Goal: Task Accomplishment & Management: Manage account settings

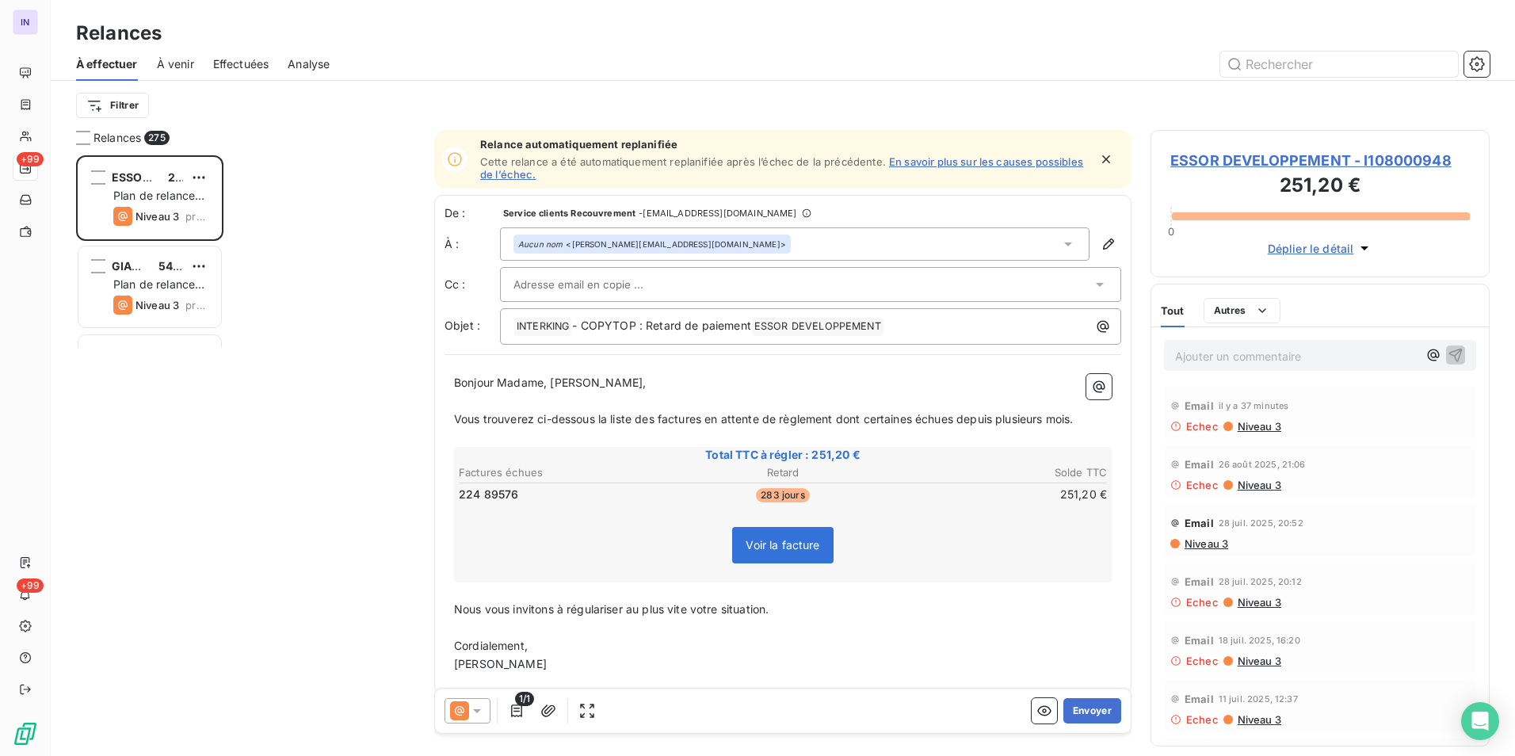
scroll to position [589, 327]
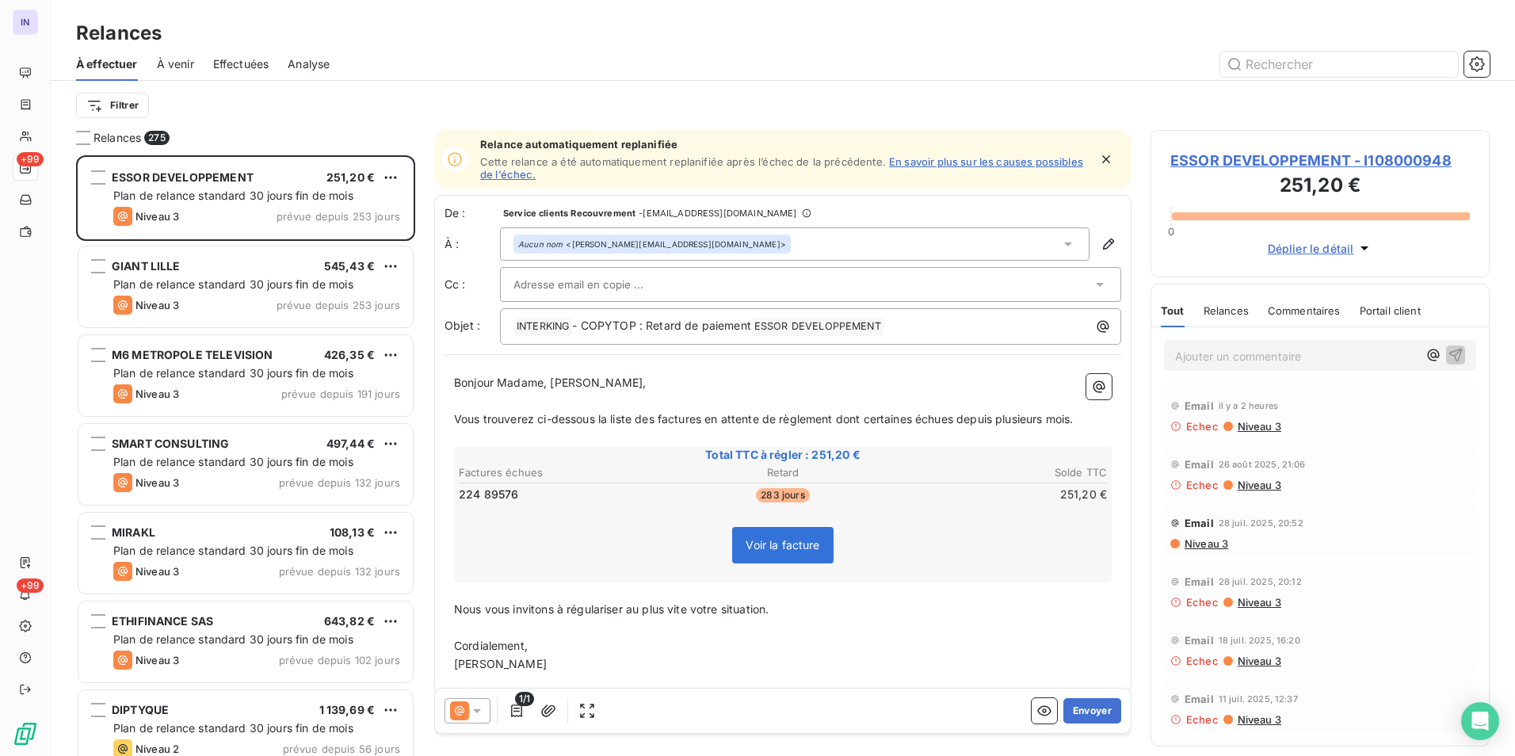
click at [1248, 427] on span "Niveau 3" at bounding box center [1258, 426] width 45 height 13
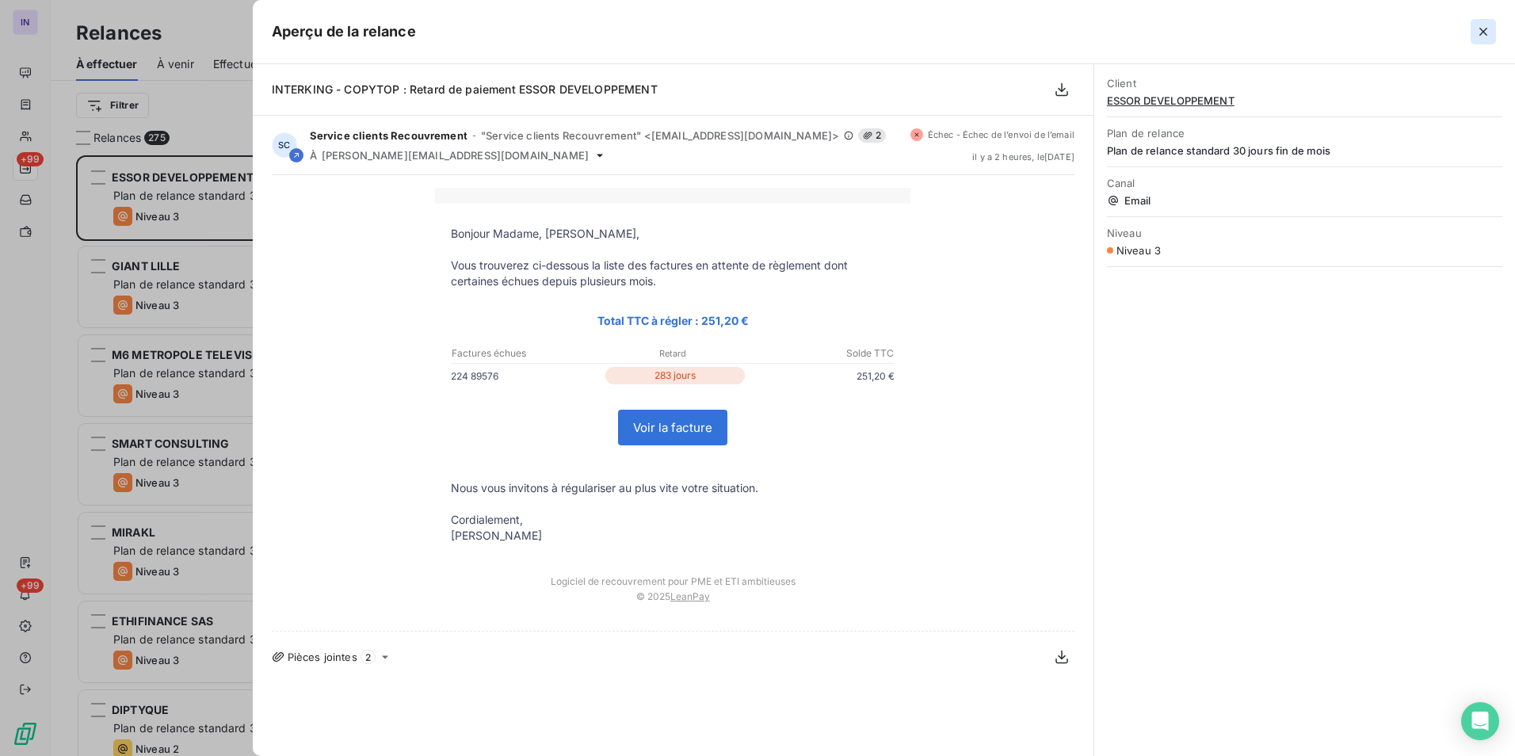
click at [1479, 32] on icon "button" at bounding box center [1483, 32] width 16 height 16
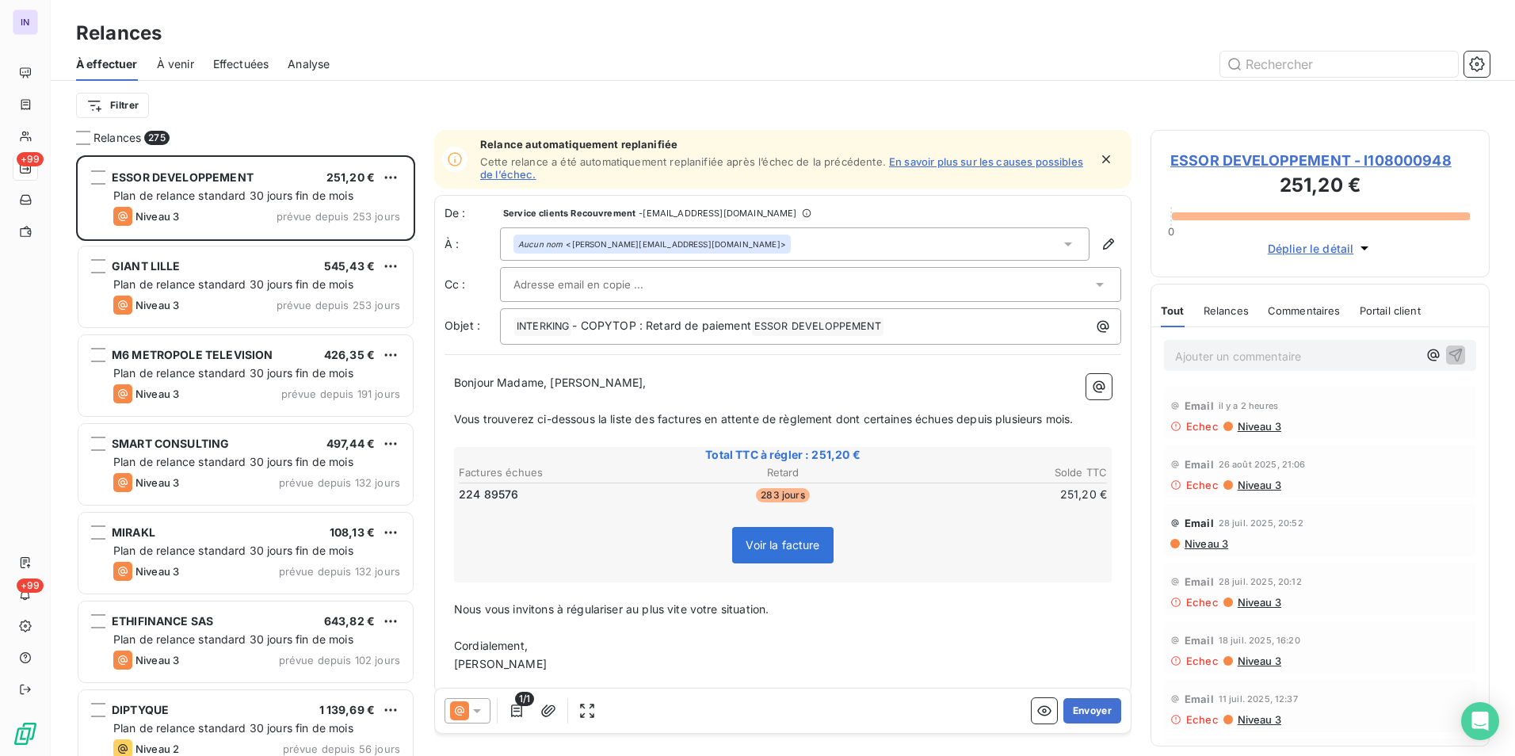
click at [1289, 158] on span "ESSOR DEVELOPPEMENT - I108000948" at bounding box center [1319, 160] width 299 height 21
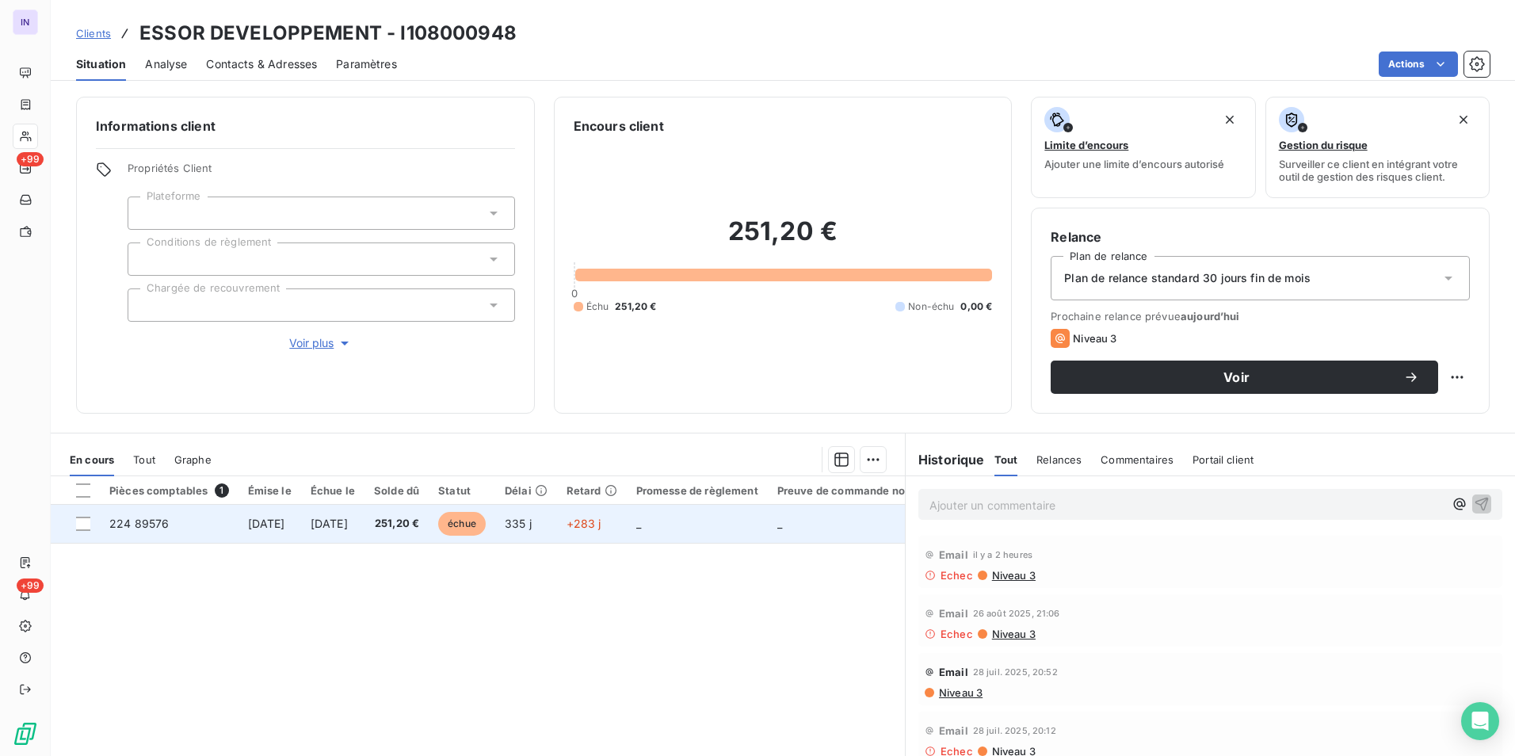
click at [273, 525] on span "[DATE]" at bounding box center [266, 523] width 37 height 13
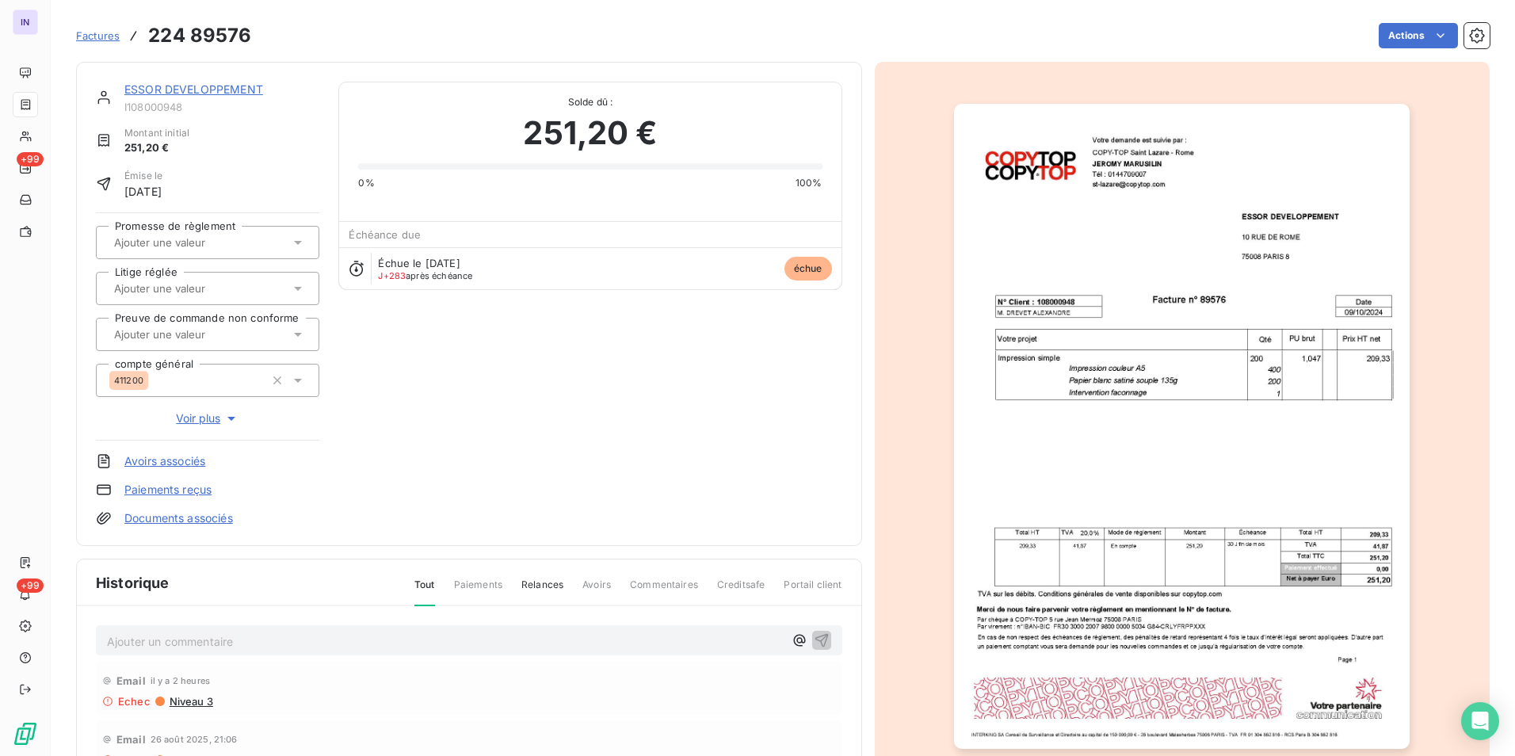
click at [189, 92] on link "ESSOR DEVELOPPEMENT" at bounding box center [193, 88] width 139 height 13
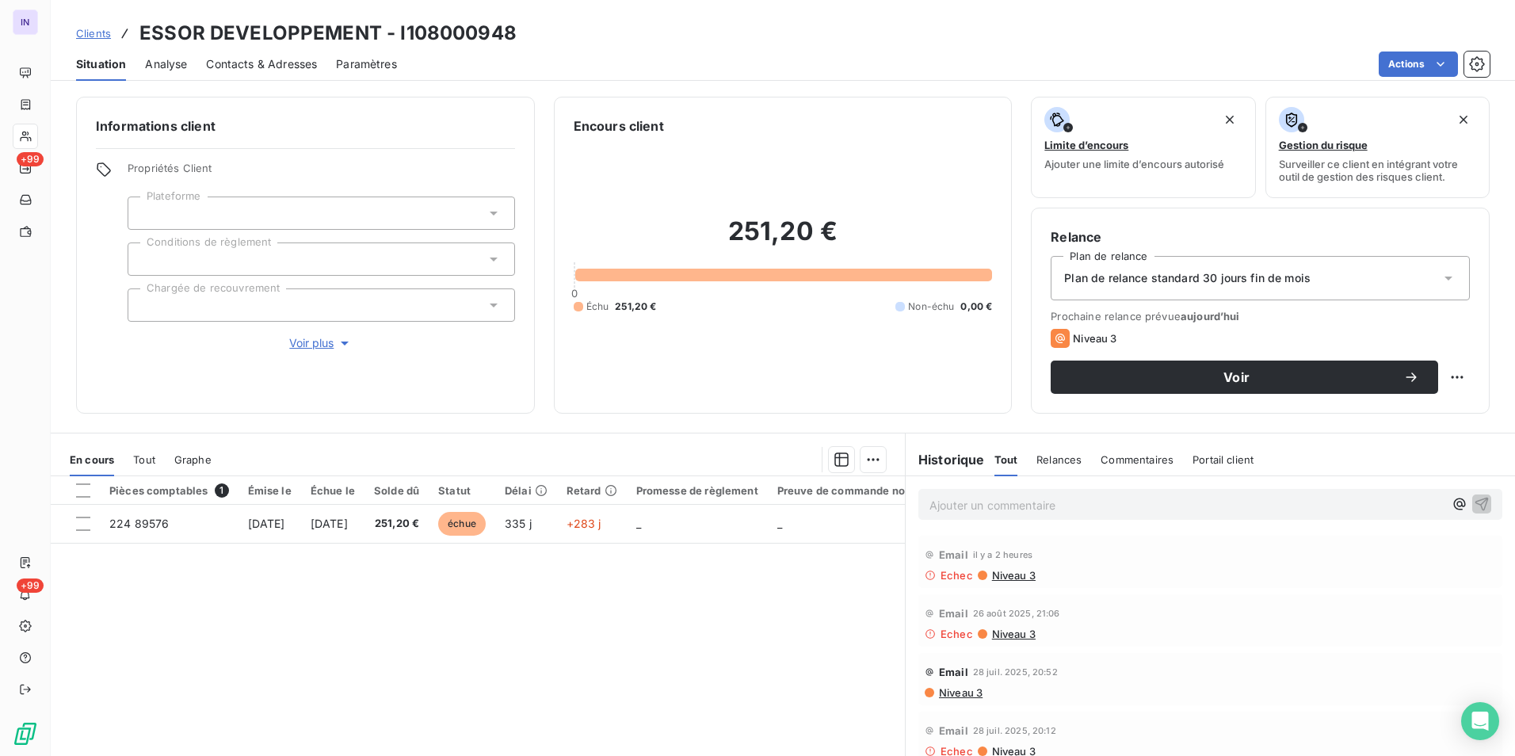
click at [260, 62] on span "Contacts & Adresses" at bounding box center [261, 64] width 111 height 16
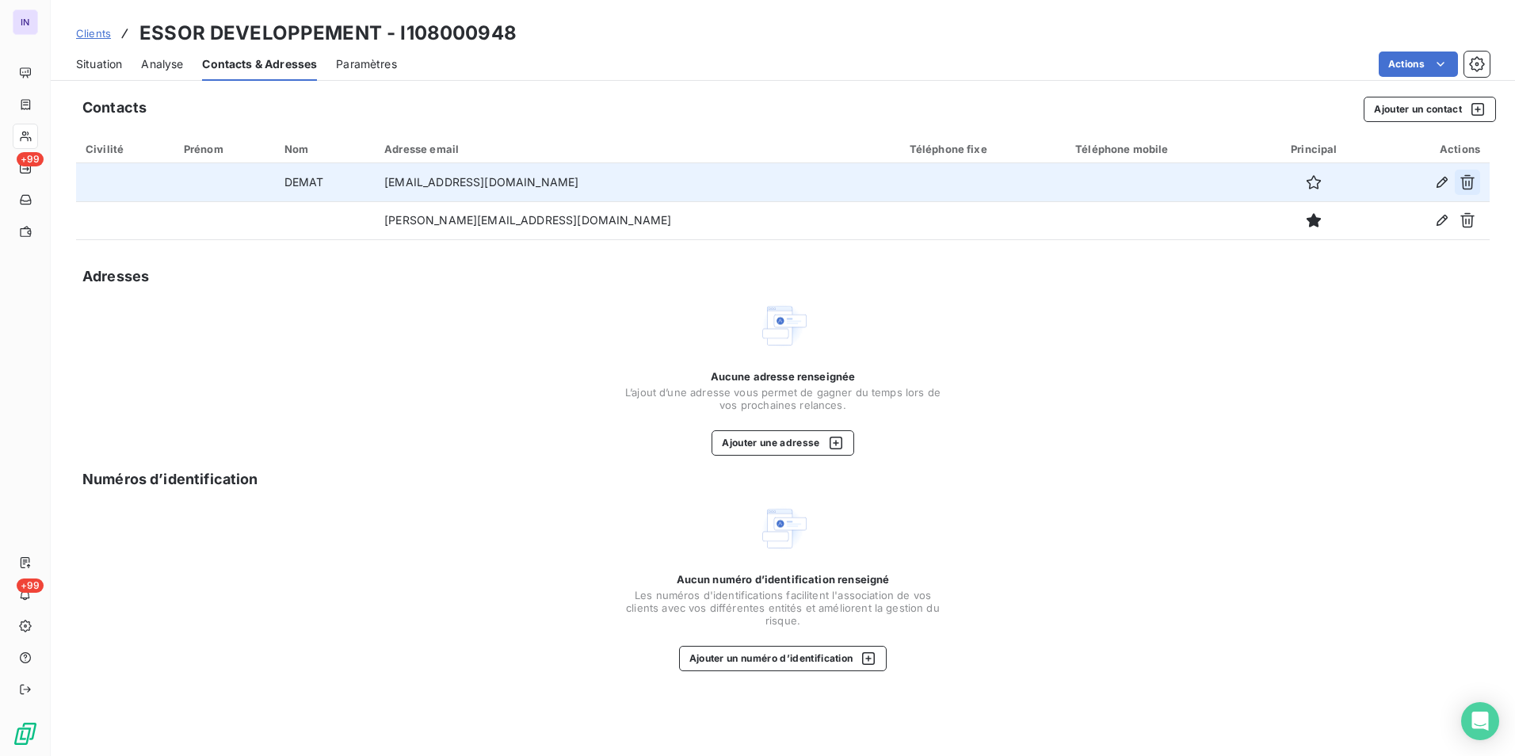
click at [1469, 183] on icon "button" at bounding box center [1467, 182] width 14 height 15
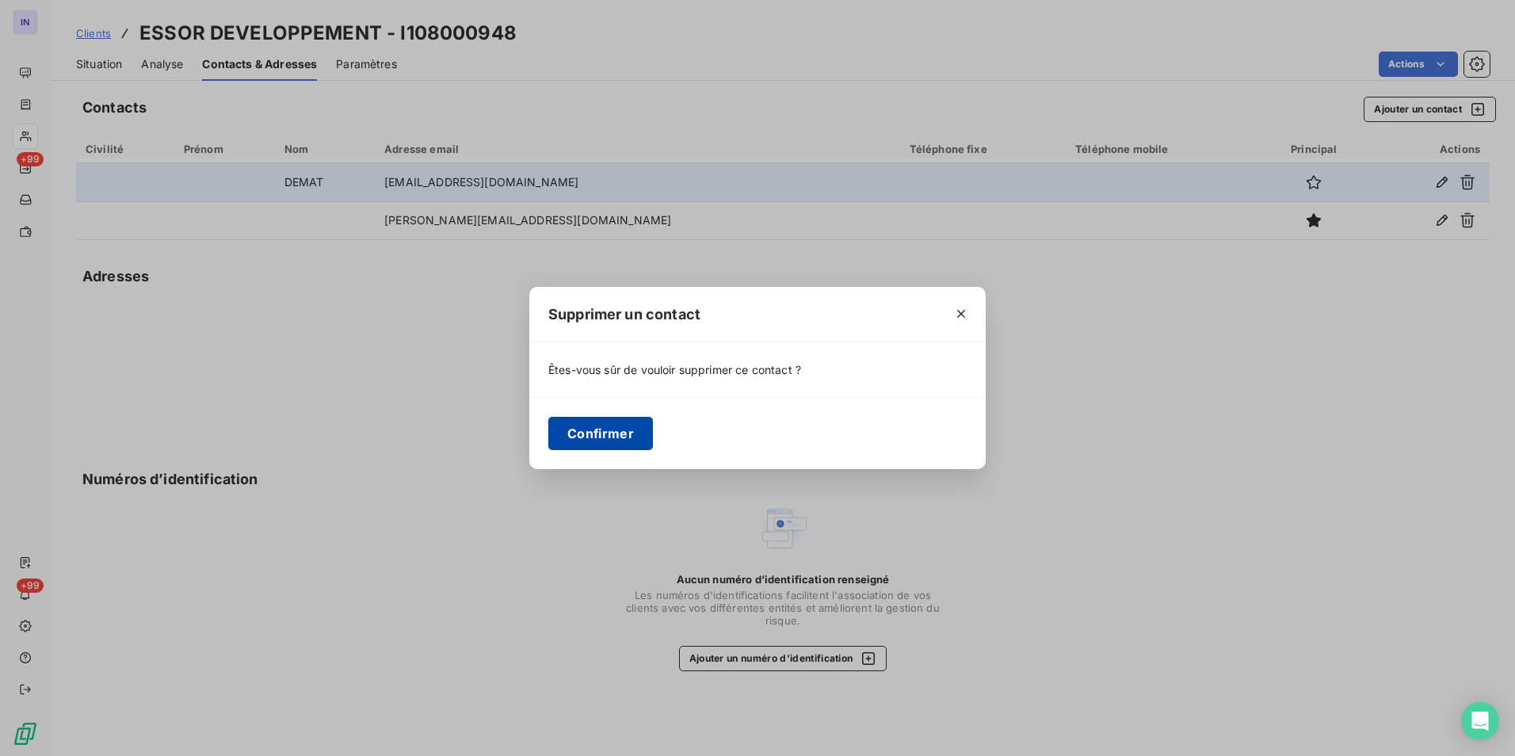
click at [623, 431] on button "Confirmer" at bounding box center [600, 433] width 105 height 33
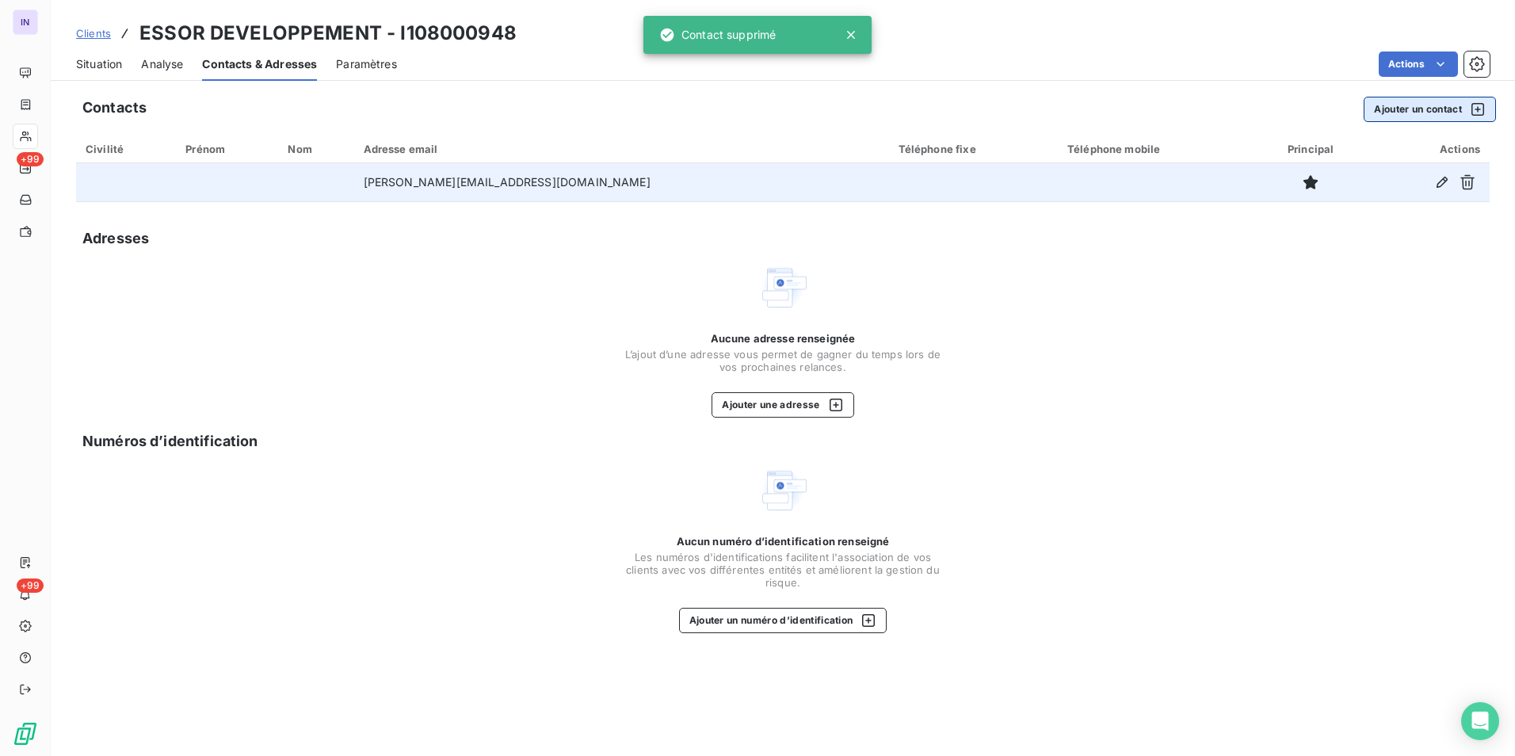
click at [1409, 104] on button "Ajouter un contact" at bounding box center [1429, 109] width 132 height 25
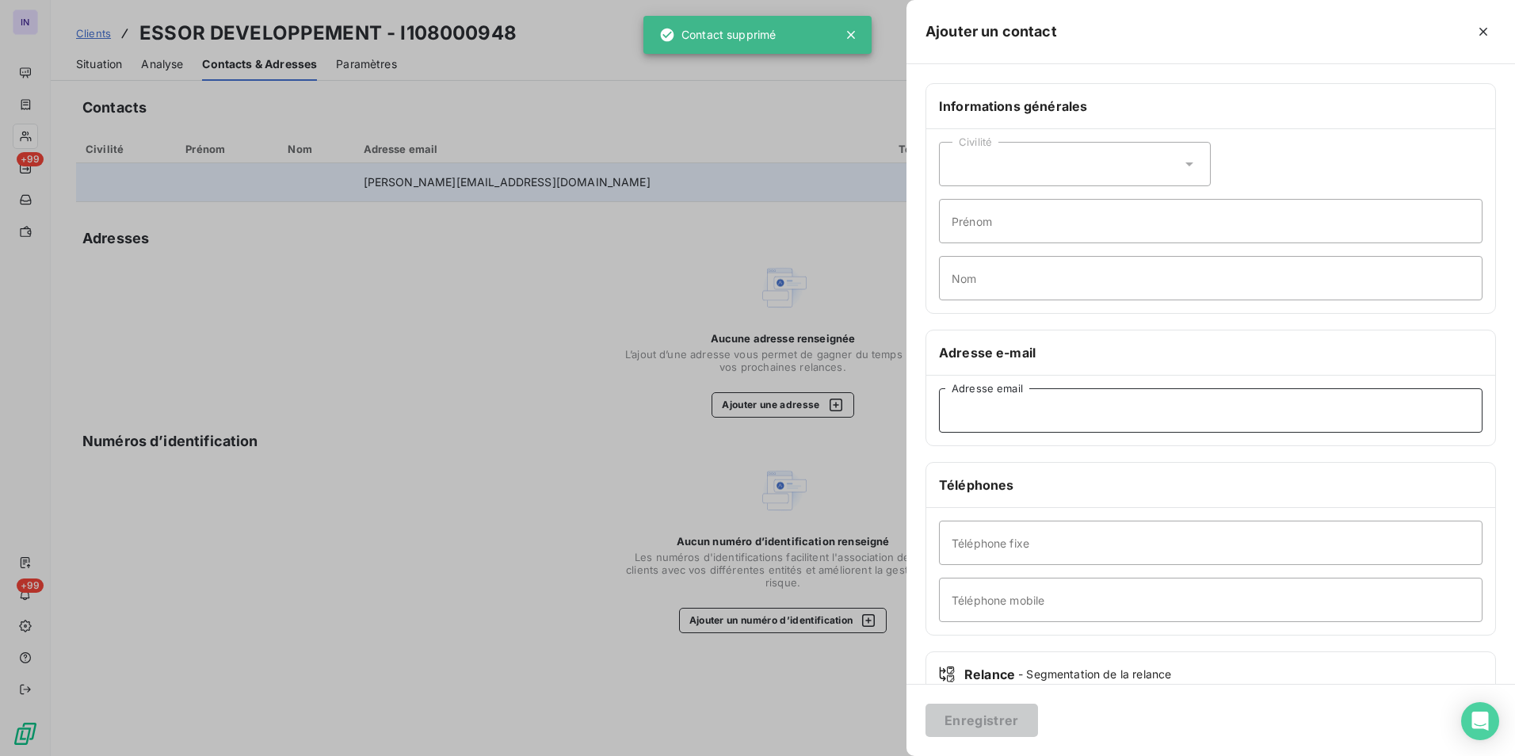
click at [1028, 419] on input "Adresse email" at bounding box center [1210, 410] width 543 height 44
paste input "[PERSON_NAME][EMAIL_ADDRESS][PERSON_NAME][DOMAIN_NAME]"
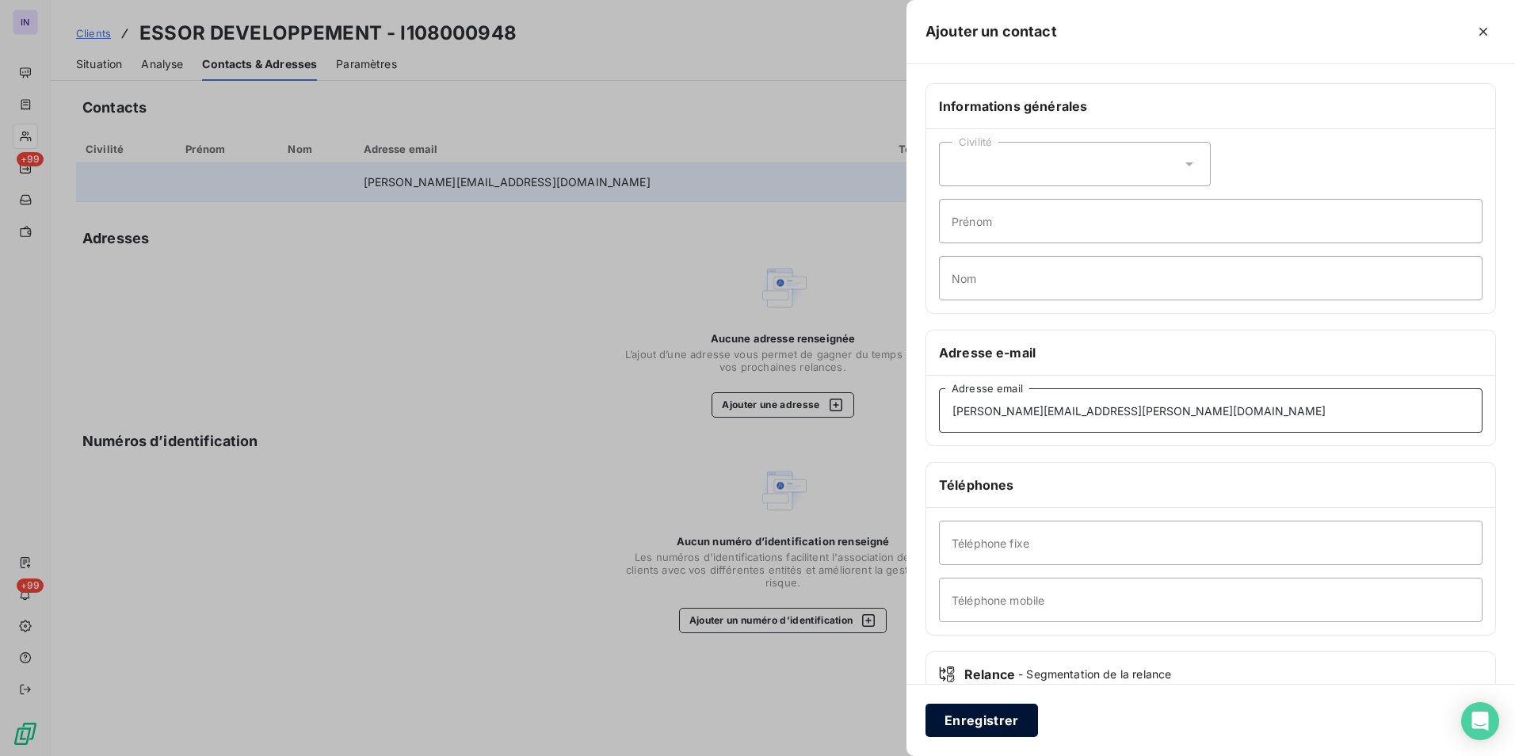
type input "[PERSON_NAME][EMAIL_ADDRESS][PERSON_NAME][DOMAIN_NAME]"
click at [973, 719] on button "Enregistrer" at bounding box center [981, 719] width 112 height 33
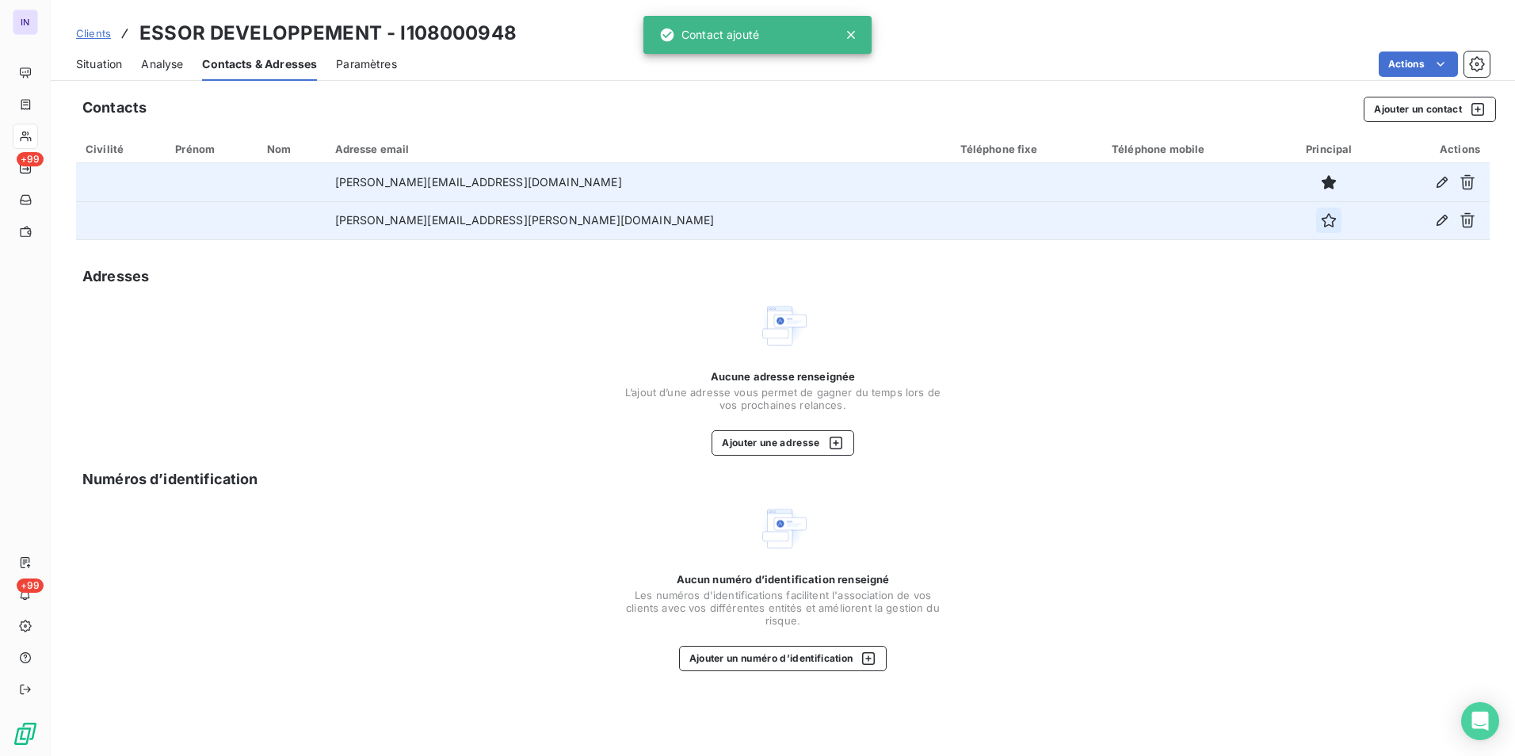
click at [1321, 224] on icon "button" at bounding box center [1329, 220] width 16 height 16
click at [94, 62] on span "Situation" at bounding box center [99, 64] width 46 height 16
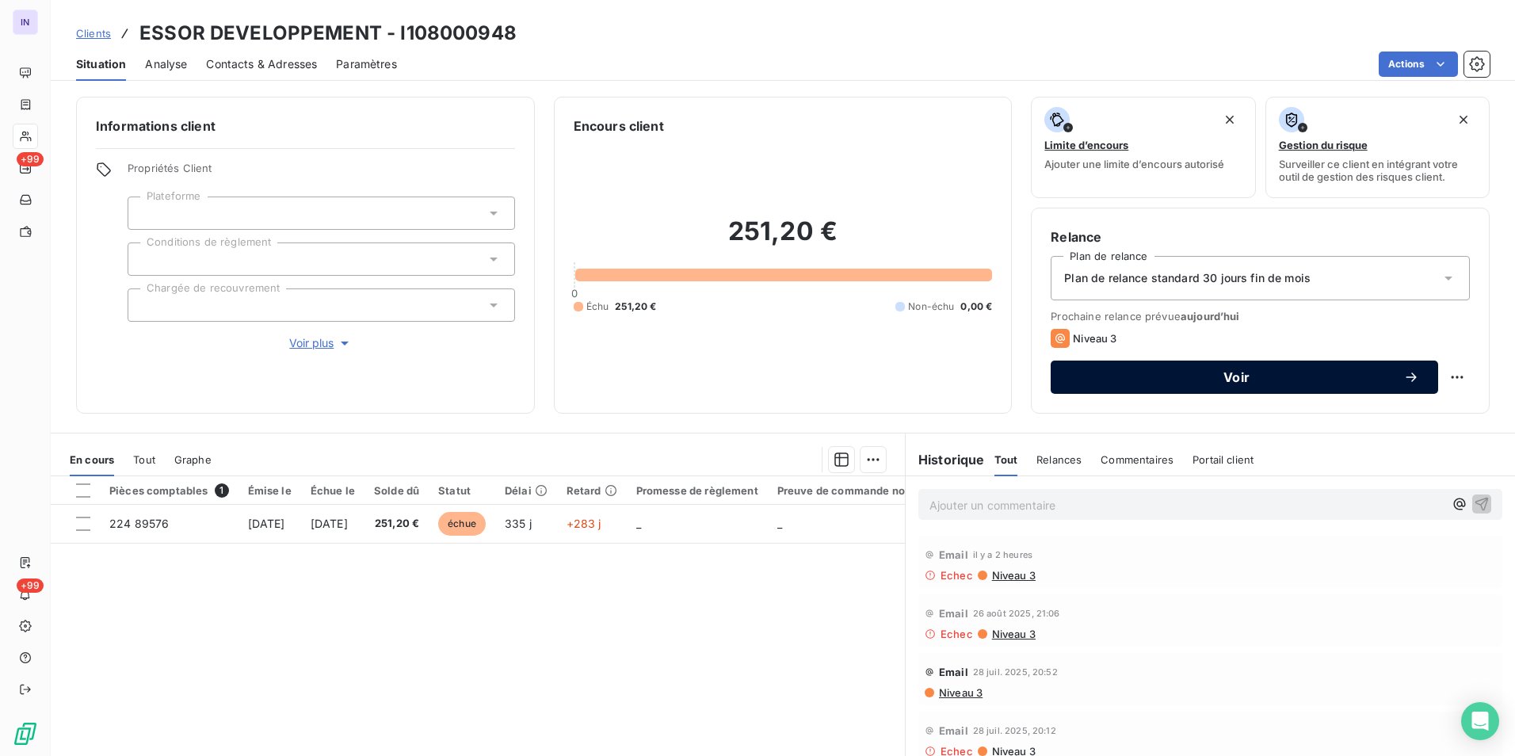
click at [1237, 379] on span "Voir" at bounding box center [1236, 377] width 334 height 13
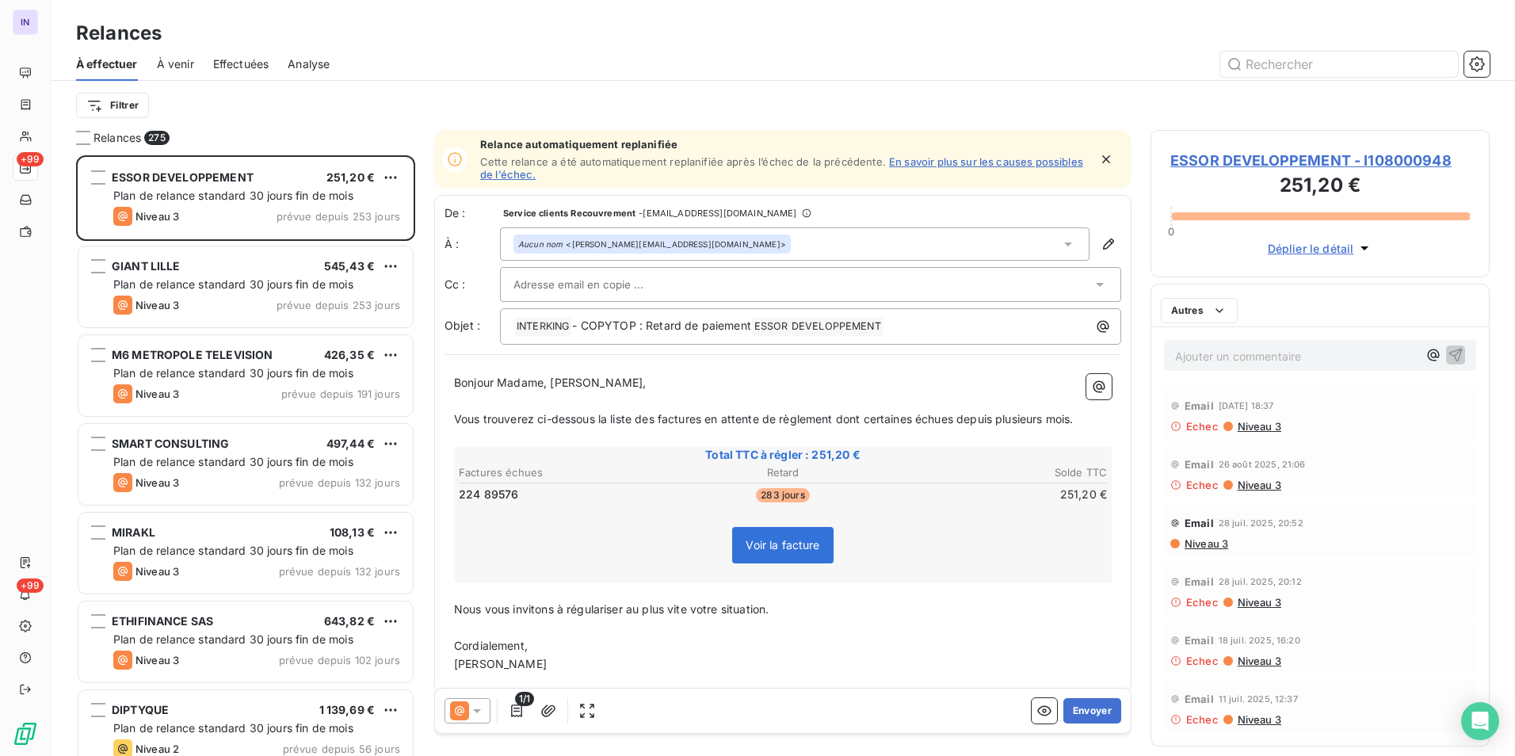
scroll to position [589, 327]
click at [1072, 703] on button "Envoyer" at bounding box center [1092, 710] width 58 height 25
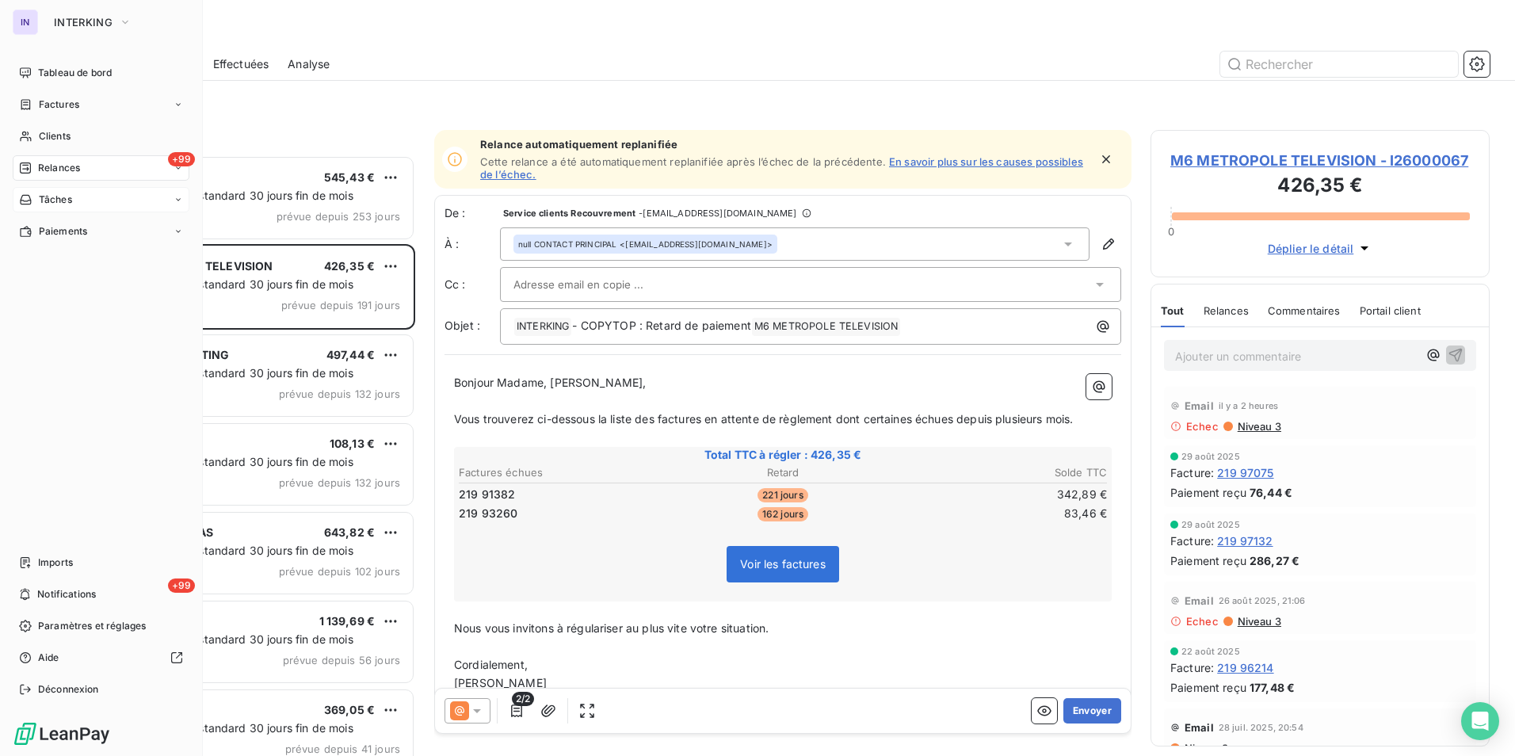
click at [184, 192] on div "Tâches" at bounding box center [101, 199] width 177 height 25
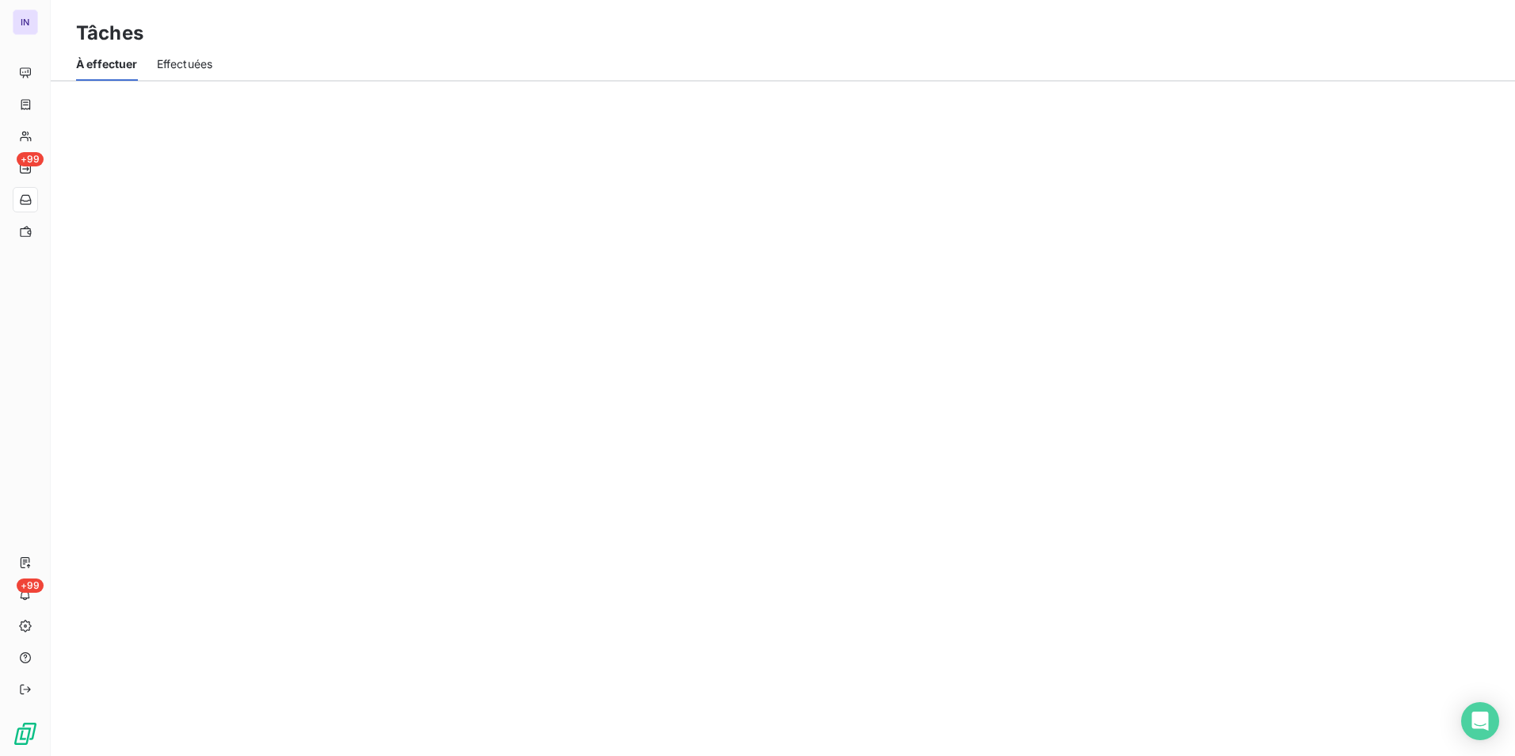
click at [273, 198] on div "Tâches À effectuer Effectuées" at bounding box center [783, 378] width 1464 height 756
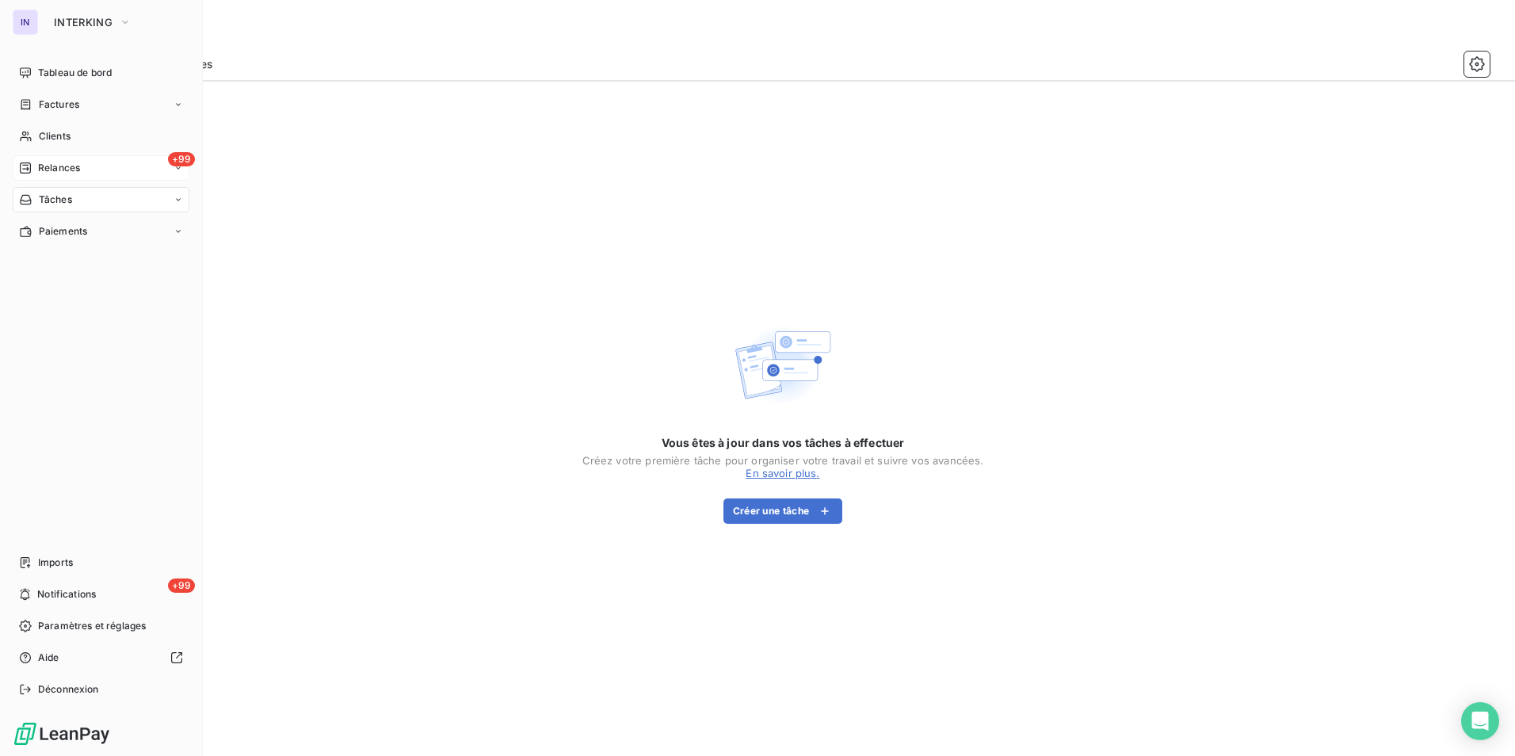
click at [42, 165] on span "Relances" at bounding box center [59, 168] width 42 height 14
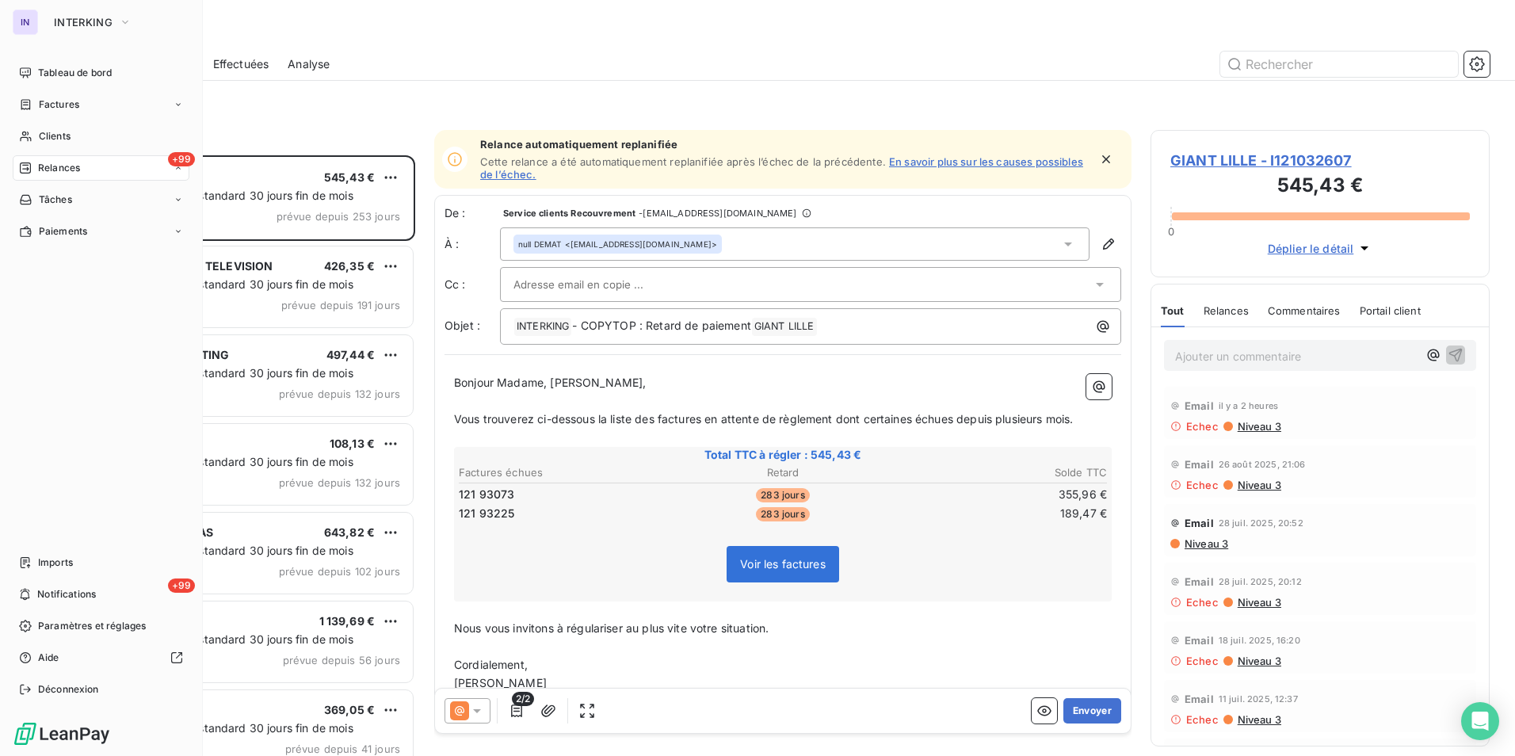
scroll to position [589, 327]
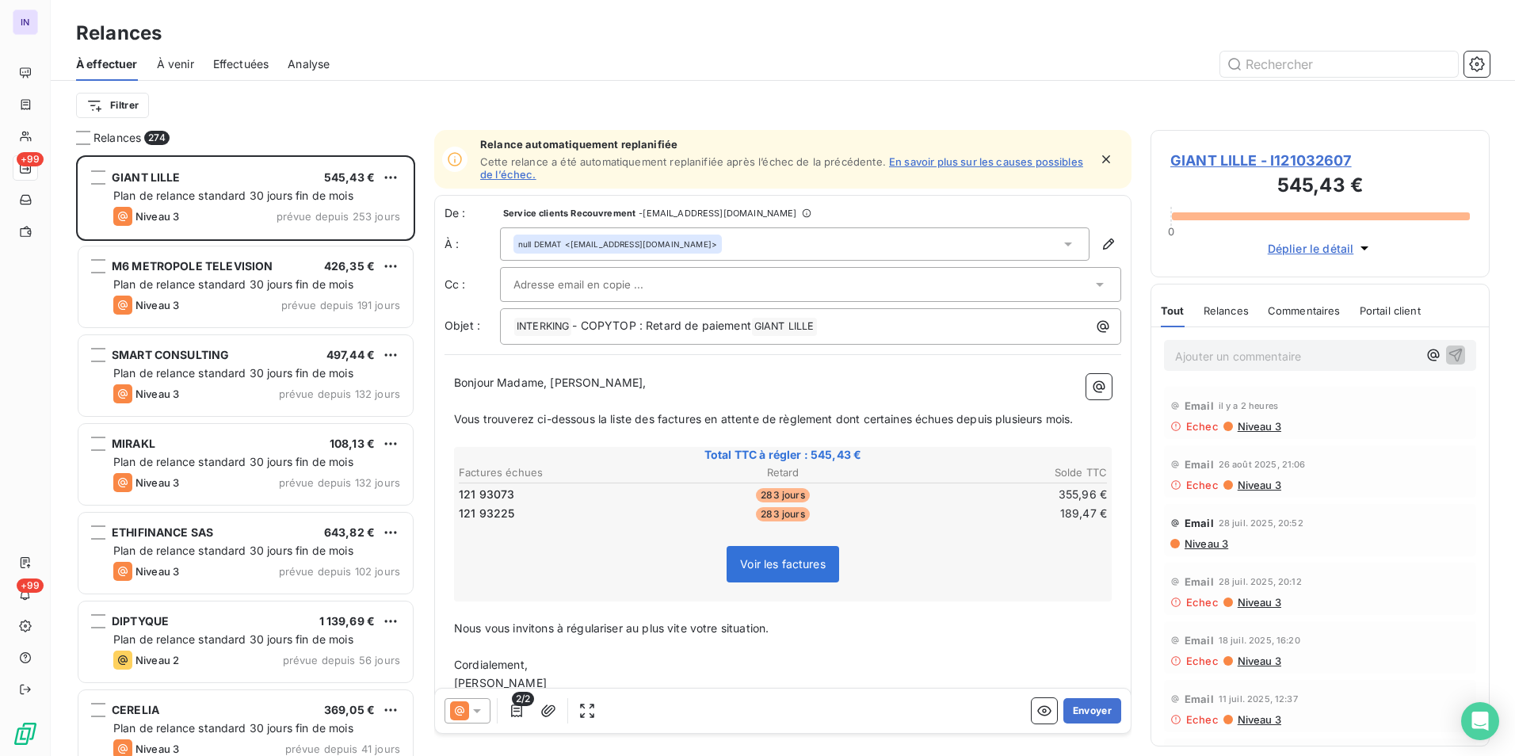
click at [1218, 544] on span "Niveau 3" at bounding box center [1205, 543] width 45 height 13
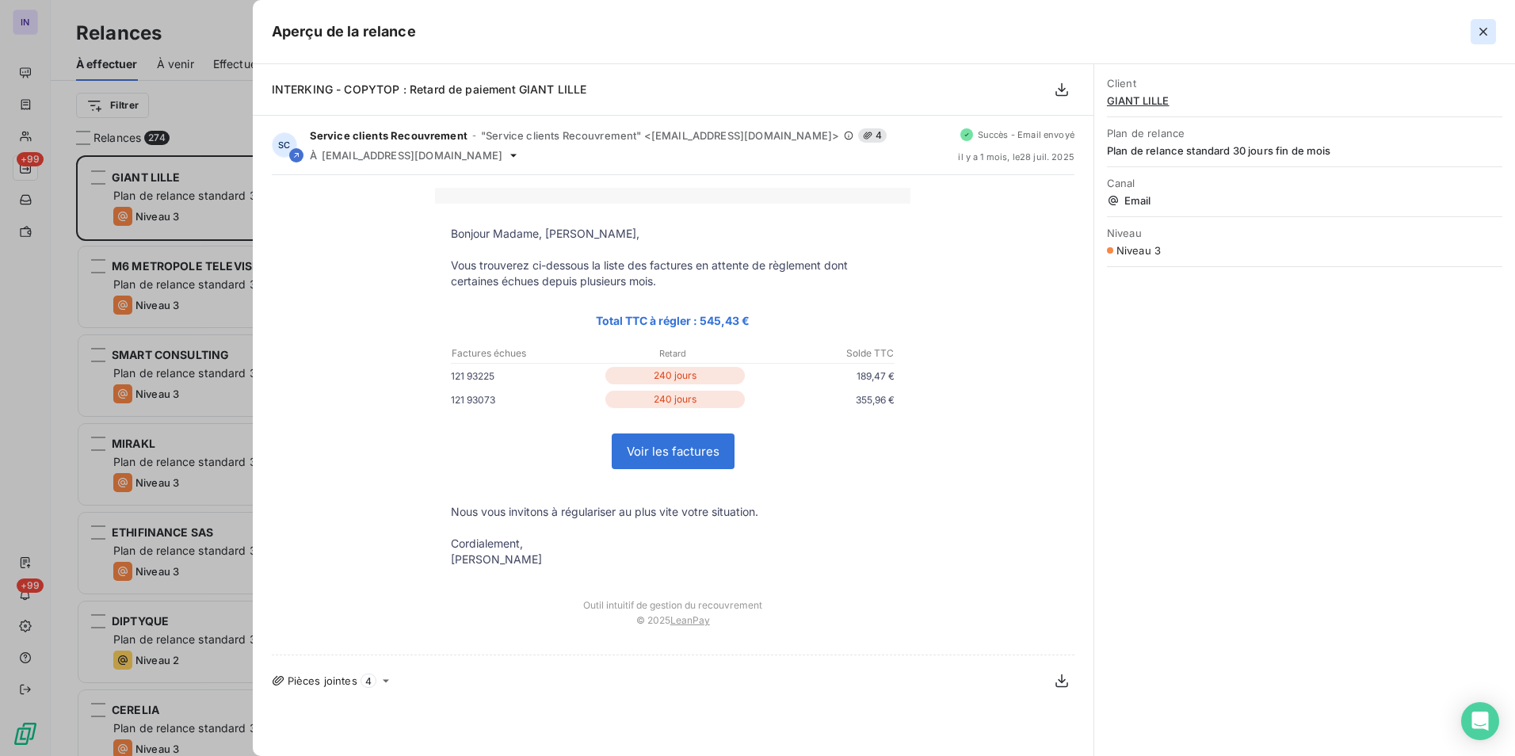
click at [1477, 32] on icon "button" at bounding box center [1483, 32] width 16 height 16
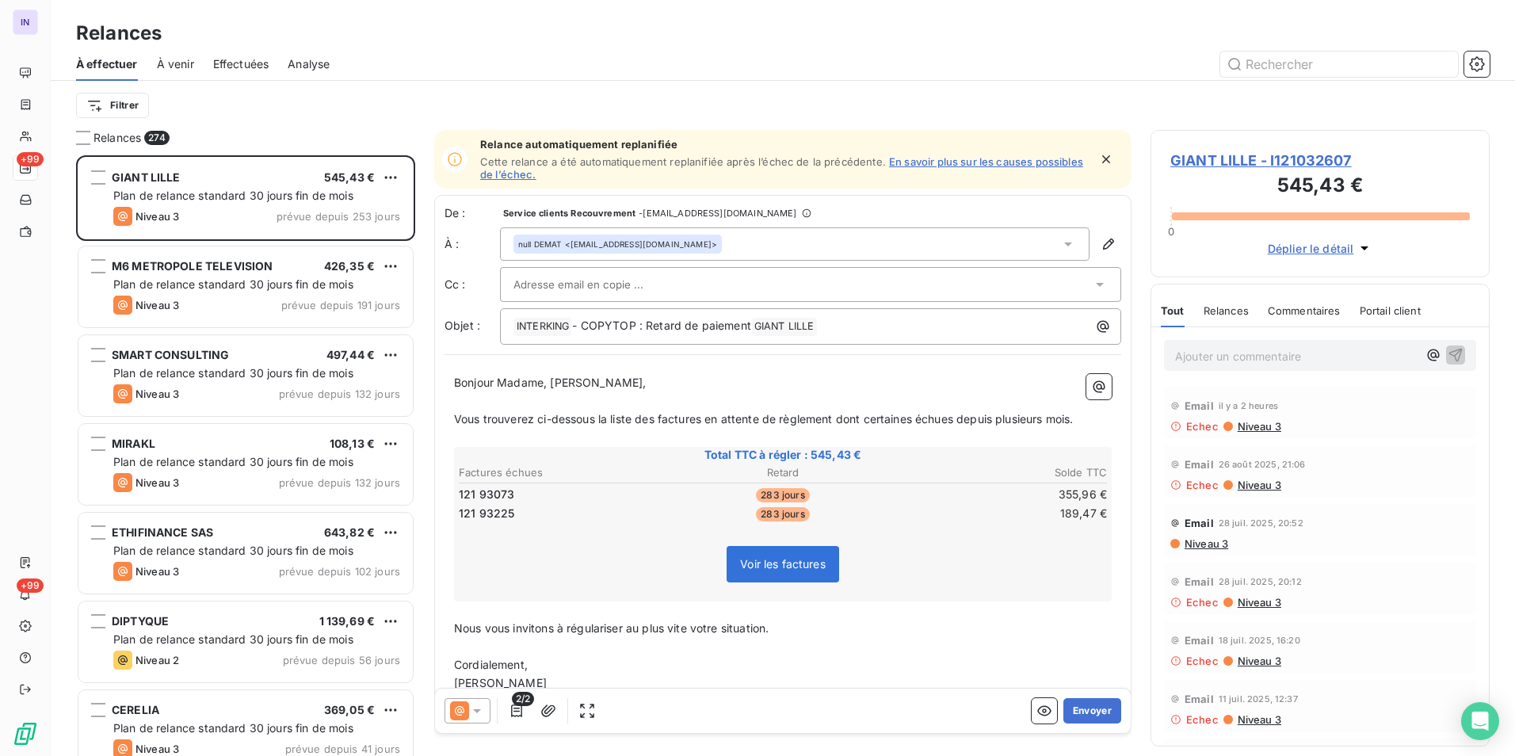
click at [1255, 482] on span "Niveau 3" at bounding box center [1258, 484] width 45 height 13
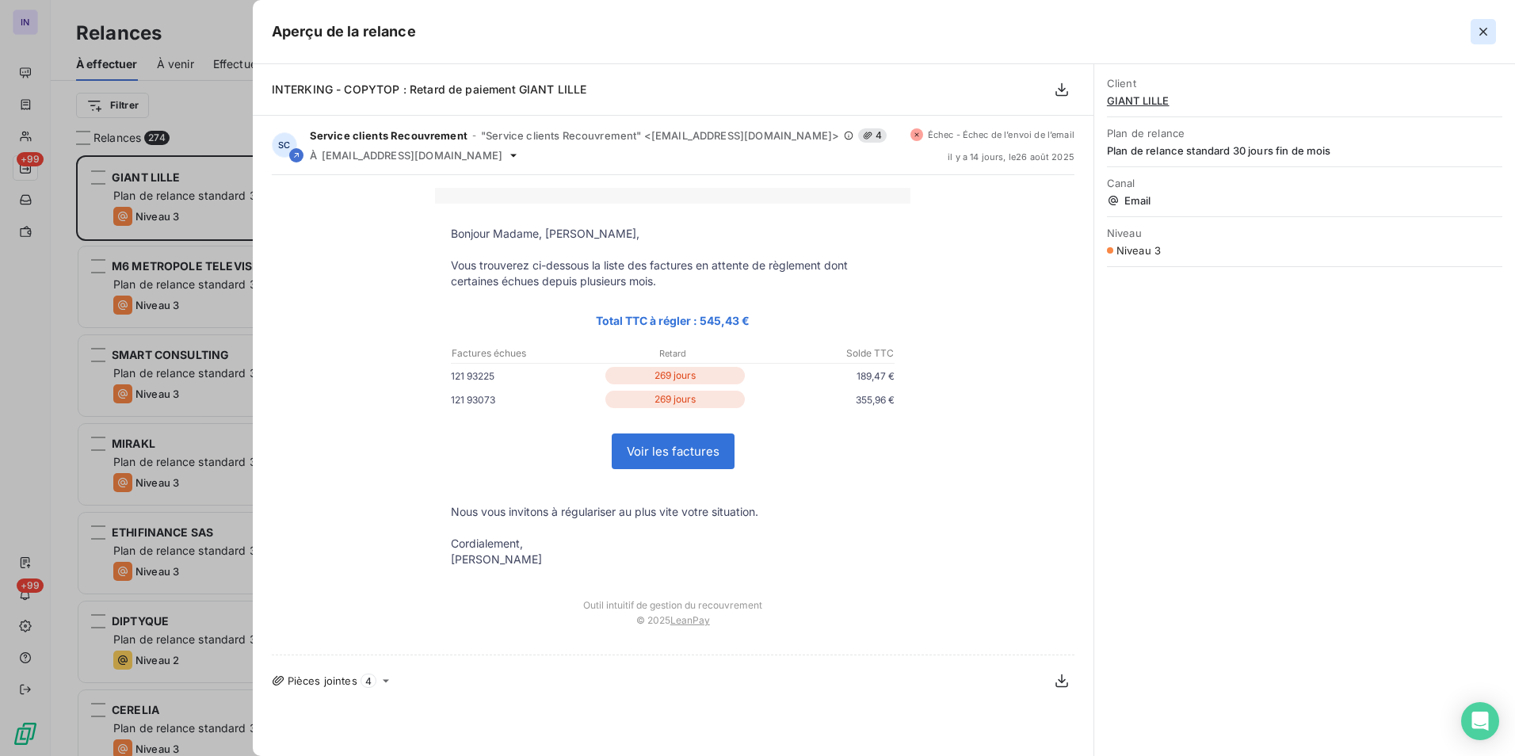
click at [1485, 32] on icon "button" at bounding box center [1483, 32] width 16 height 16
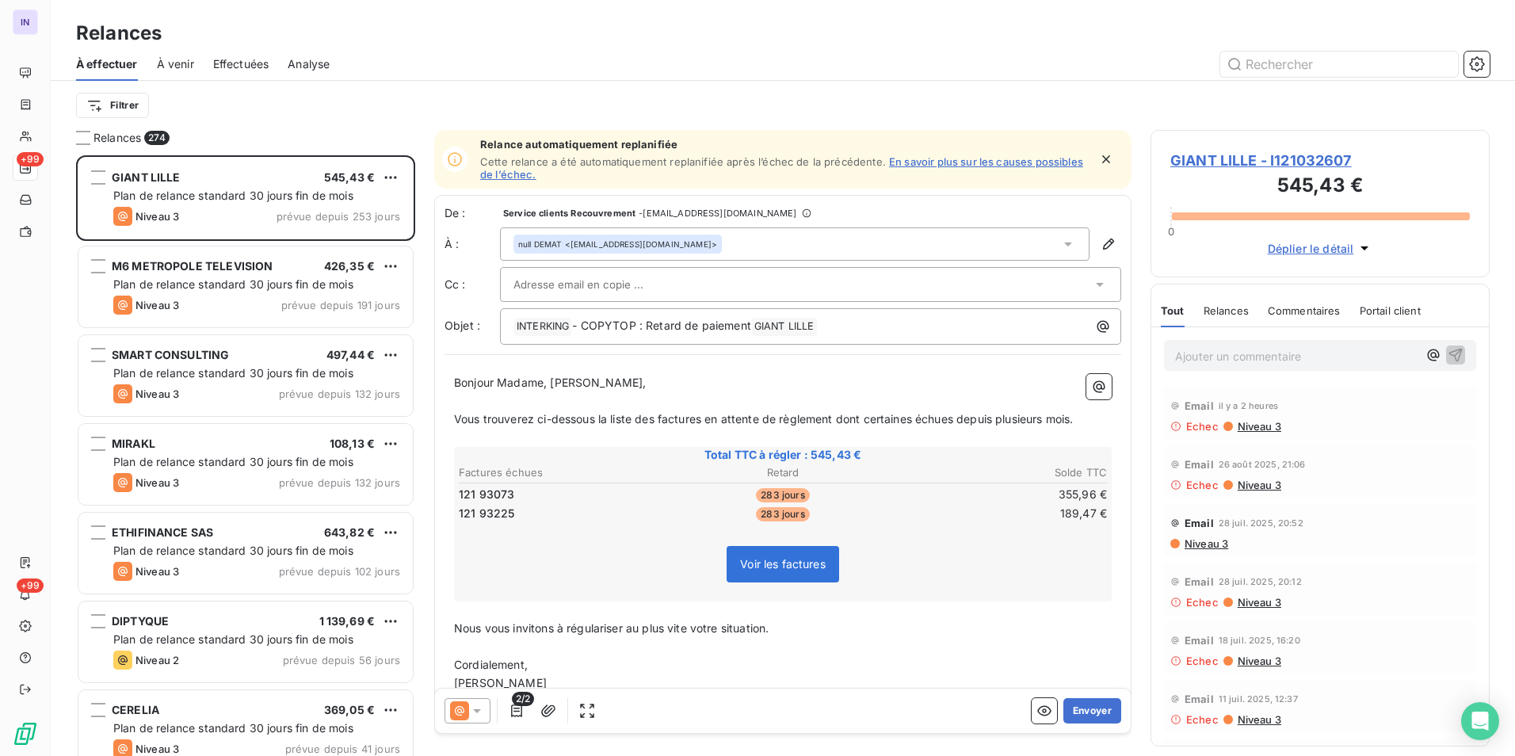
click at [1253, 434] on div "Email il y a 2 heures Echec Niveau 3" at bounding box center [1320, 413] width 312 height 52
click at [1256, 420] on span "Niveau 3" at bounding box center [1258, 426] width 45 height 13
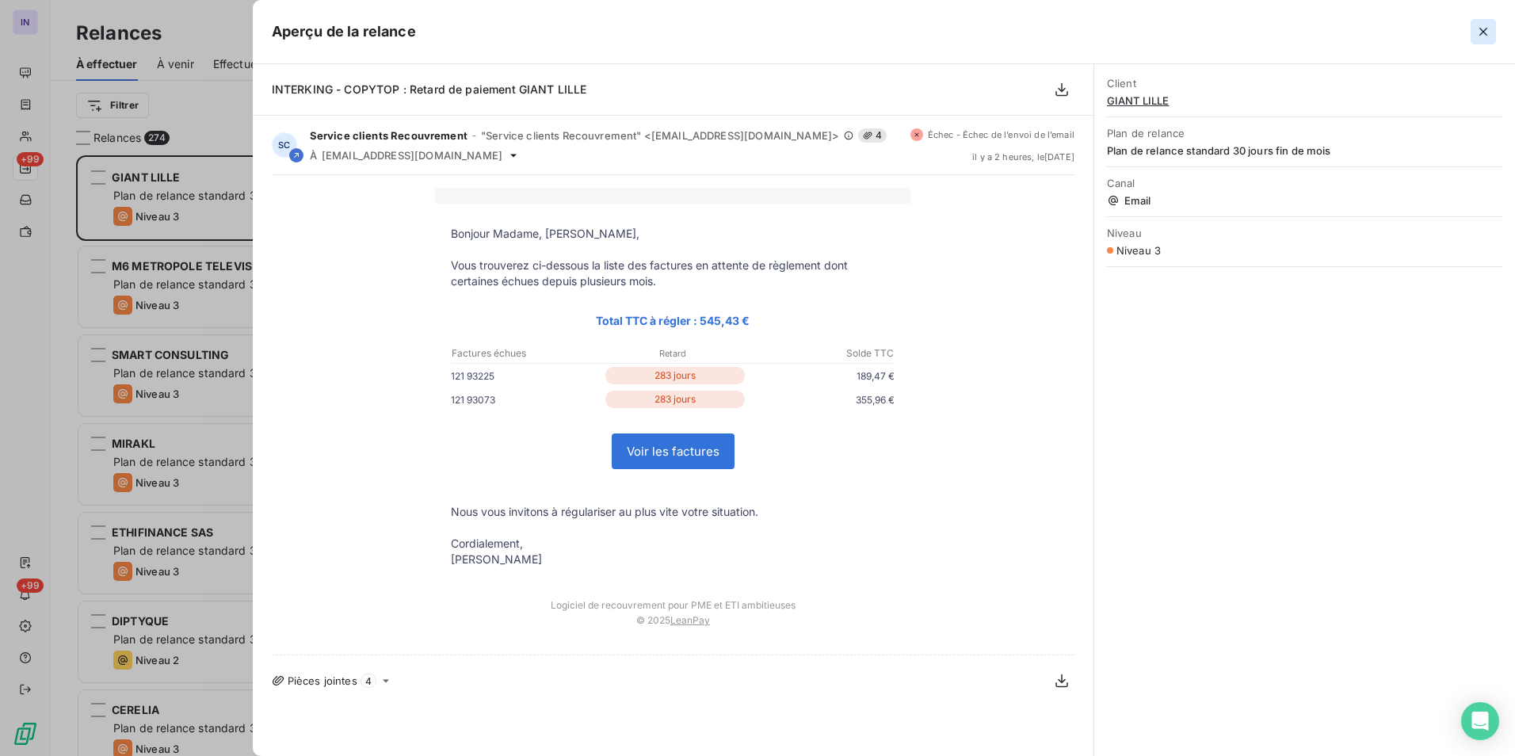
click at [1481, 33] on icon "button" at bounding box center [1483, 32] width 8 height 8
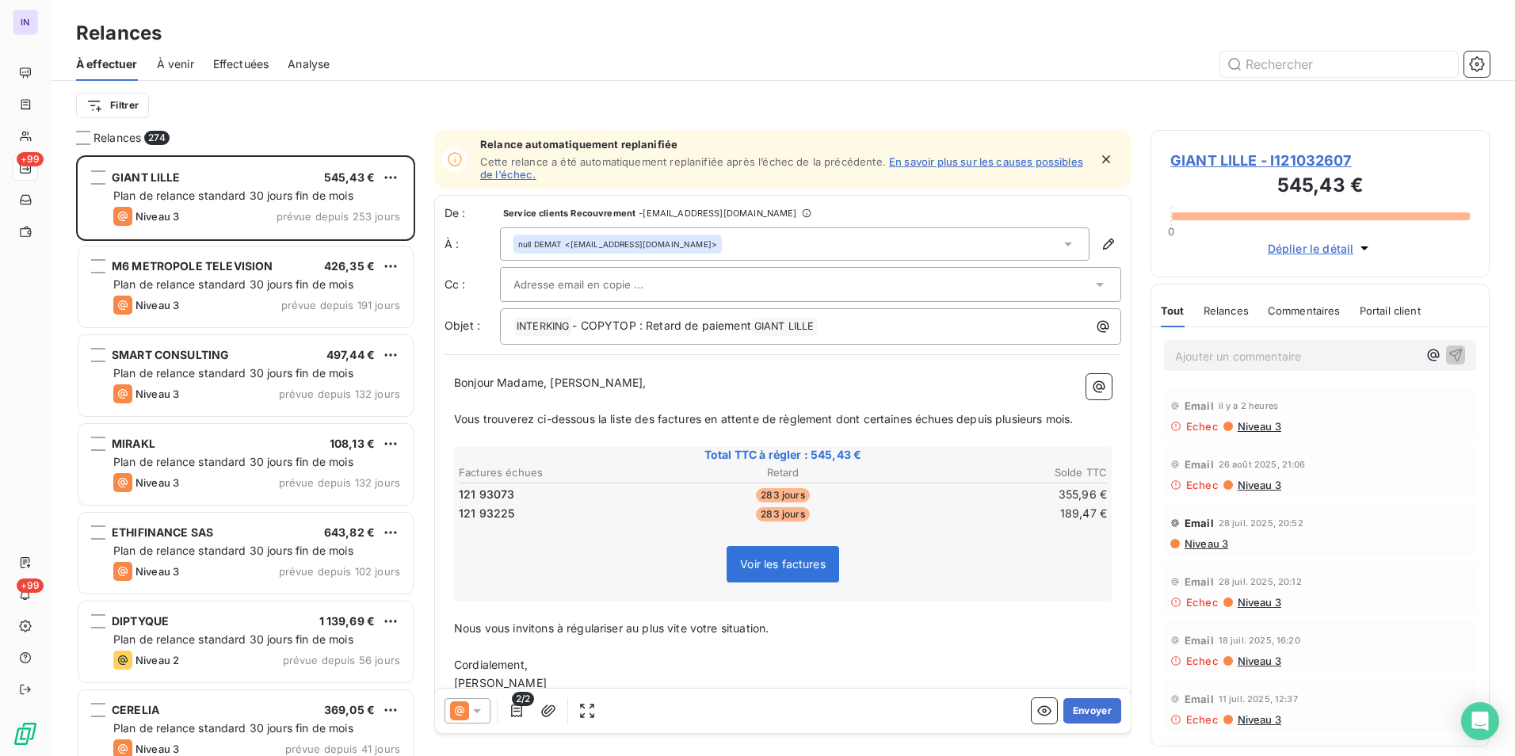
click at [1237, 162] on span "GIANT LILLE - I121032607" at bounding box center [1319, 160] width 299 height 21
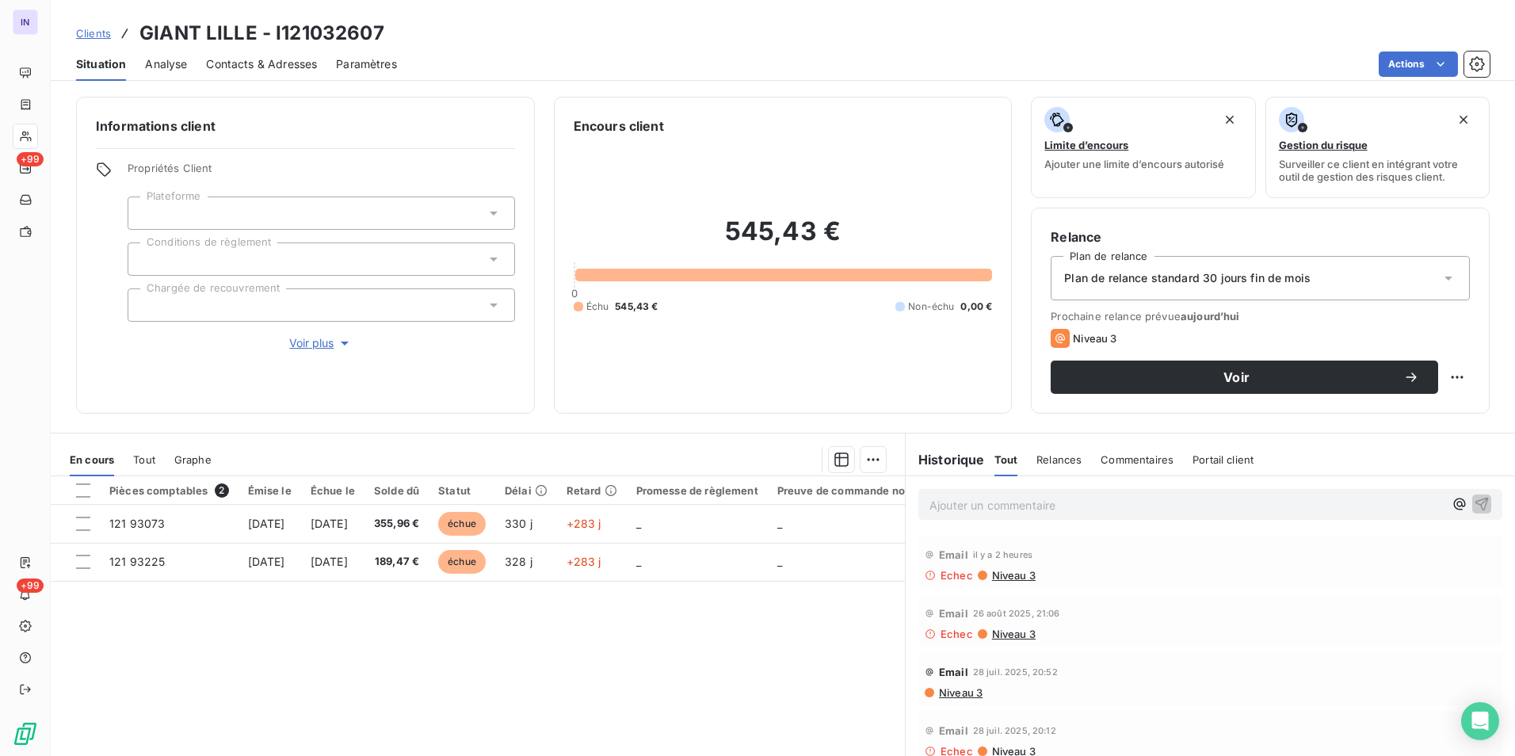
click at [277, 56] on span "Contacts & Adresses" at bounding box center [261, 64] width 111 height 16
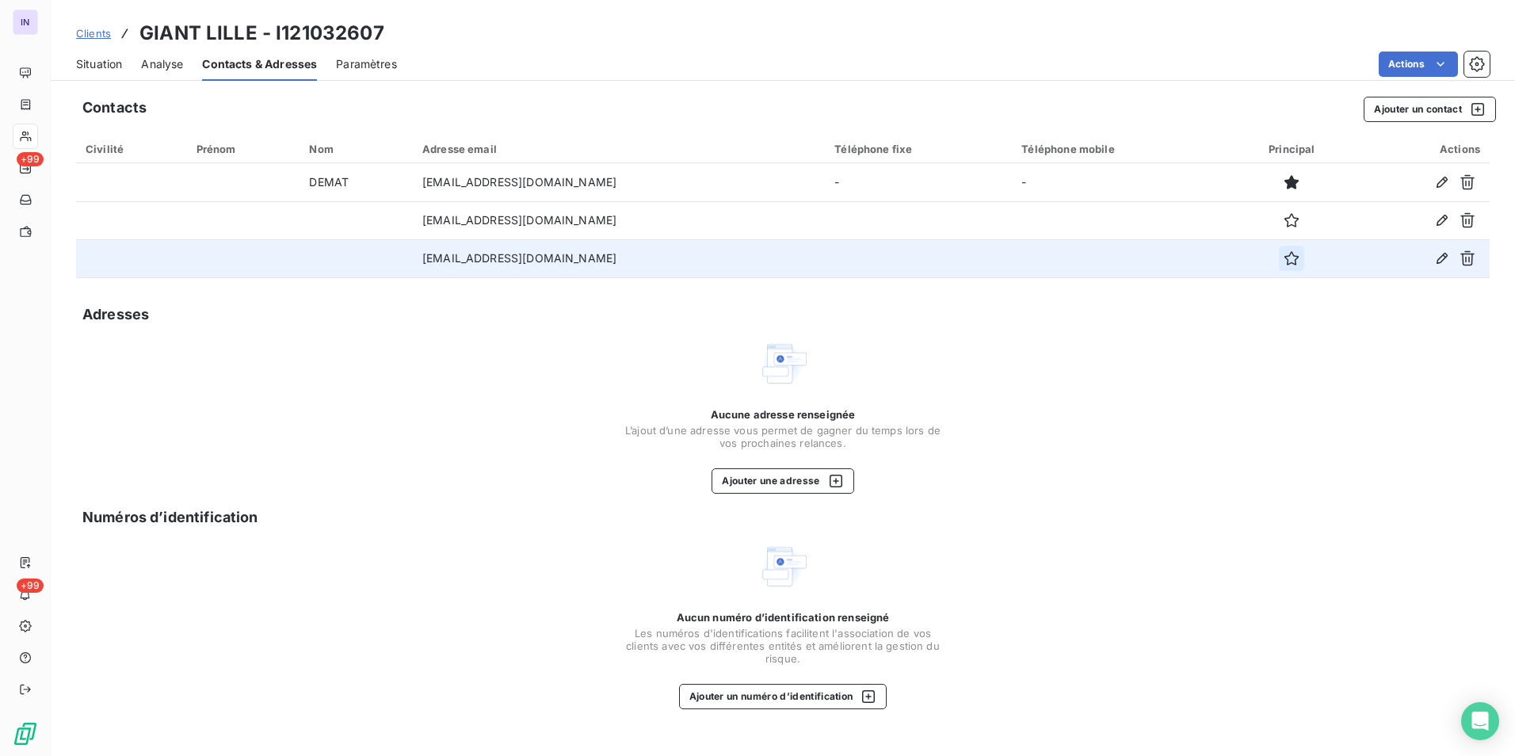
click at [1289, 255] on icon "button" at bounding box center [1291, 258] width 16 height 16
click at [100, 63] on span "Situation" at bounding box center [99, 64] width 46 height 16
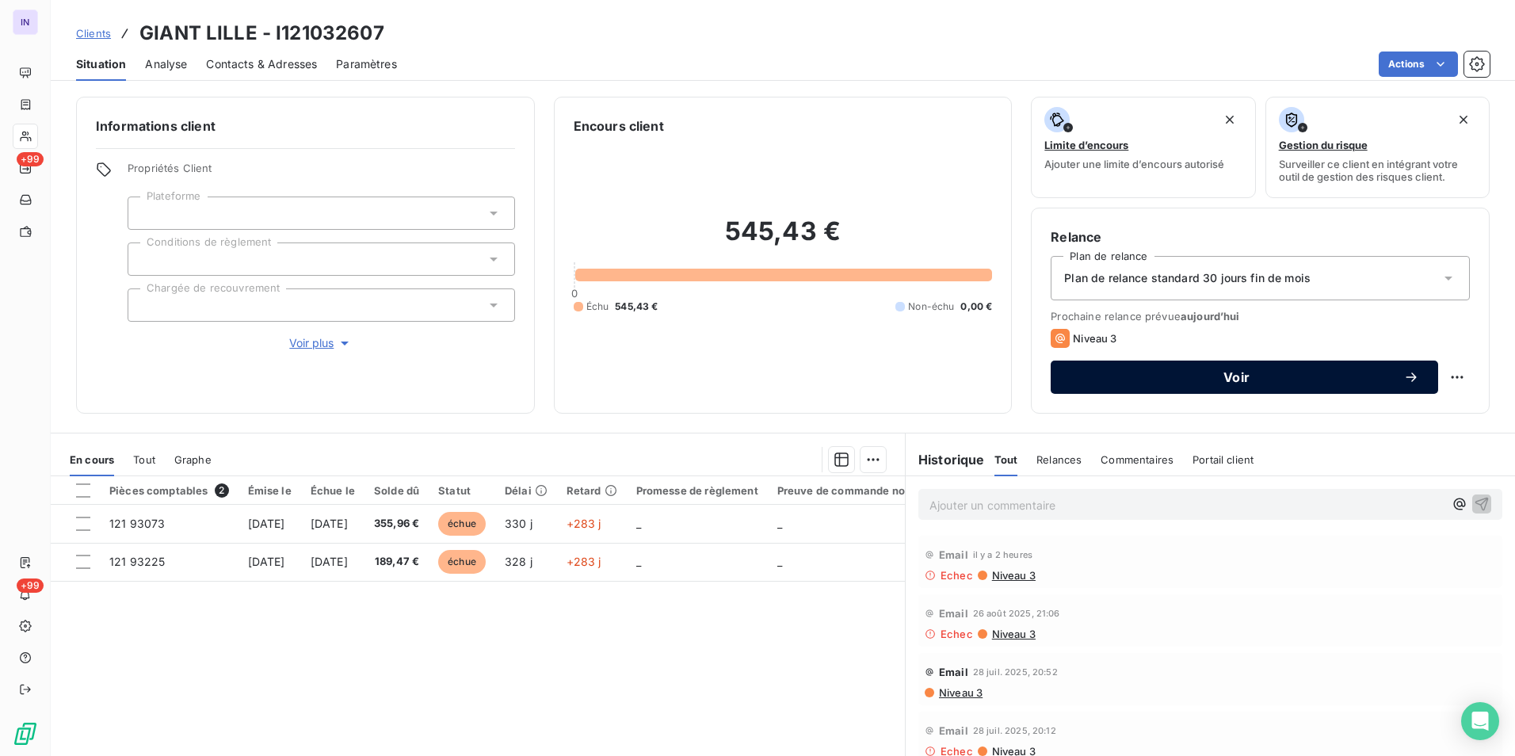
click at [1162, 378] on span "Voir" at bounding box center [1236, 377] width 334 height 13
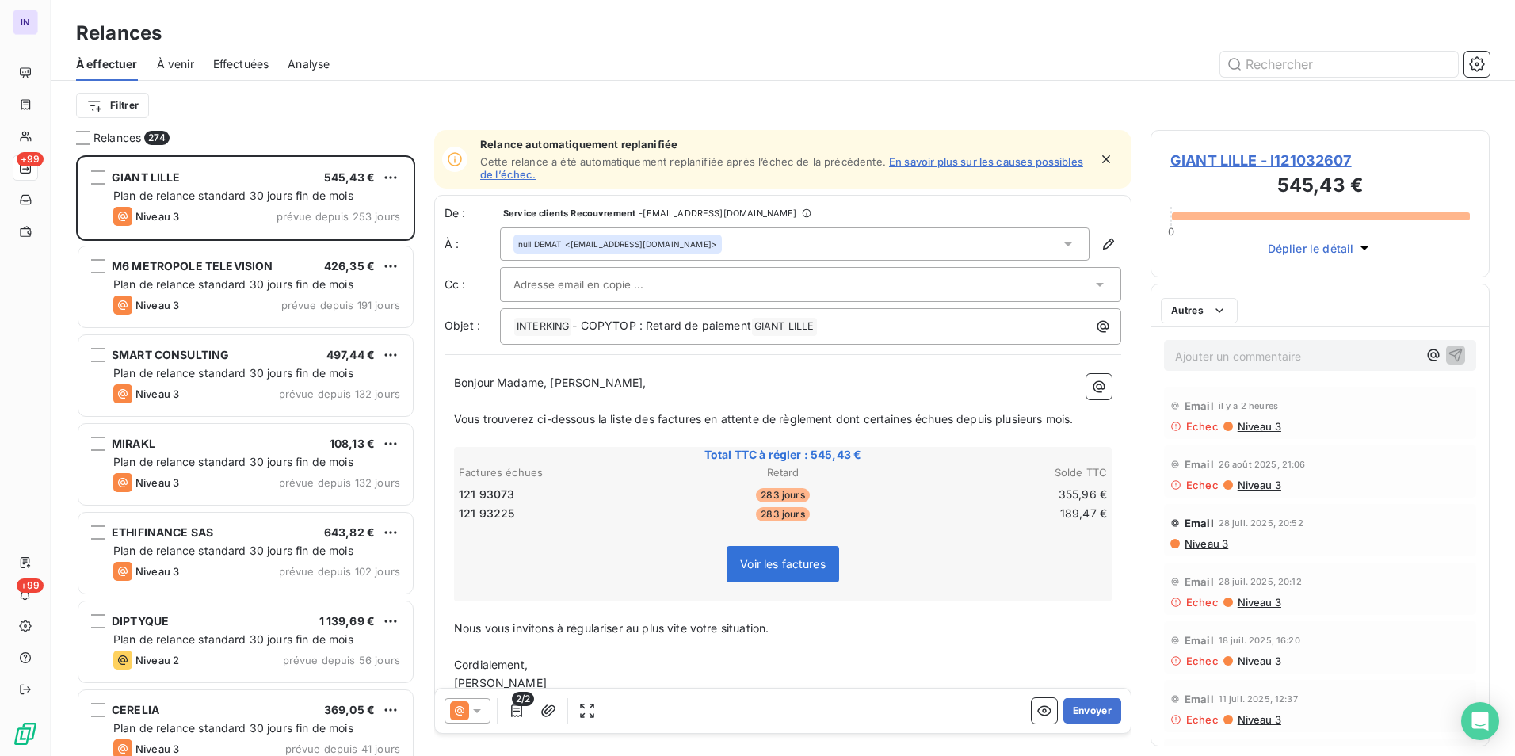
scroll to position [589, 327]
click at [1081, 715] on button "Envoyer" at bounding box center [1092, 710] width 58 height 25
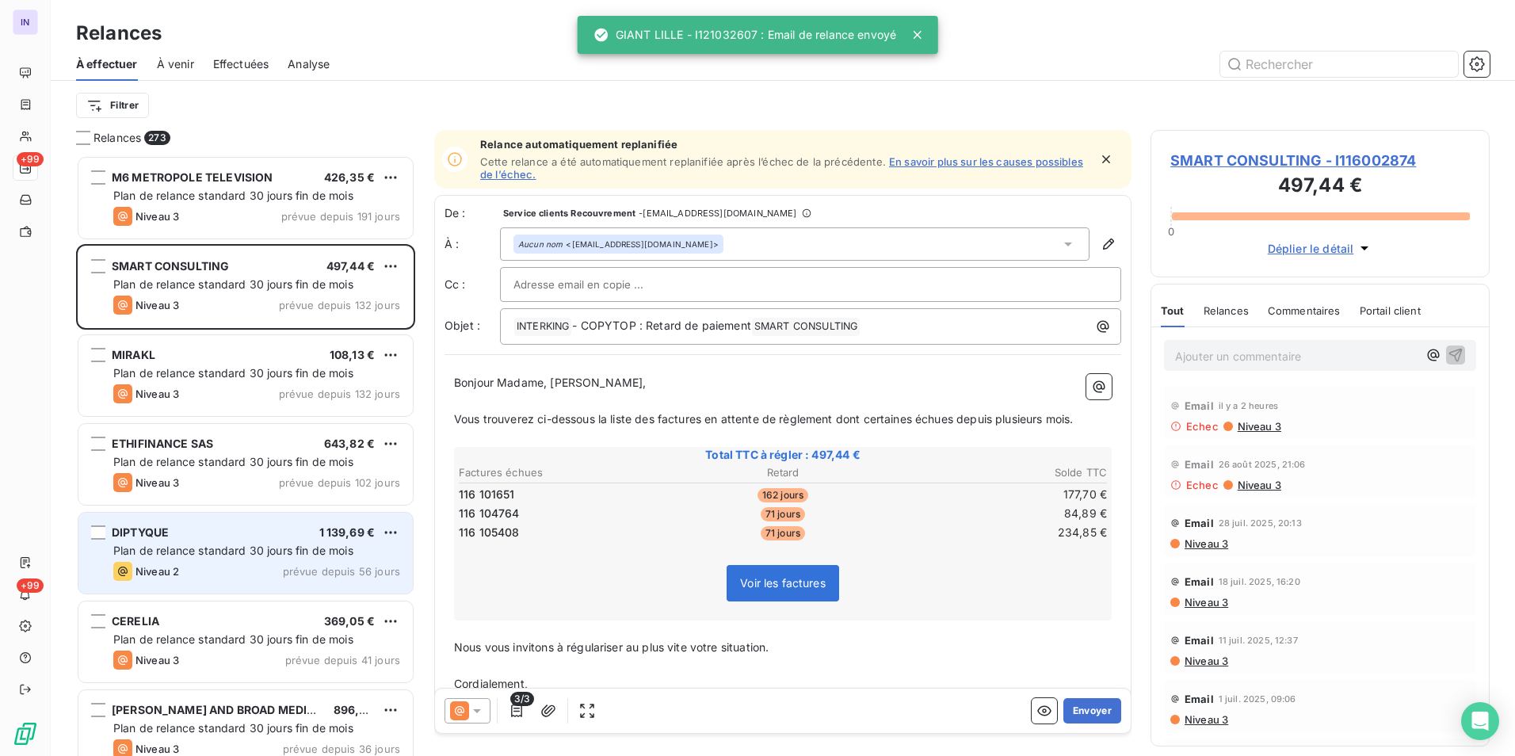
click at [281, 558] on div "Plan de relance standard 30 jours fin de mois" at bounding box center [256, 551] width 287 height 16
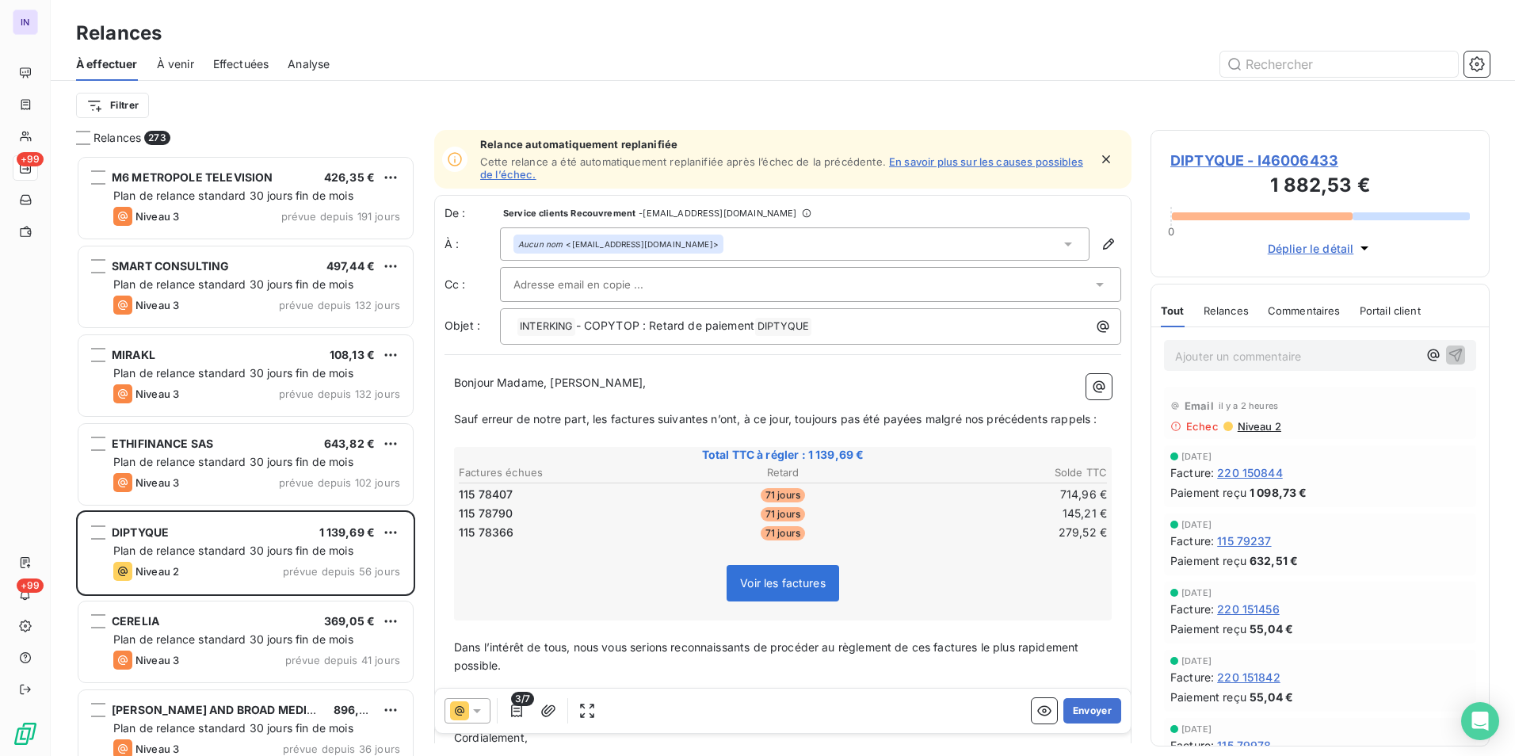
click at [1250, 432] on span "Niveau 2" at bounding box center [1258, 426] width 45 height 13
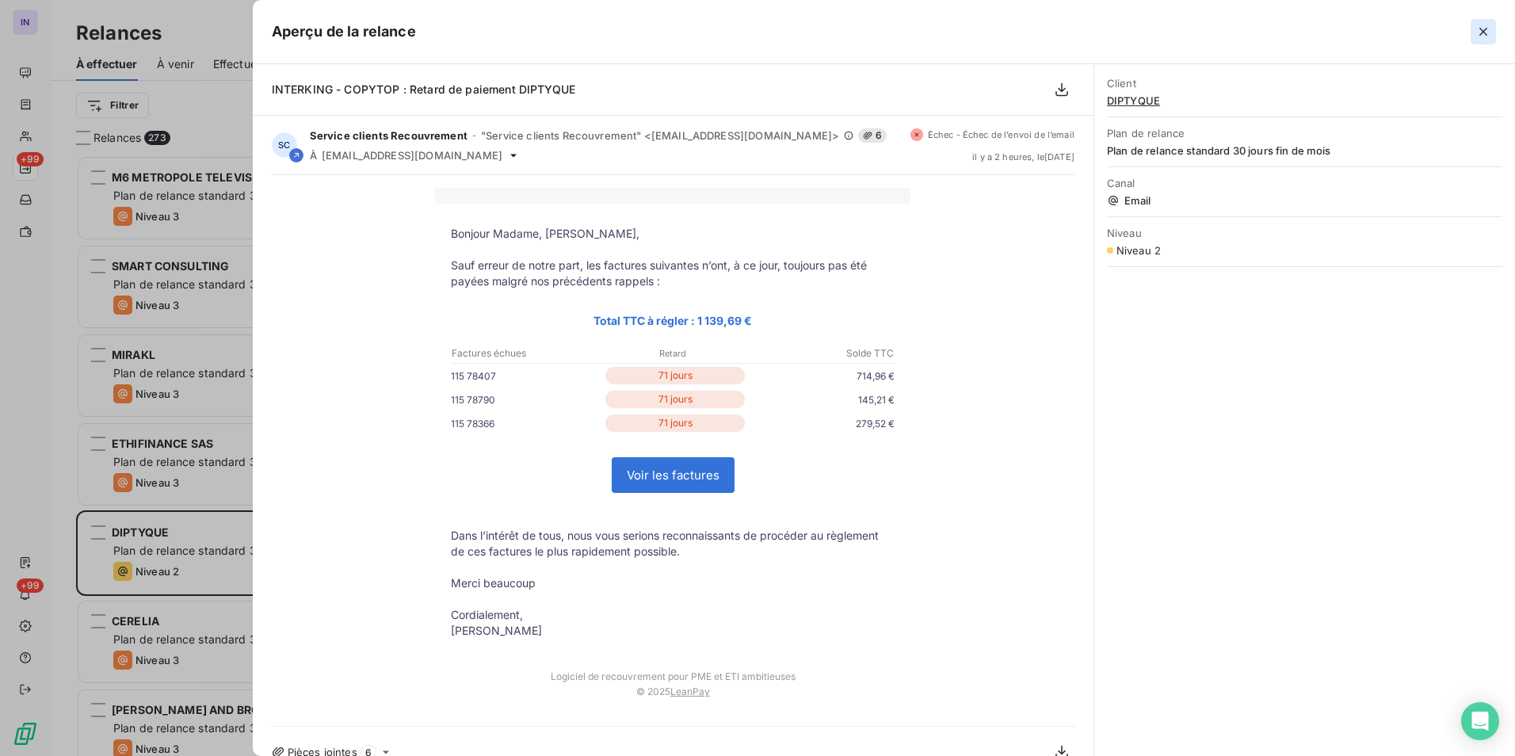
click at [1487, 33] on icon "button" at bounding box center [1483, 32] width 16 height 16
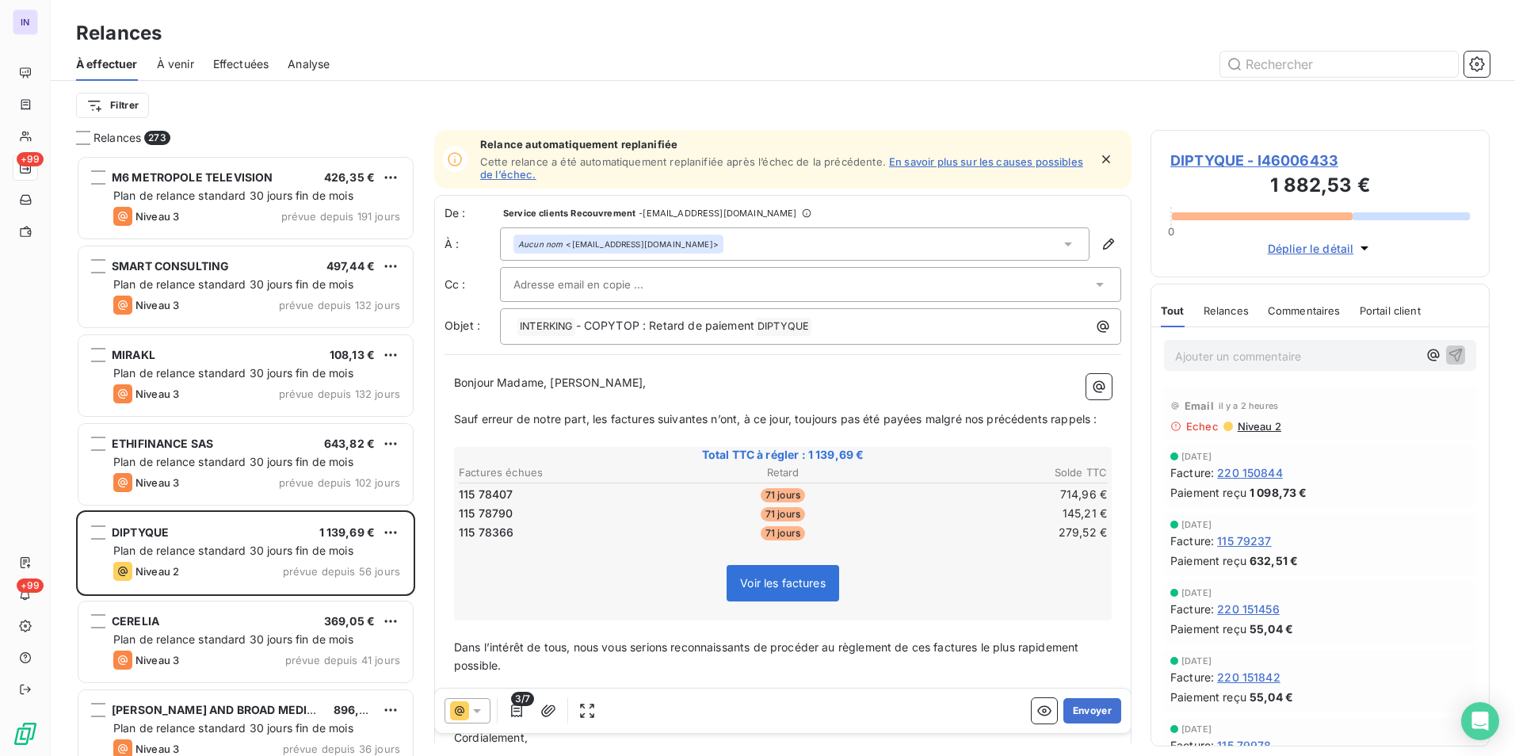
click at [1248, 156] on span "DIPTYQUE - I46006433" at bounding box center [1319, 160] width 299 height 21
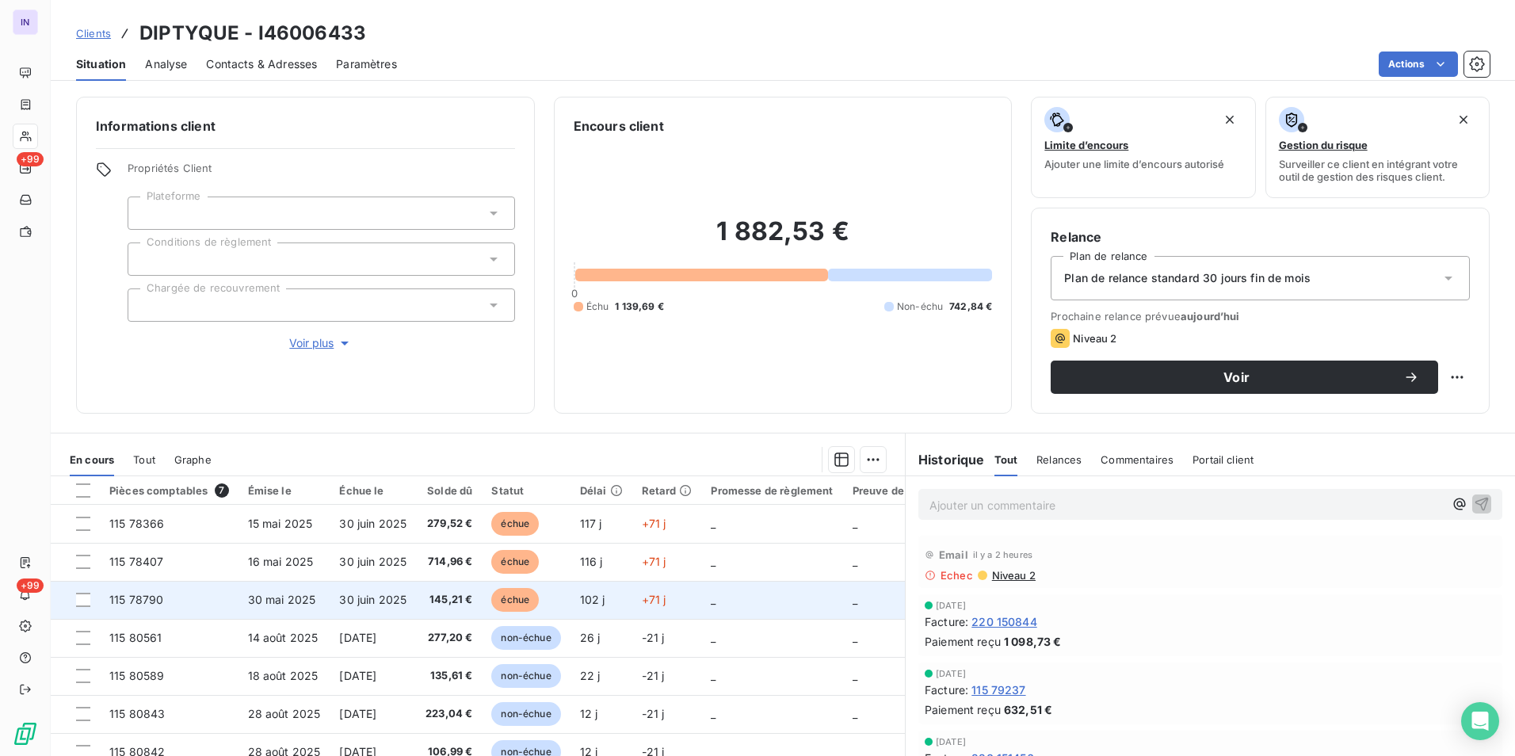
click at [334, 593] on td "30 juin 2025" at bounding box center [373, 600] width 86 height 38
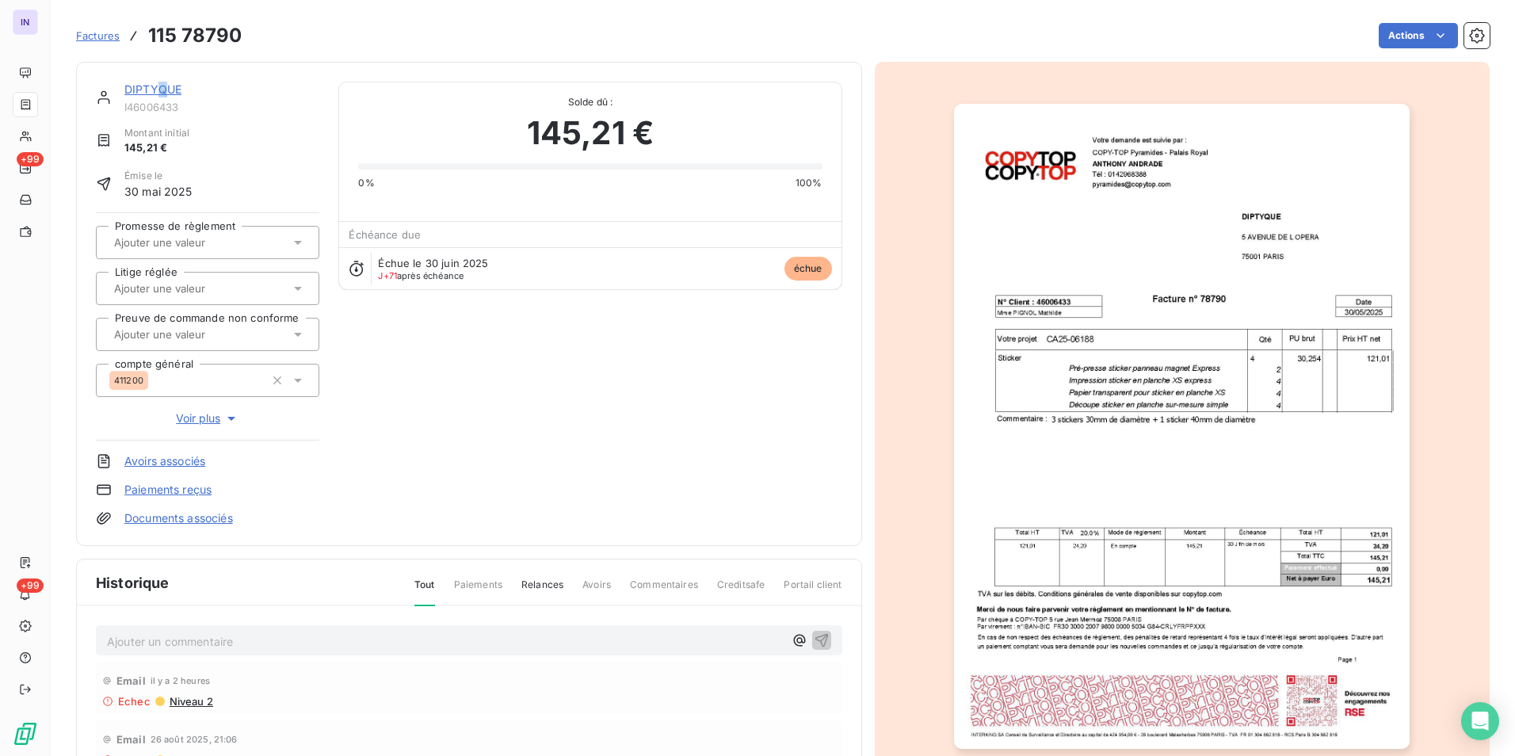
click at [162, 93] on link "DIPTYQUE" at bounding box center [152, 88] width 57 height 13
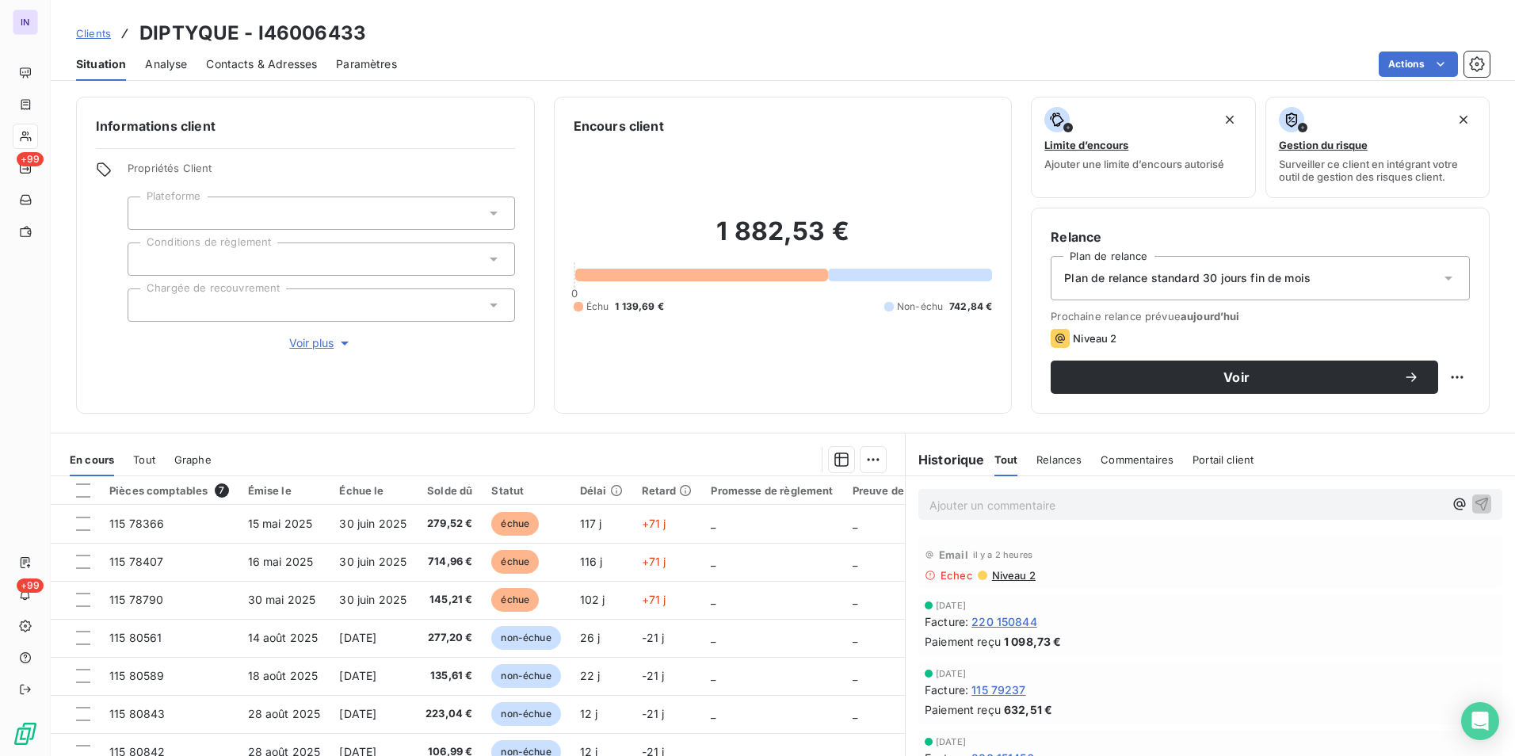
drag, startPoint x: 162, startPoint y: 93, endPoint x: 513, endPoint y: 64, distance: 351.3
click at [570, 63] on div "Actions" at bounding box center [952, 63] width 1073 height 25
click at [304, 59] on span "Contacts & Adresses" at bounding box center [261, 64] width 111 height 16
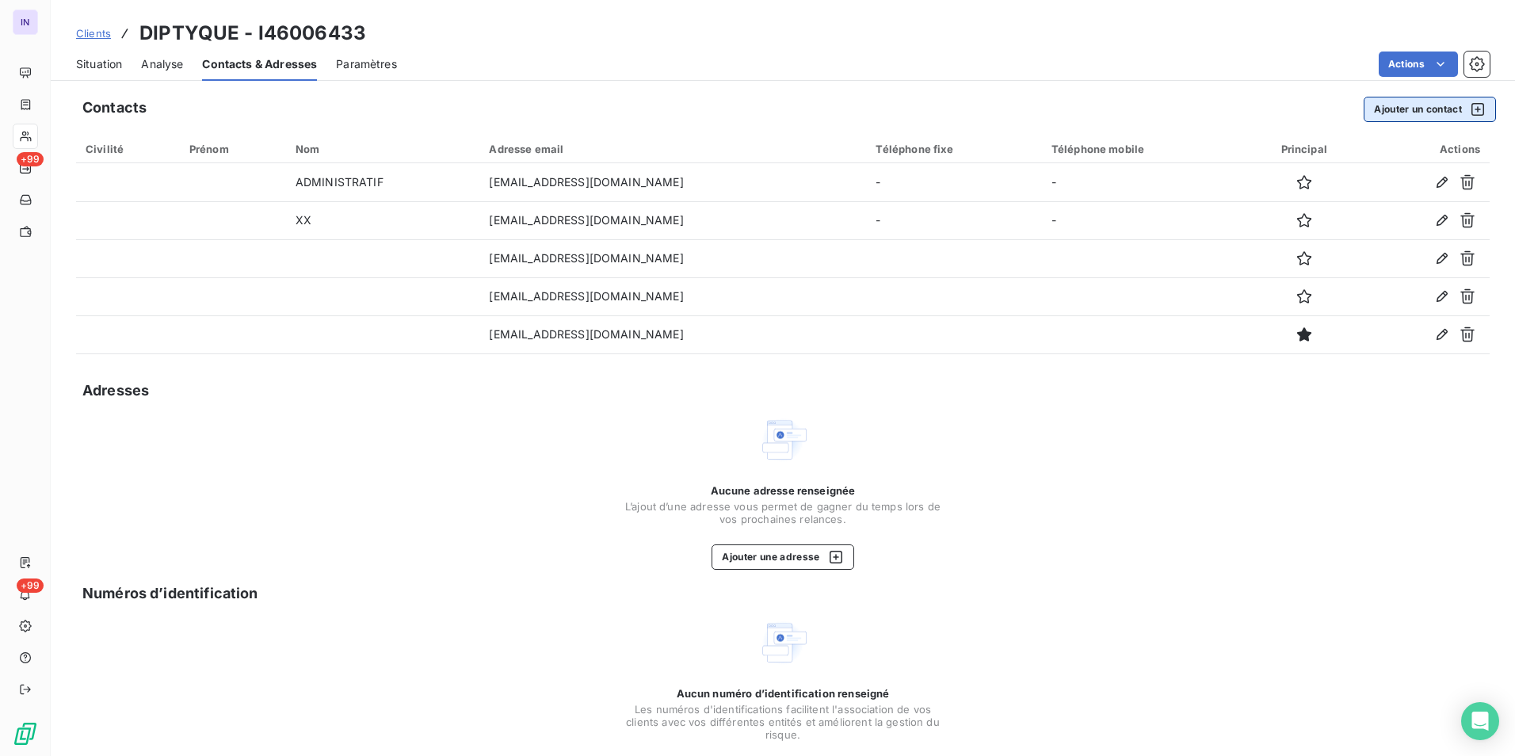
click at [1399, 117] on button "Ajouter un contact" at bounding box center [1429, 109] width 132 height 25
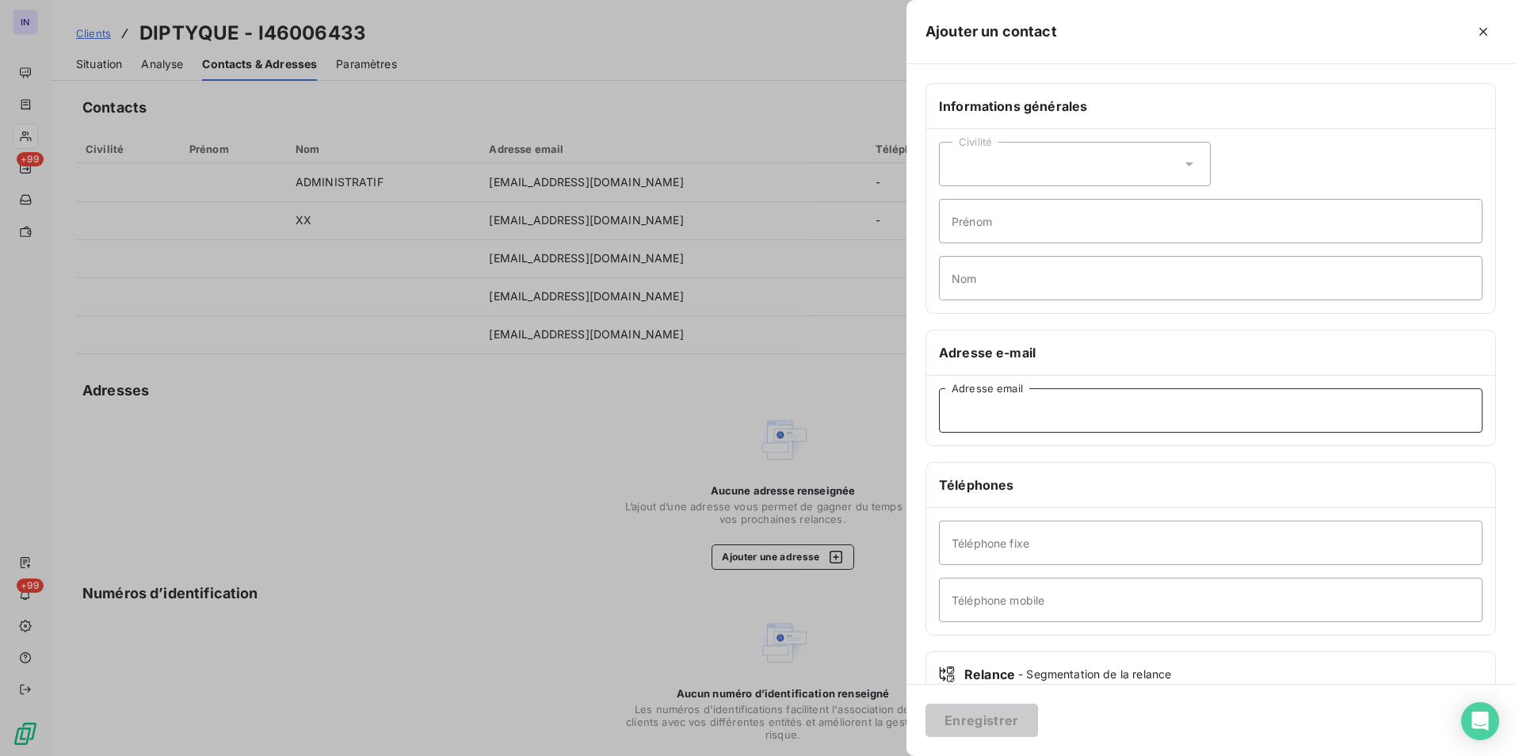
click at [1069, 404] on input "Adresse email" at bounding box center [1210, 410] width 543 height 44
paste input "[EMAIL_ADDRESS][DOMAIN_NAME]"
type input "[EMAIL_ADDRESS][DOMAIN_NAME]"
click at [1010, 716] on button "Enregistrer" at bounding box center [981, 719] width 112 height 33
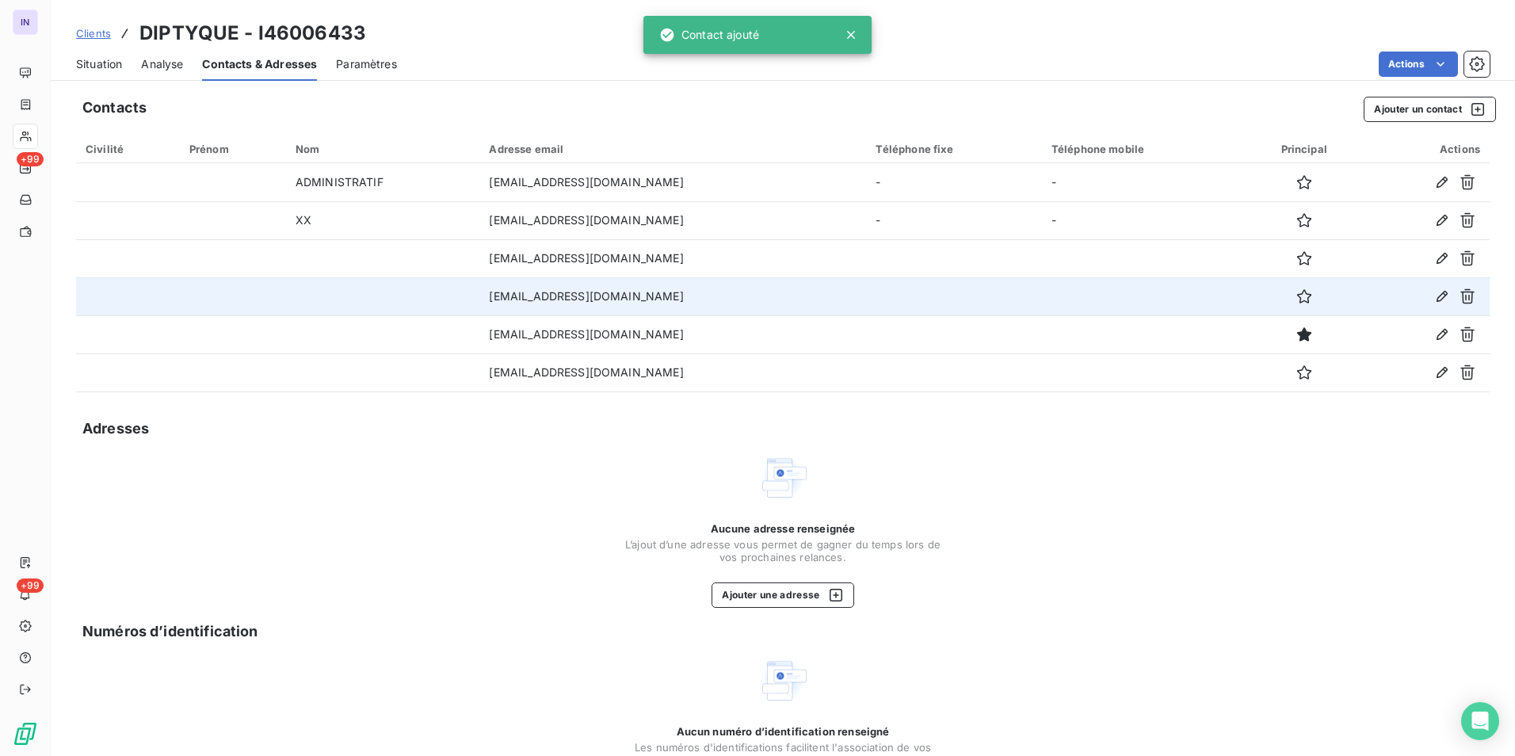
drag, startPoint x: 1283, startPoint y: 375, endPoint x: 814, endPoint y: 283, distance: 478.0
click at [1296, 375] on icon "button" at bounding box center [1304, 372] width 16 height 16
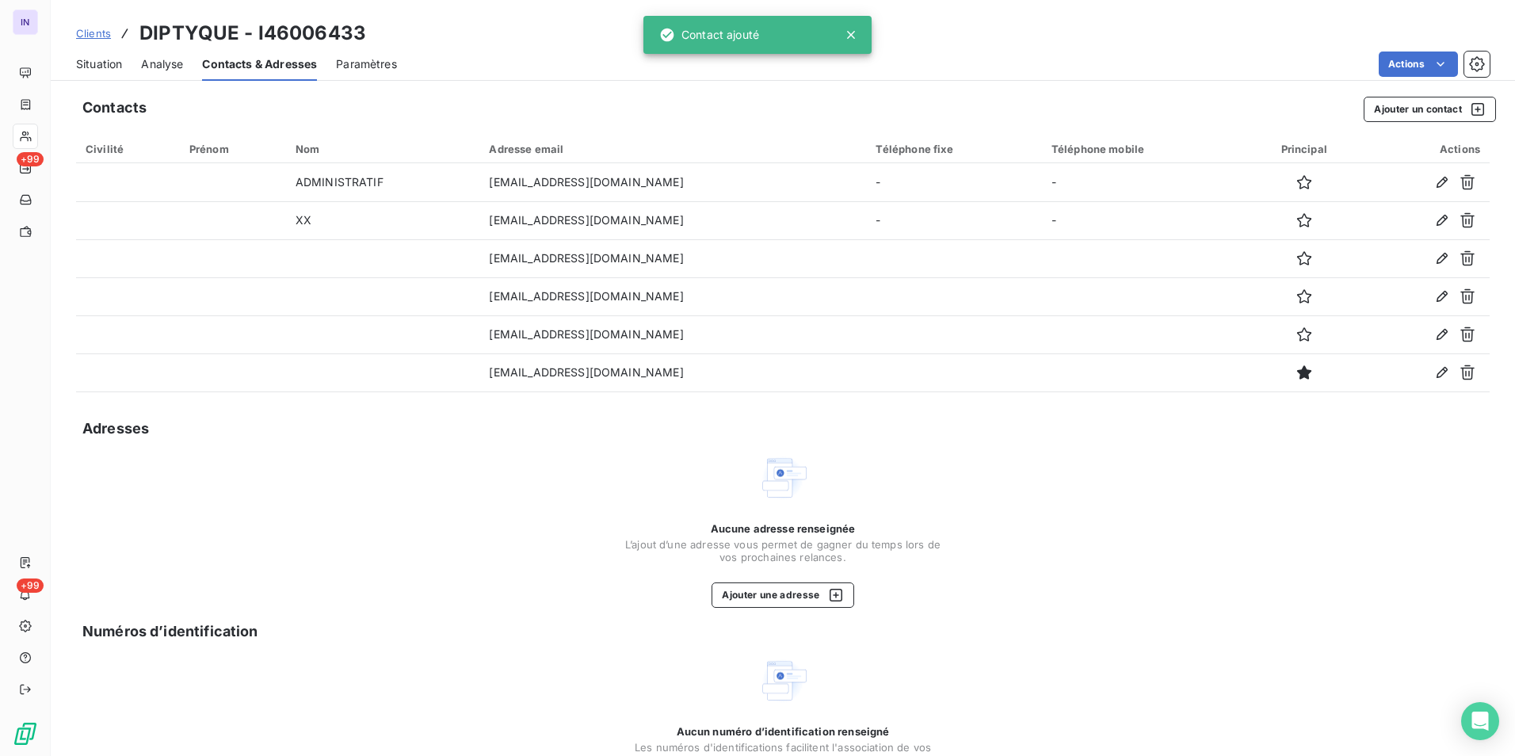
click at [105, 63] on span "Situation" at bounding box center [99, 64] width 46 height 16
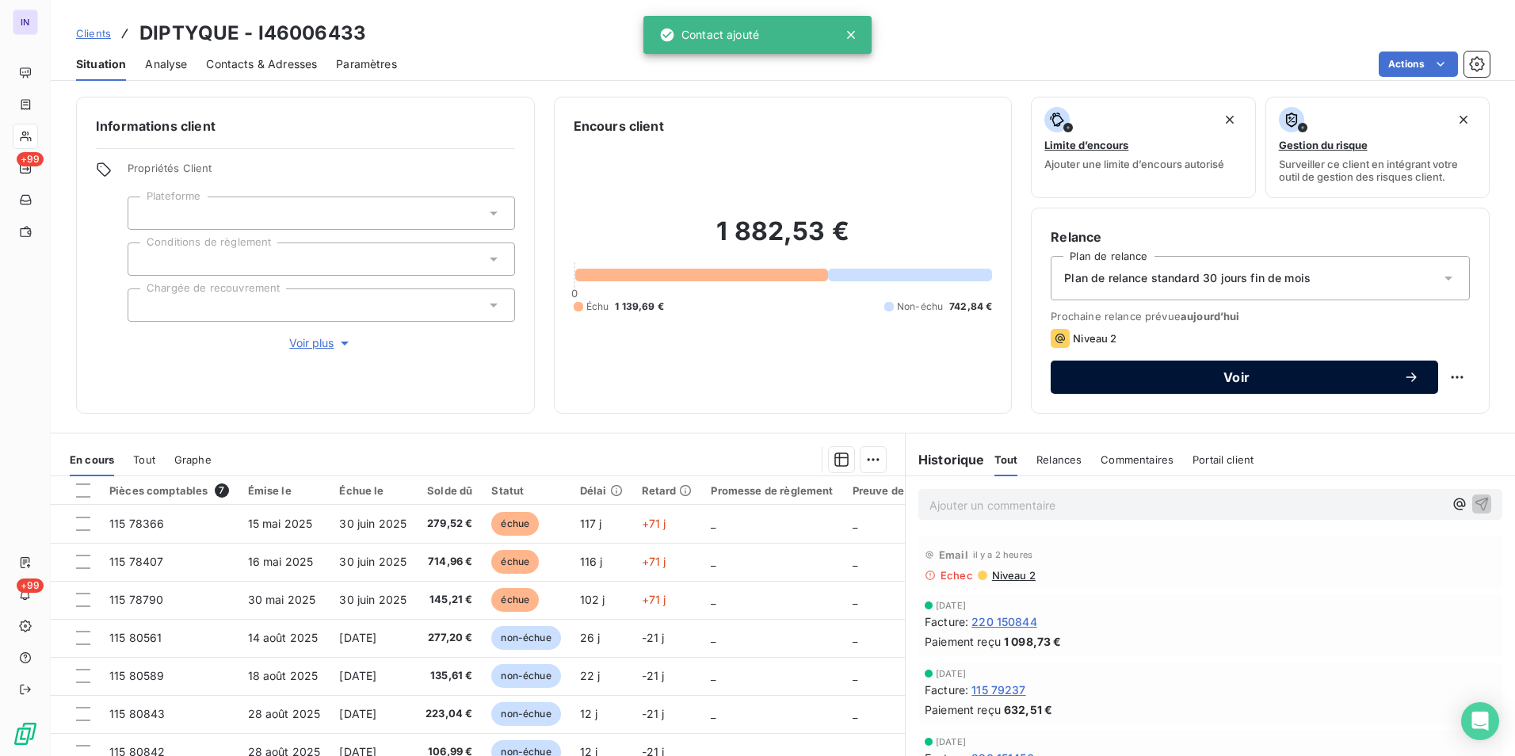
click at [1170, 379] on span "Voir" at bounding box center [1236, 377] width 334 height 13
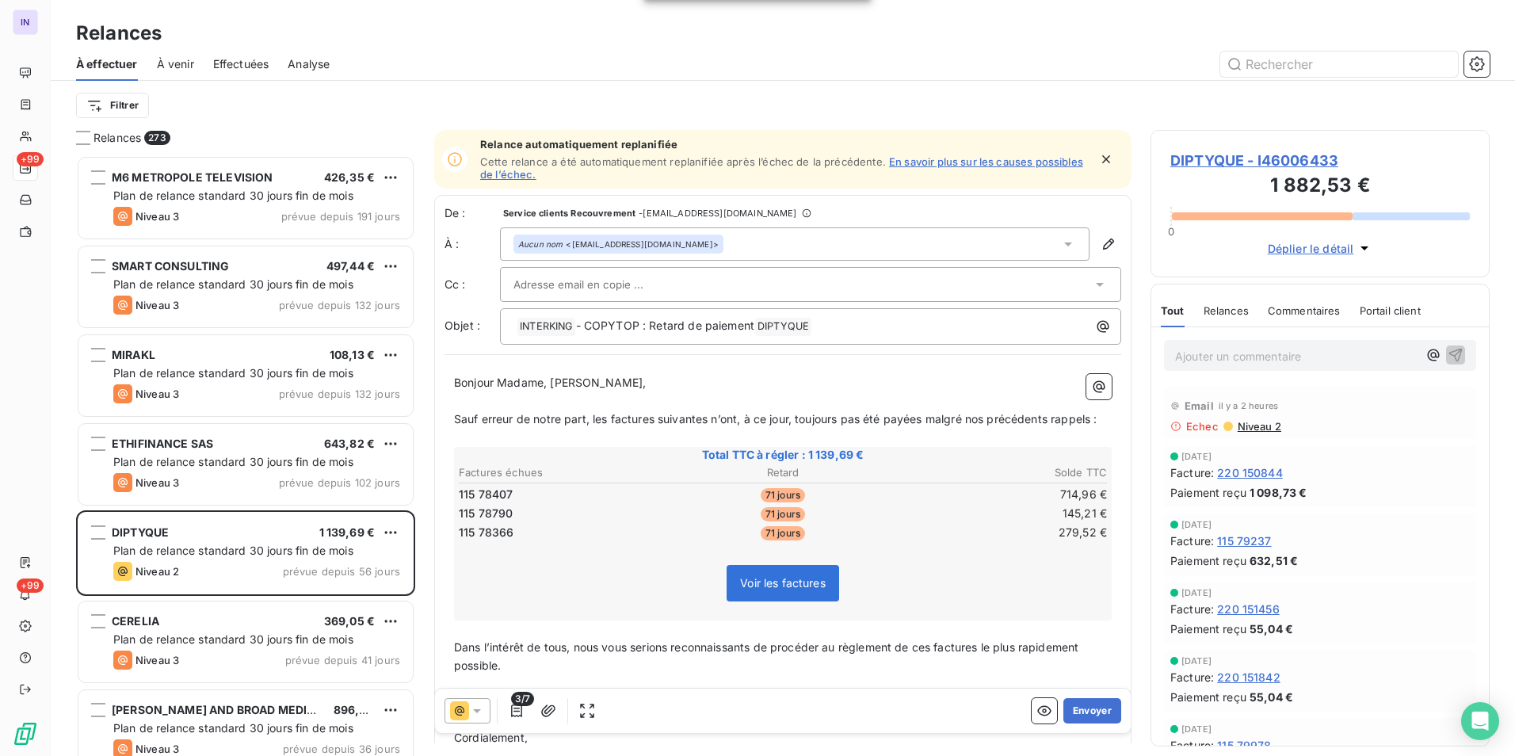
scroll to position [589, 327]
click at [1088, 720] on button "Envoyer" at bounding box center [1092, 710] width 58 height 25
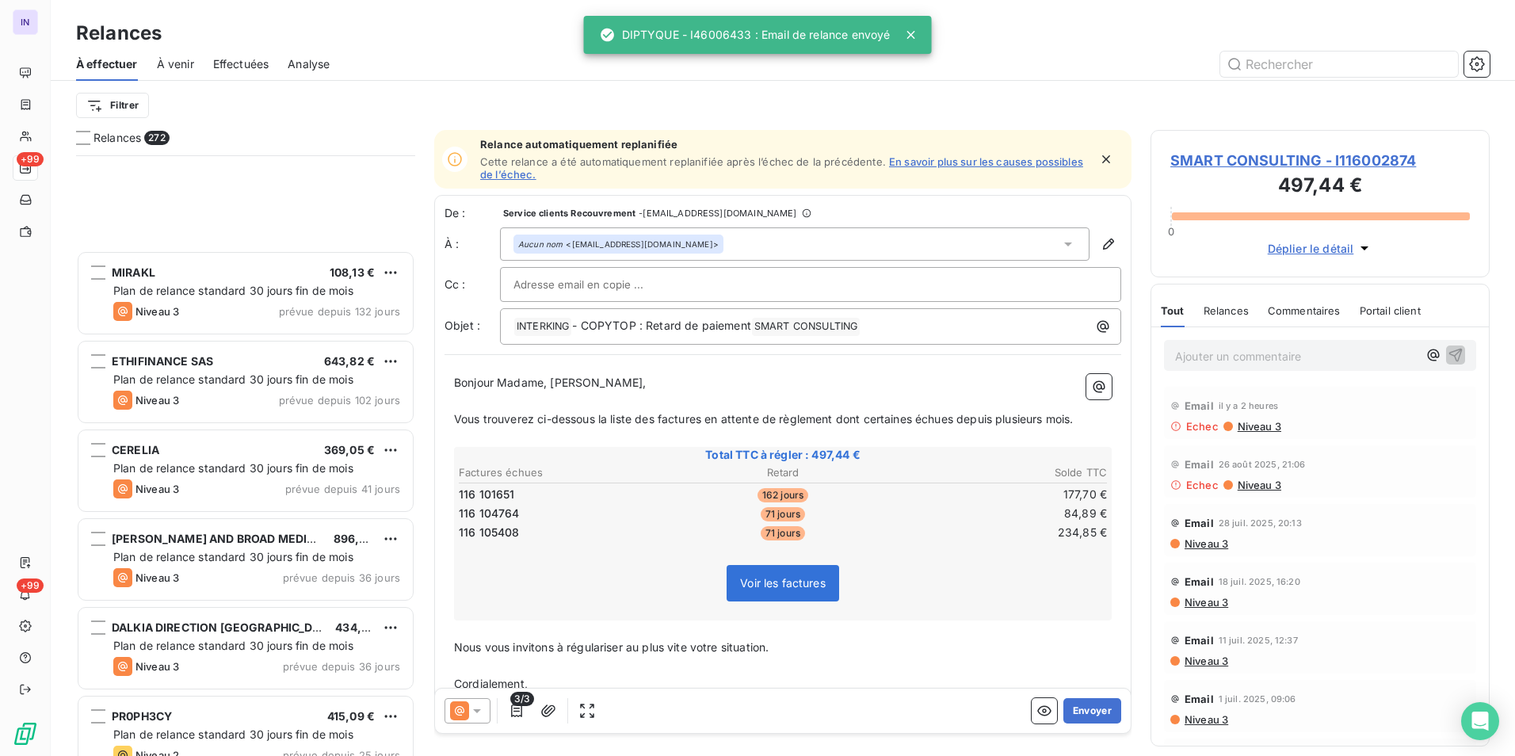
scroll to position [397, 0]
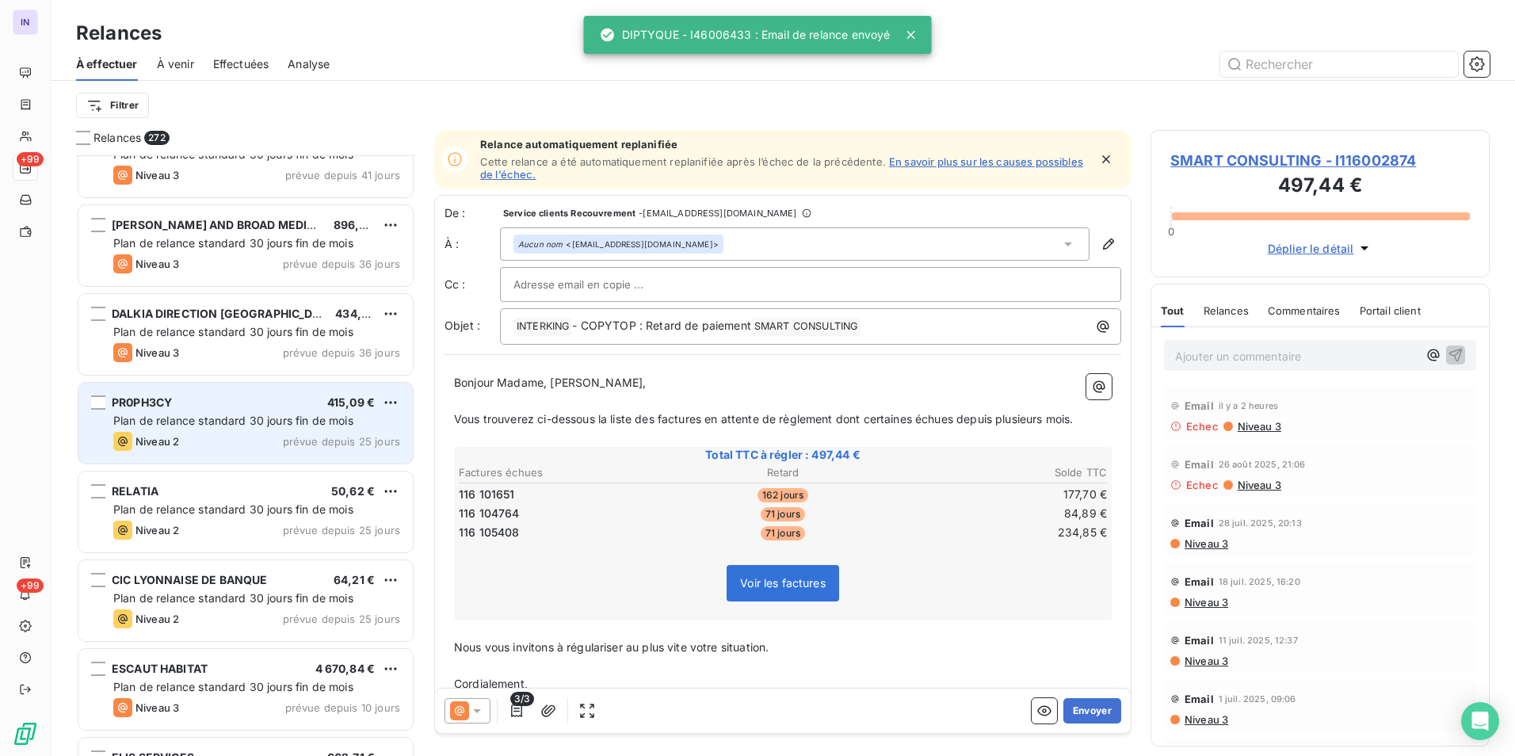
click at [250, 439] on div "Niveau 2 prévue depuis 25 jours" at bounding box center [256, 441] width 287 height 19
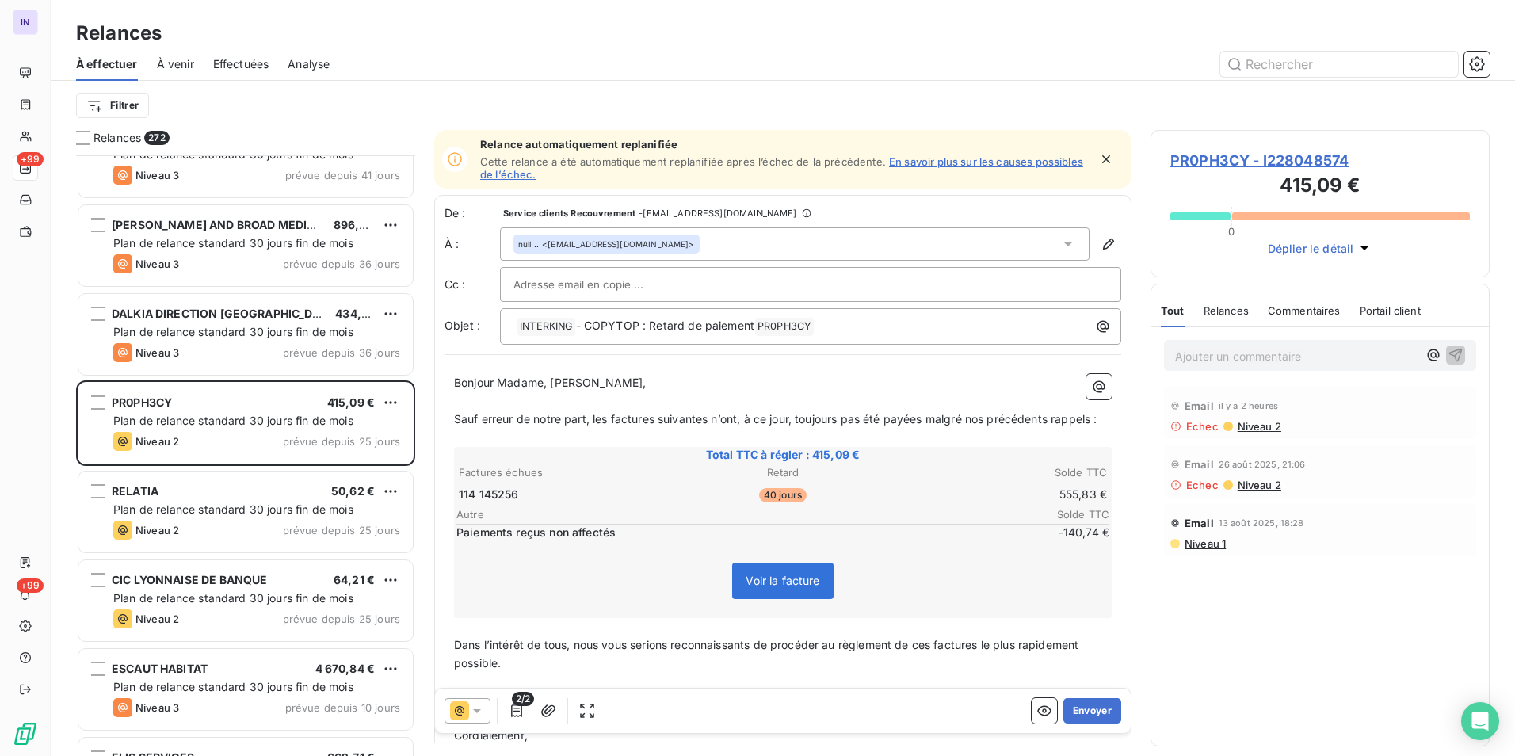
click at [1218, 550] on div "Email 13 août 2025, 18:28 Niveau 1" at bounding box center [1320, 530] width 312 height 52
click at [1218, 544] on span "Niveau 1" at bounding box center [1204, 543] width 43 height 13
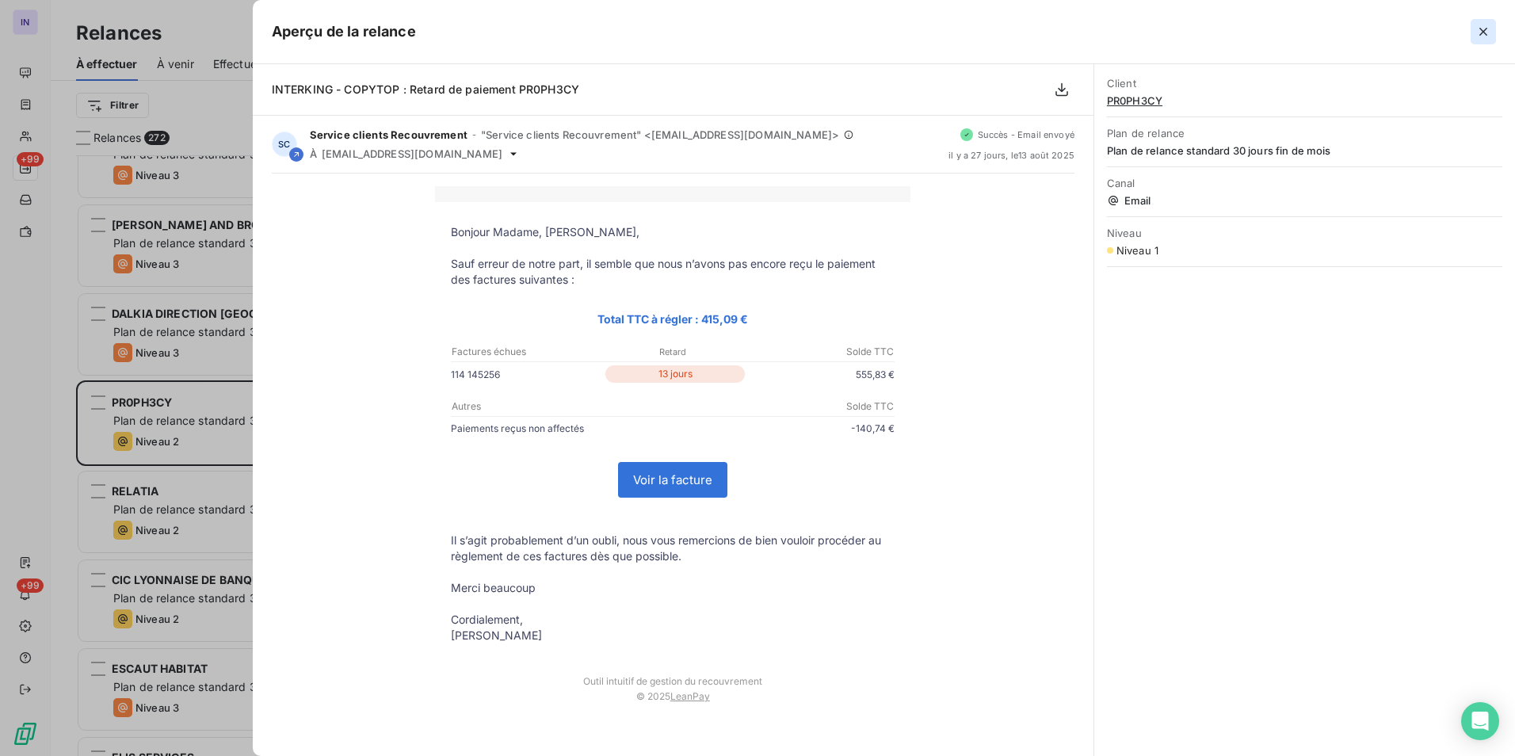
click at [1480, 31] on icon "button" at bounding box center [1483, 32] width 16 height 16
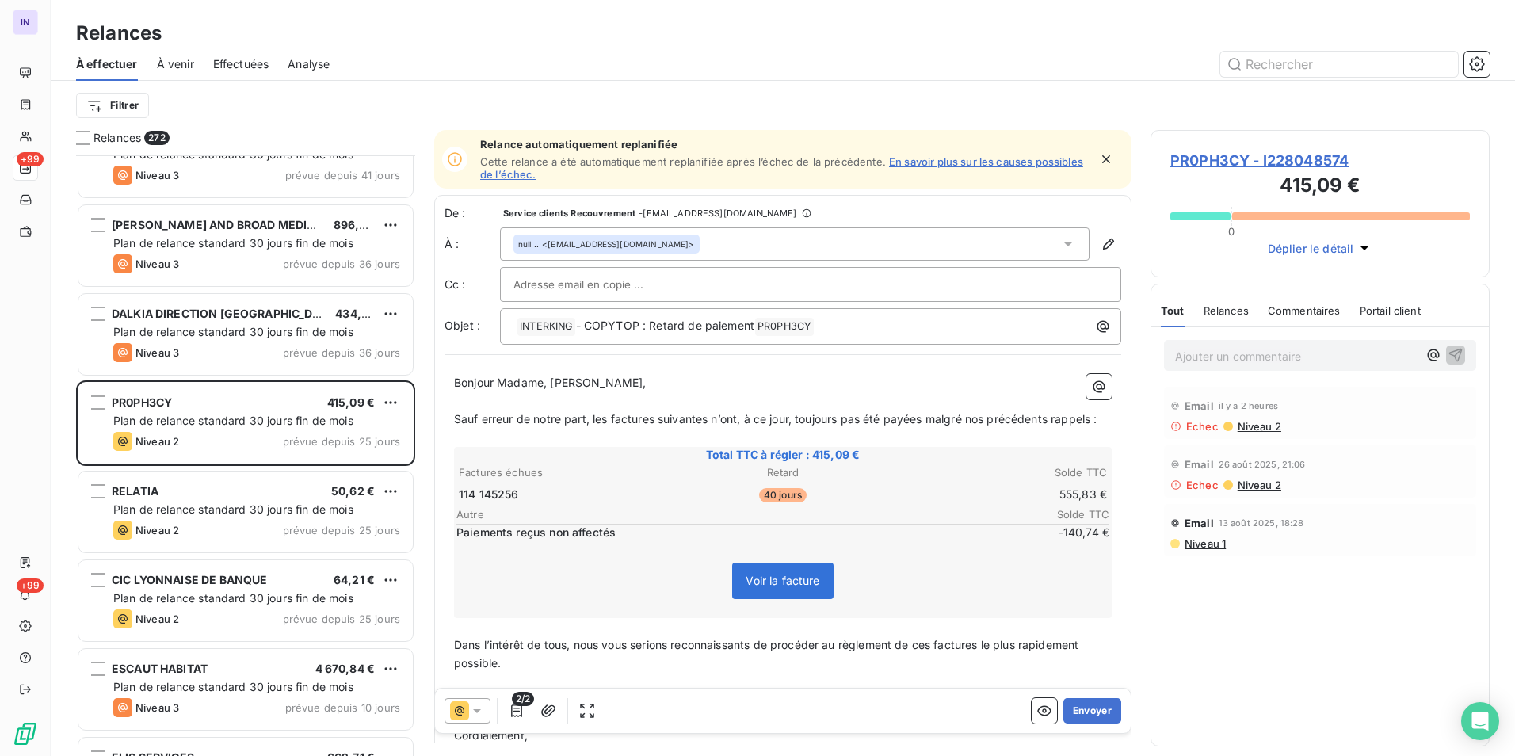
click at [1245, 480] on span "Niveau 2" at bounding box center [1258, 484] width 45 height 13
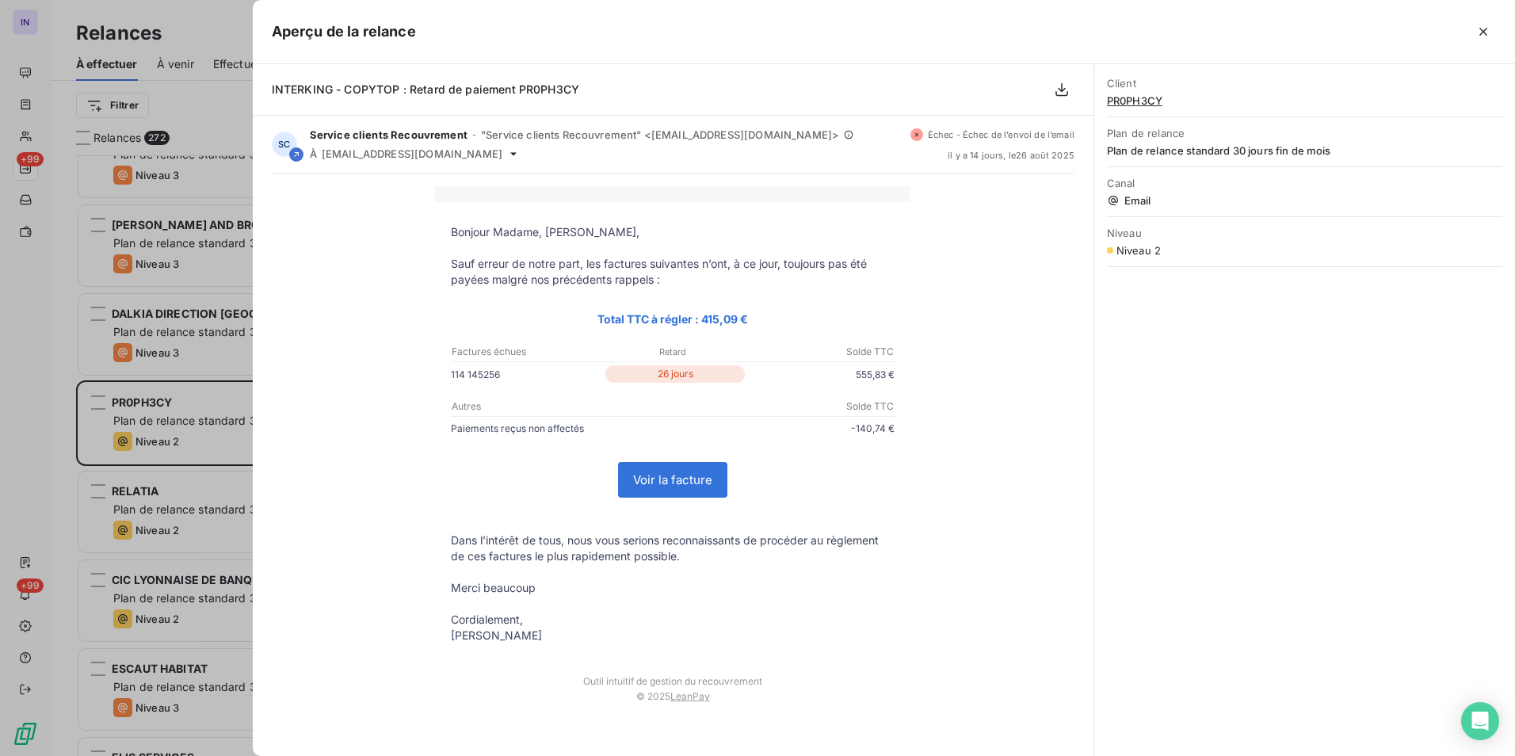
drag, startPoint x: 1481, startPoint y: 29, endPoint x: 1435, endPoint y: 51, distance: 50.7
click at [1481, 29] on icon "button" at bounding box center [1483, 32] width 16 height 16
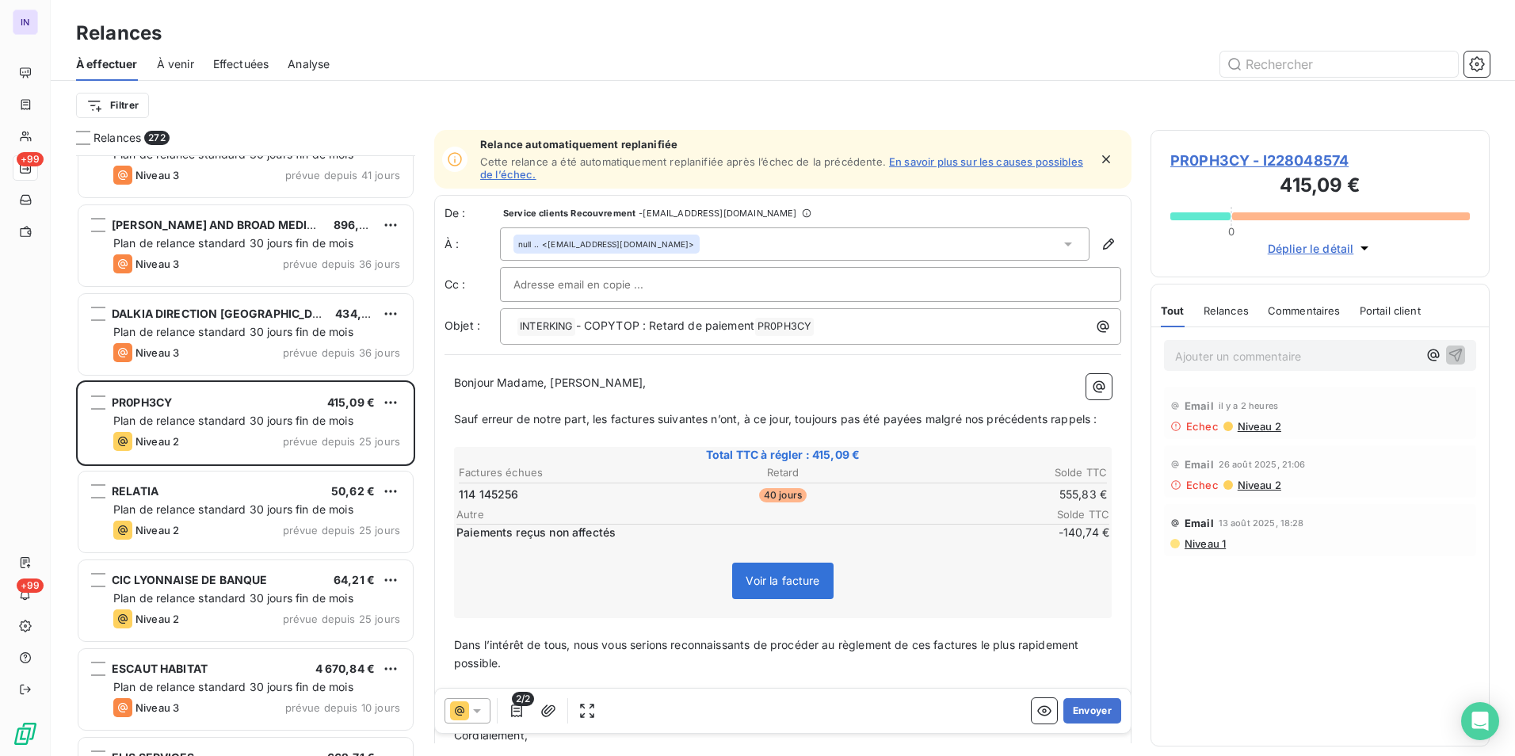
drag, startPoint x: 1209, startPoint y: 154, endPoint x: 1185, endPoint y: 165, distance: 25.9
click at [1210, 154] on span "PR0PH3CY - I228048574" at bounding box center [1319, 160] width 299 height 21
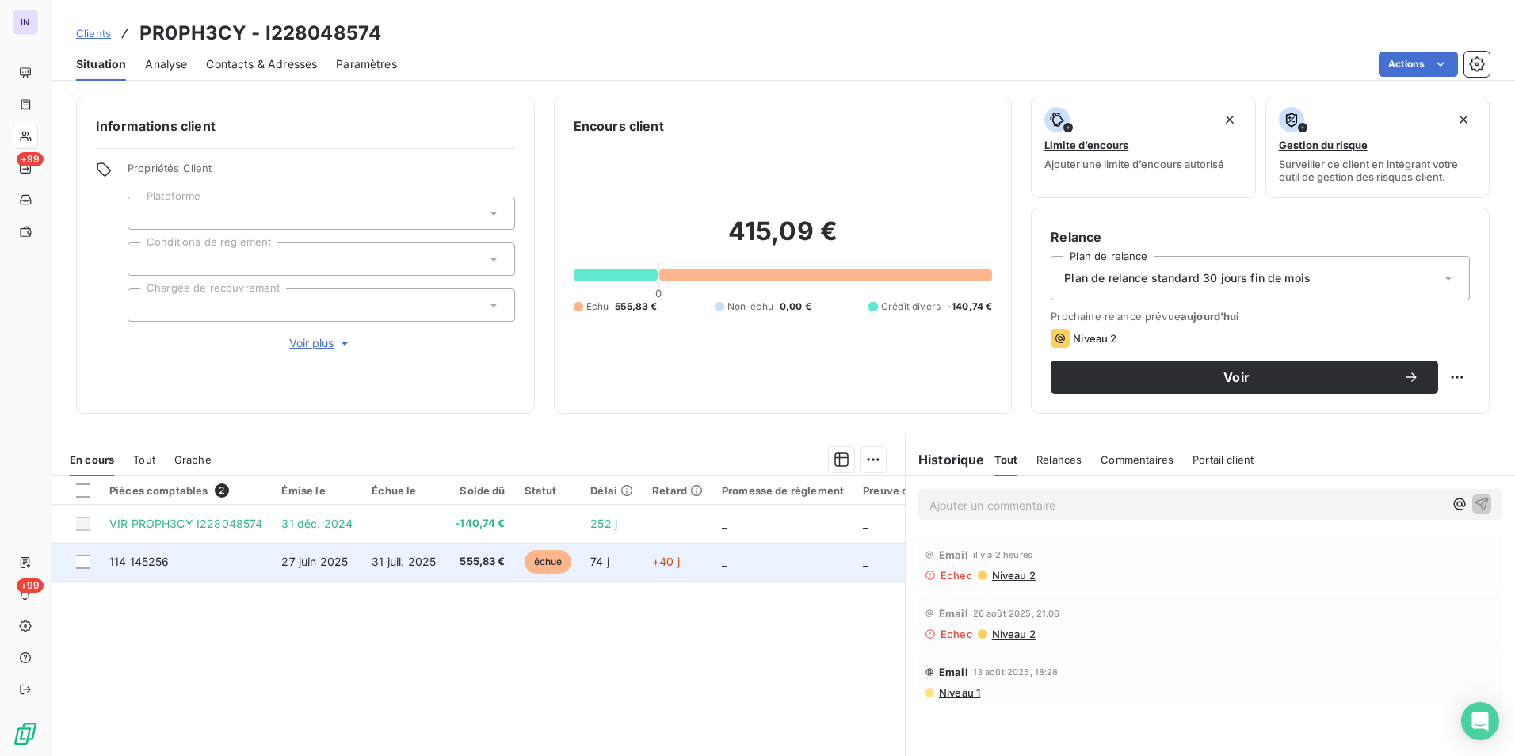
click at [320, 577] on td "27 juin 2025" at bounding box center [317, 562] width 90 height 38
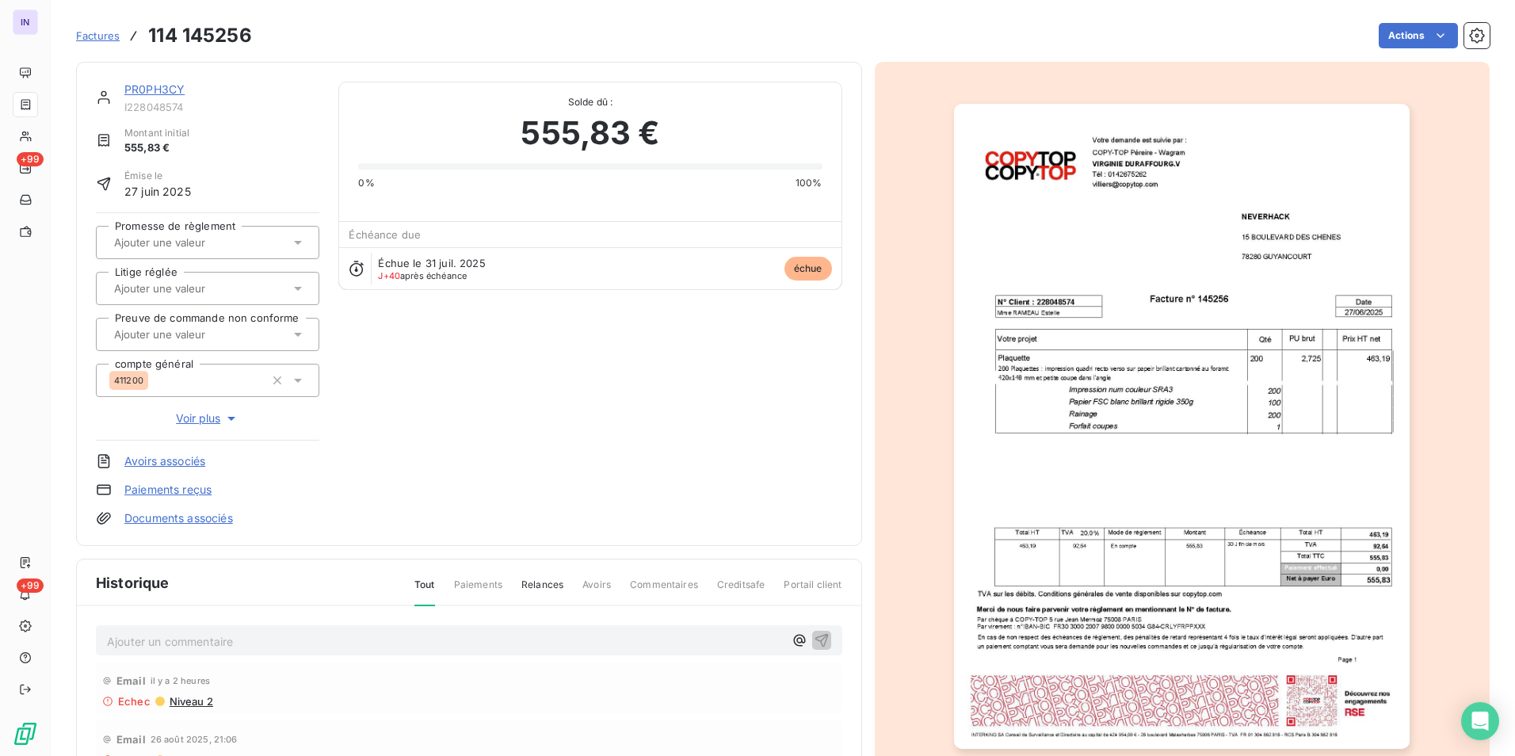
click at [174, 90] on link "PR0PH3CY" at bounding box center [154, 88] width 60 height 13
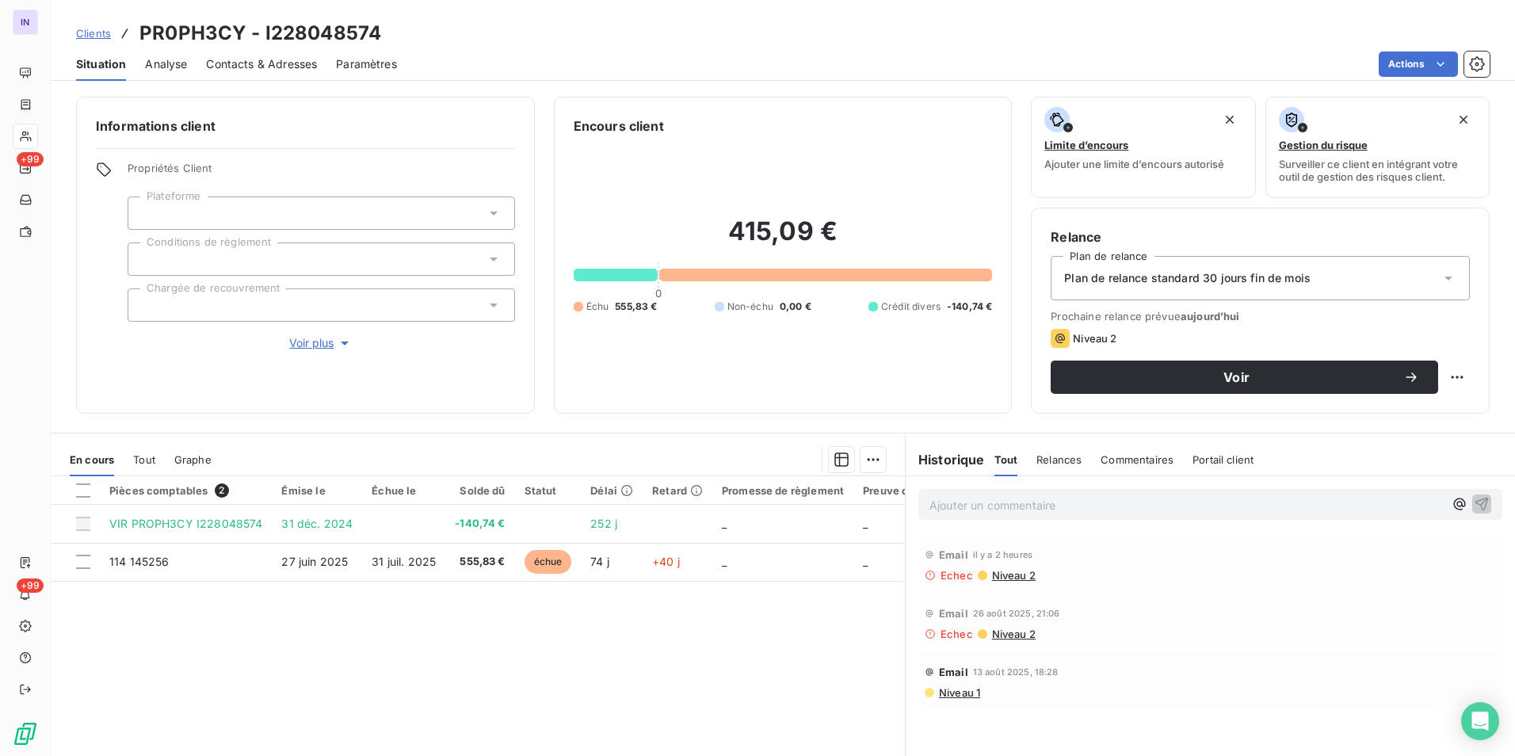
click at [293, 63] on span "Contacts & Adresses" at bounding box center [261, 64] width 111 height 16
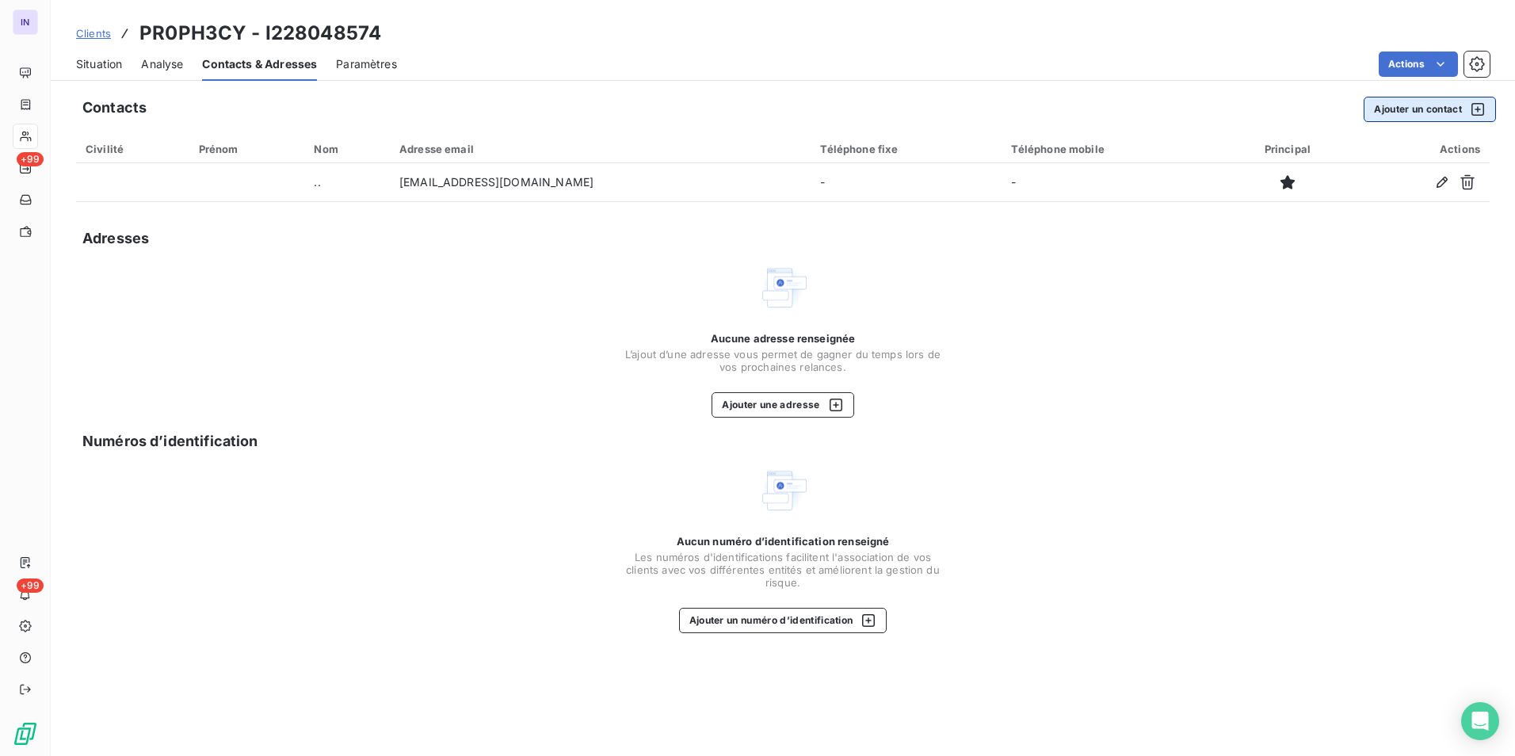
click at [1416, 111] on button "Ajouter un contact" at bounding box center [1429, 109] width 132 height 25
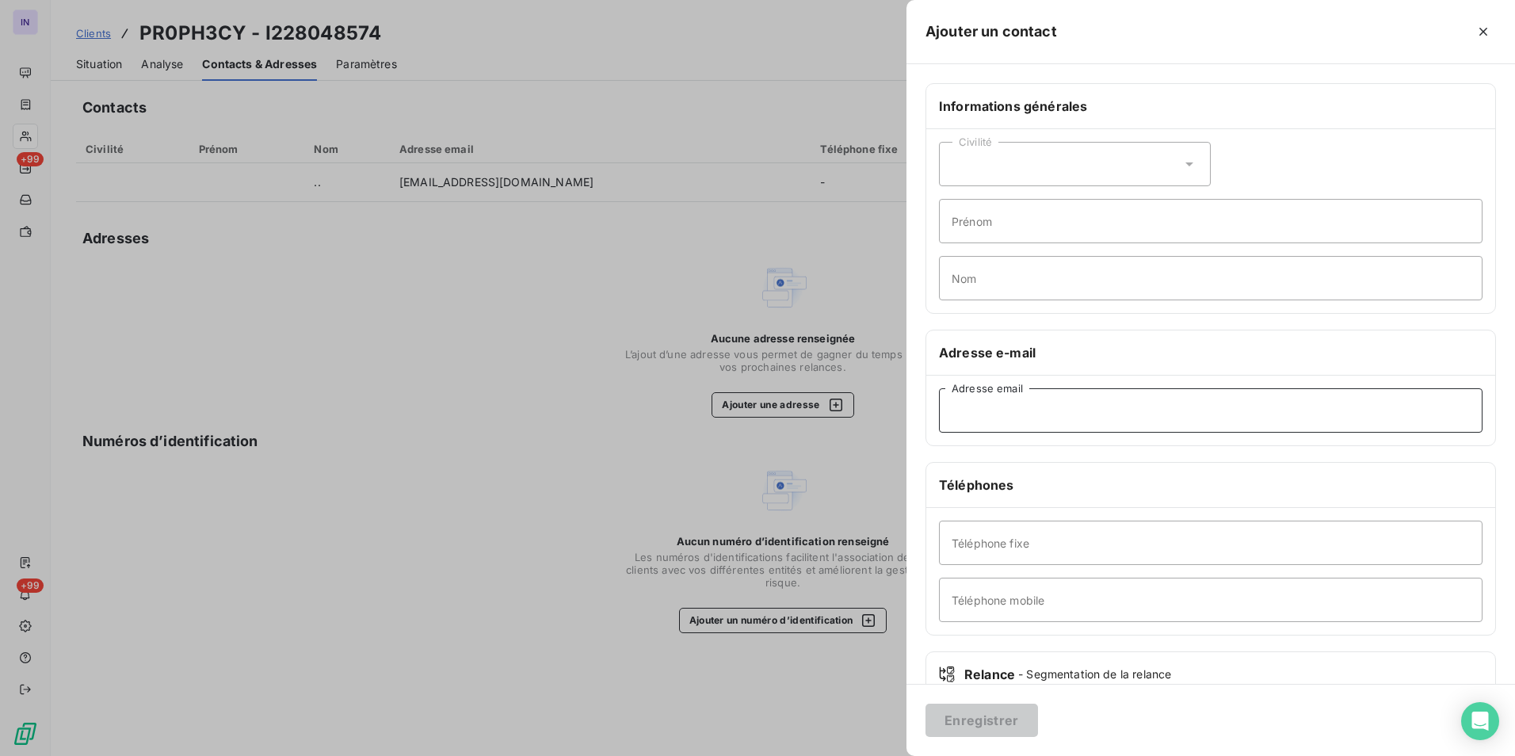
click at [1161, 410] on input "Adresse email" at bounding box center [1210, 410] width 543 height 44
paste input "[EMAIL_ADDRESS][DOMAIN_NAME]"
type input "[EMAIL_ADDRESS][DOMAIN_NAME]"
click at [994, 715] on button "Enregistrer" at bounding box center [981, 719] width 112 height 33
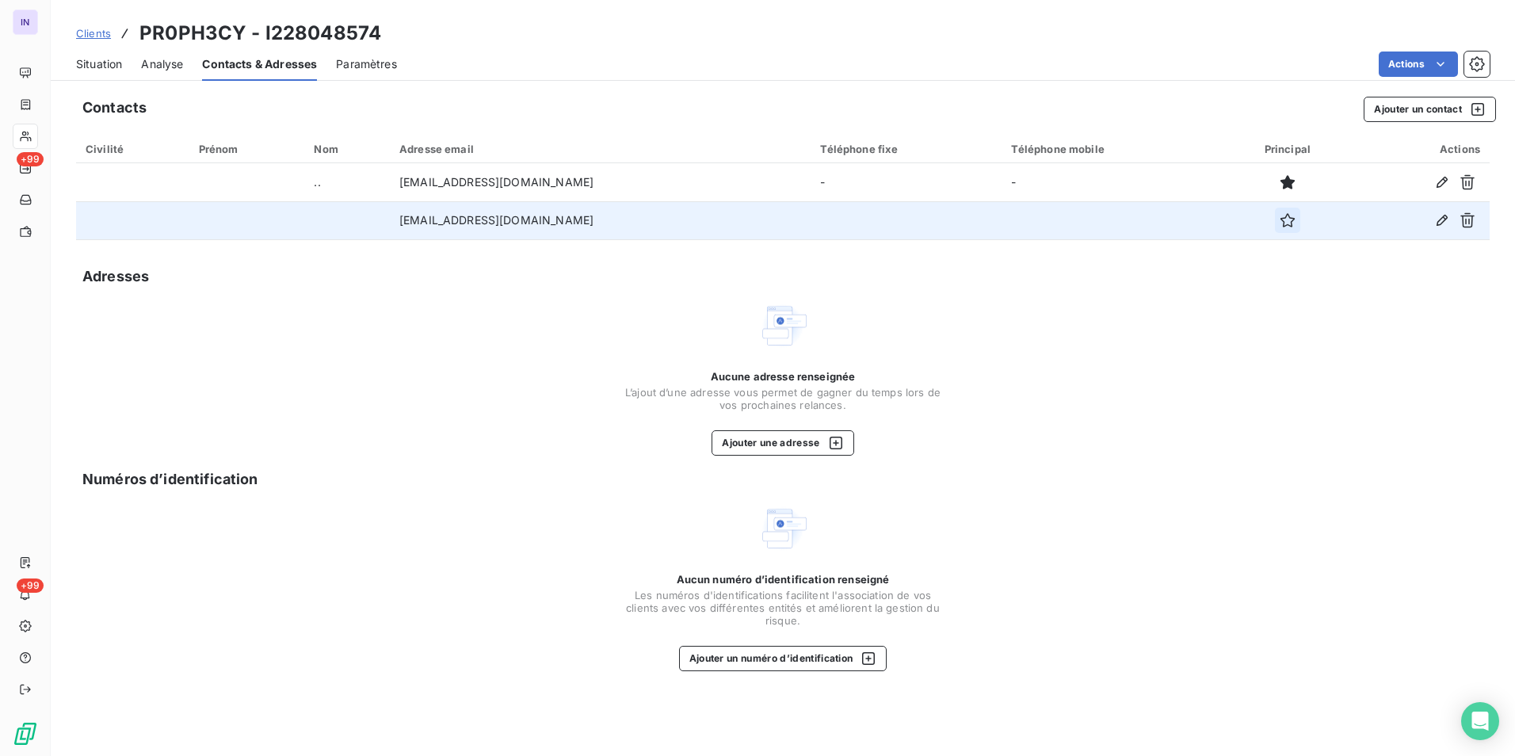
click at [1280, 217] on icon "button" at bounding box center [1287, 220] width 14 height 14
drag, startPoint x: 88, startPoint y: 67, endPoint x: 121, endPoint y: 85, distance: 37.9
click at [88, 67] on span "Situation" at bounding box center [99, 64] width 46 height 16
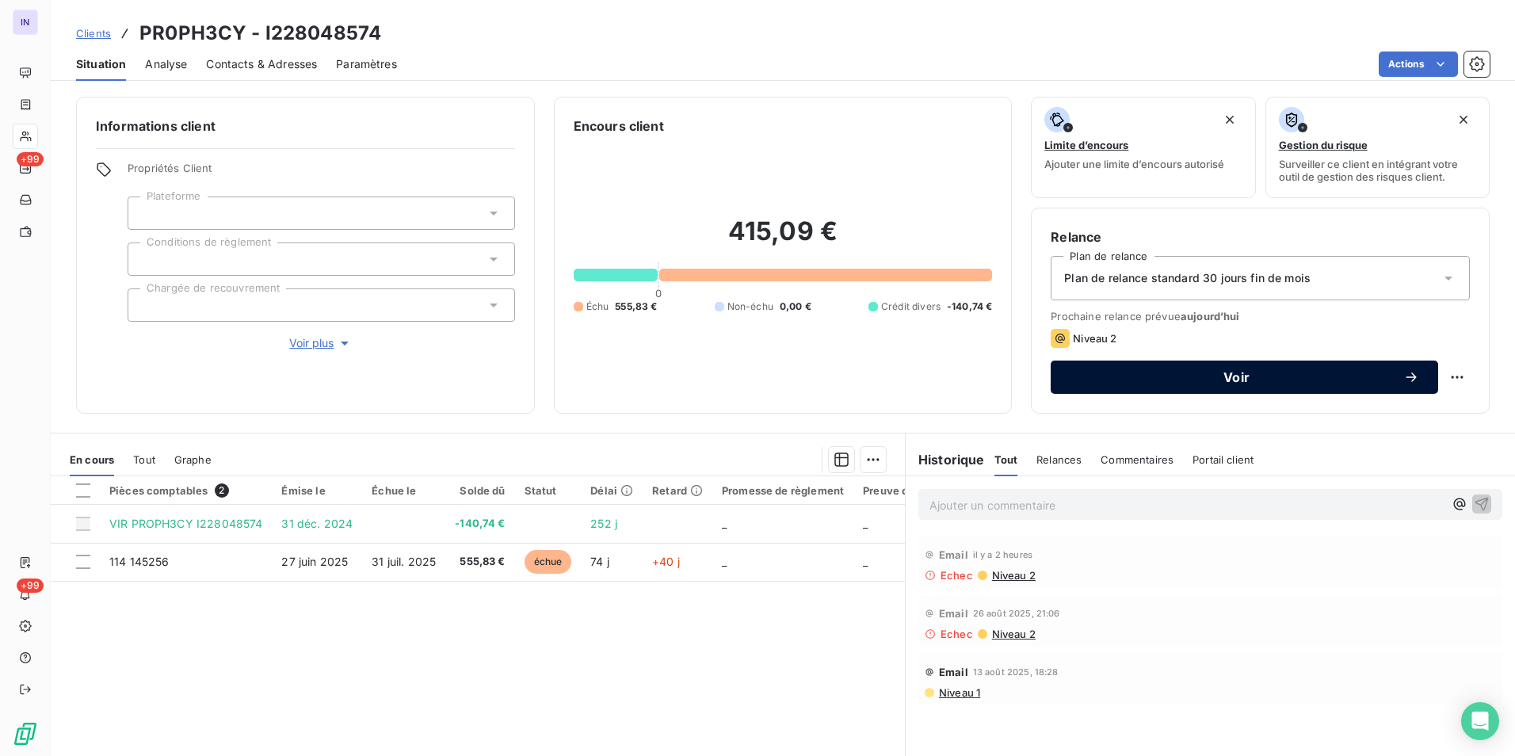
click at [1224, 386] on button "Voir" at bounding box center [1243, 376] width 387 height 33
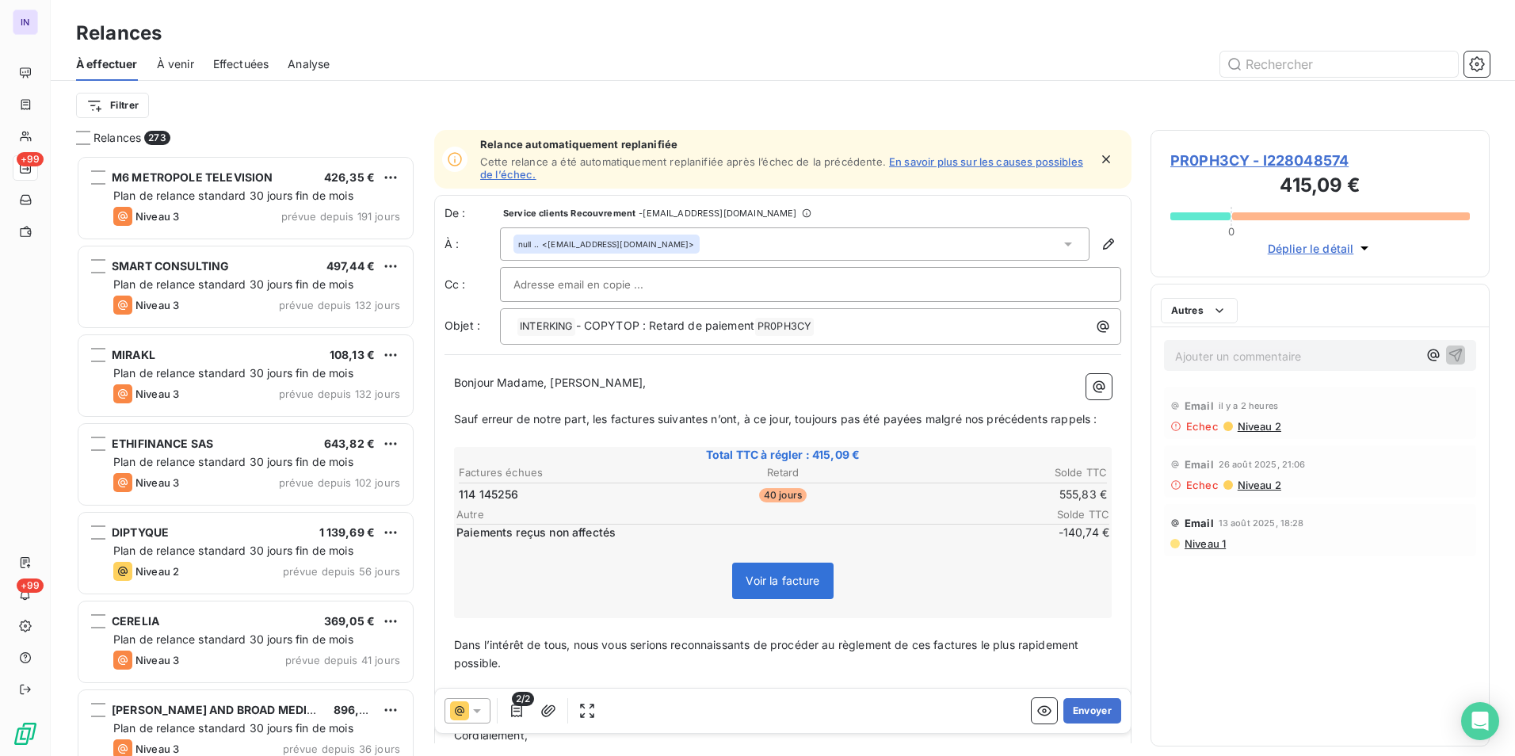
scroll to position [589, 327]
click at [1078, 716] on button "Envoyer" at bounding box center [1092, 710] width 58 height 25
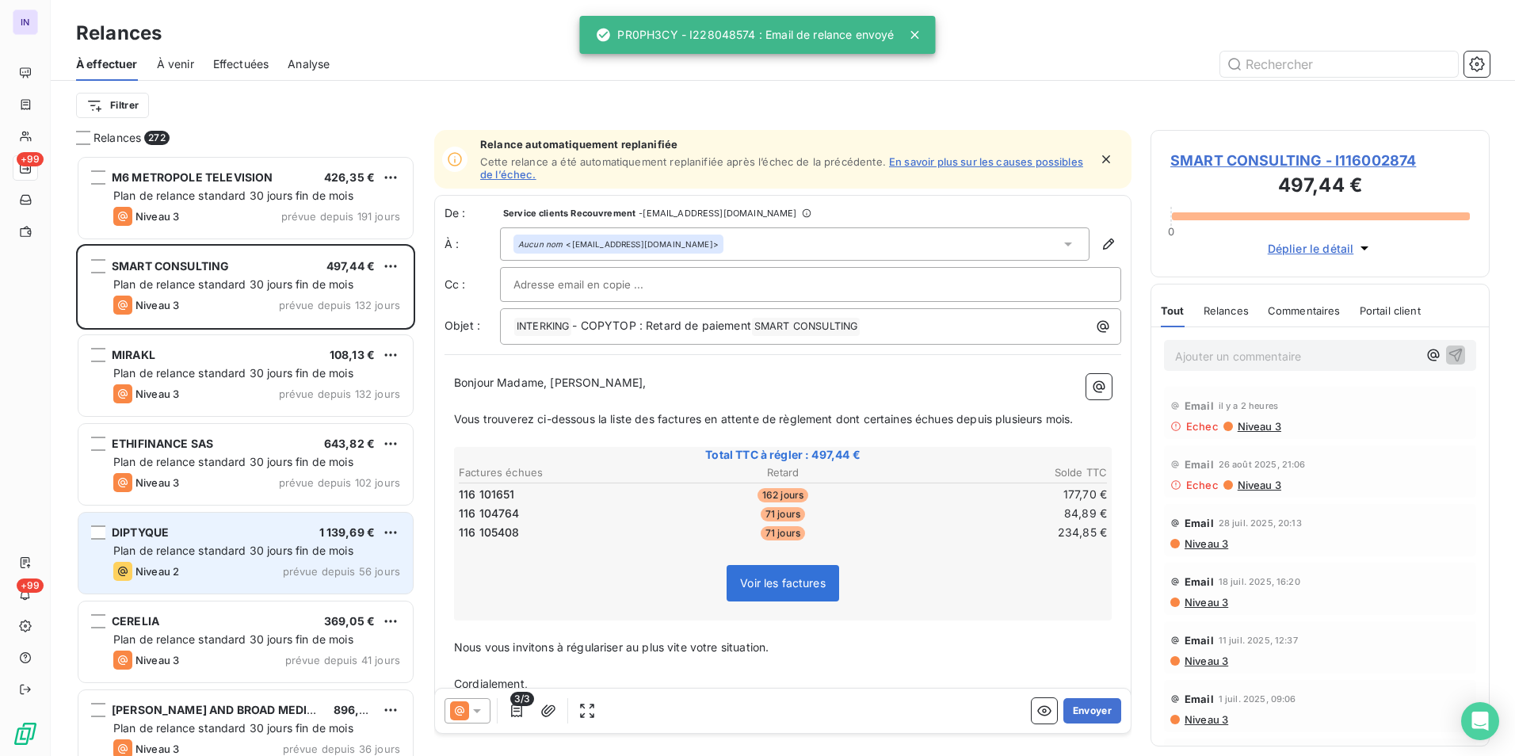
click at [284, 551] on span "Plan de relance standard 30 jours fin de mois" at bounding box center [233, 549] width 240 height 13
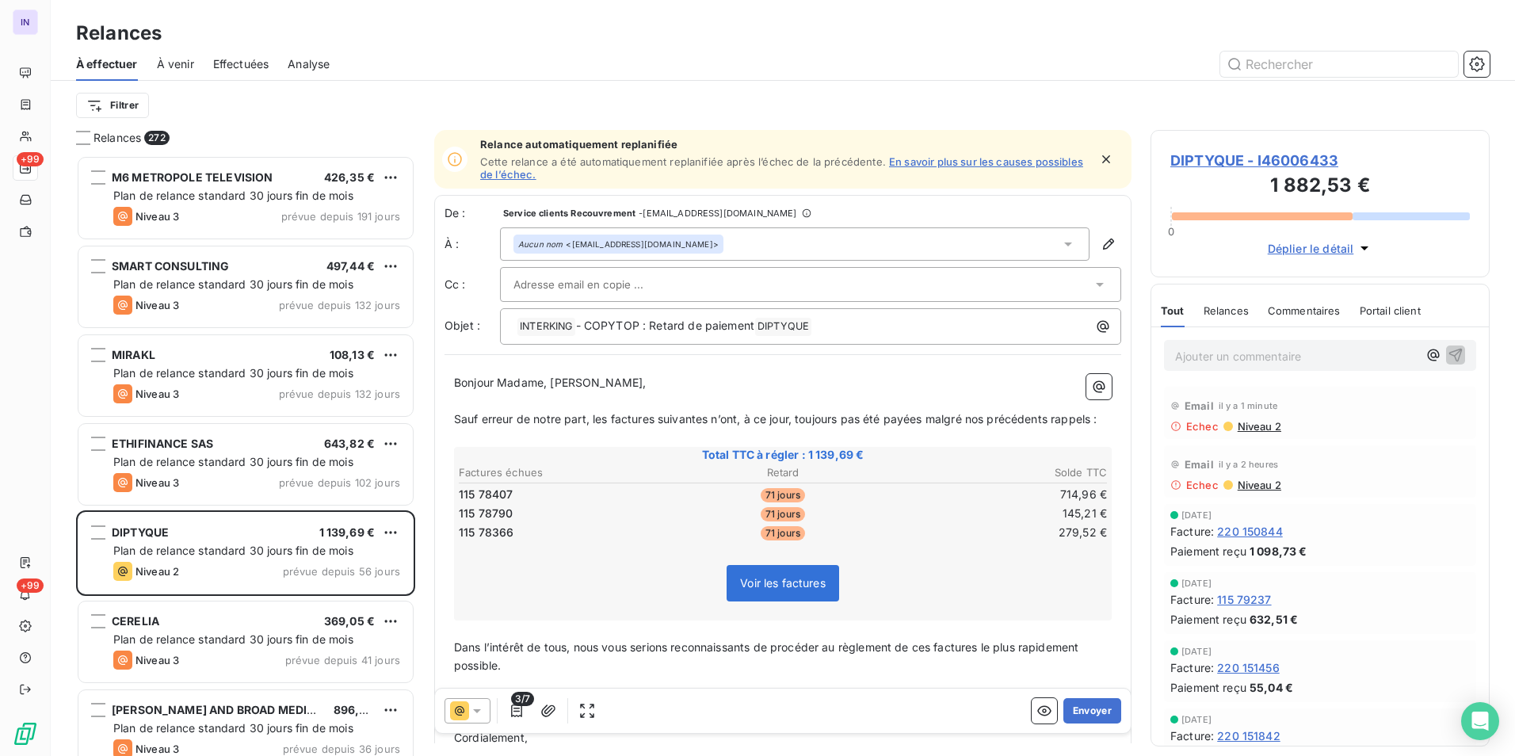
click at [1248, 529] on span "220 150844" at bounding box center [1250, 531] width 66 height 17
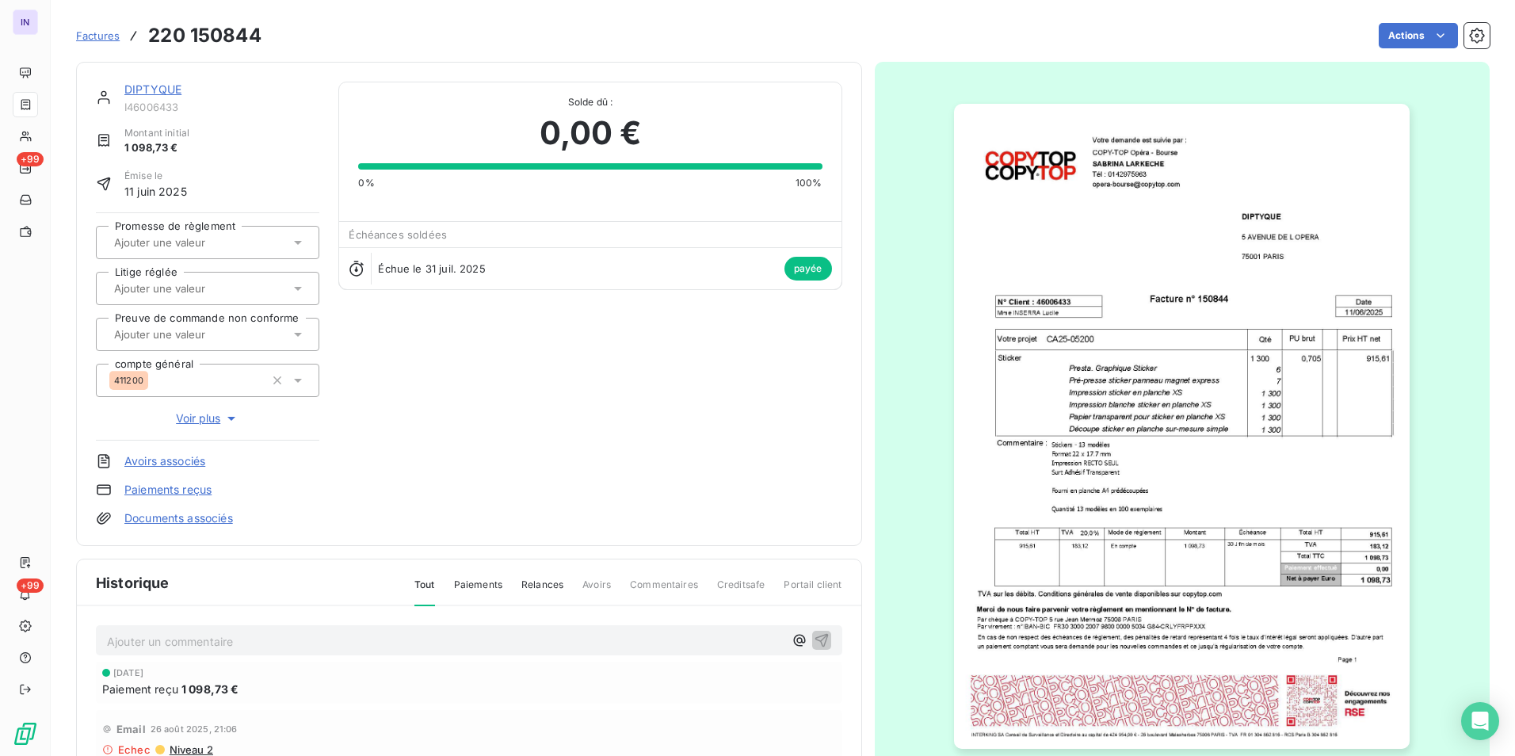
click at [154, 90] on link "DIPTYQUE" at bounding box center [152, 88] width 57 height 13
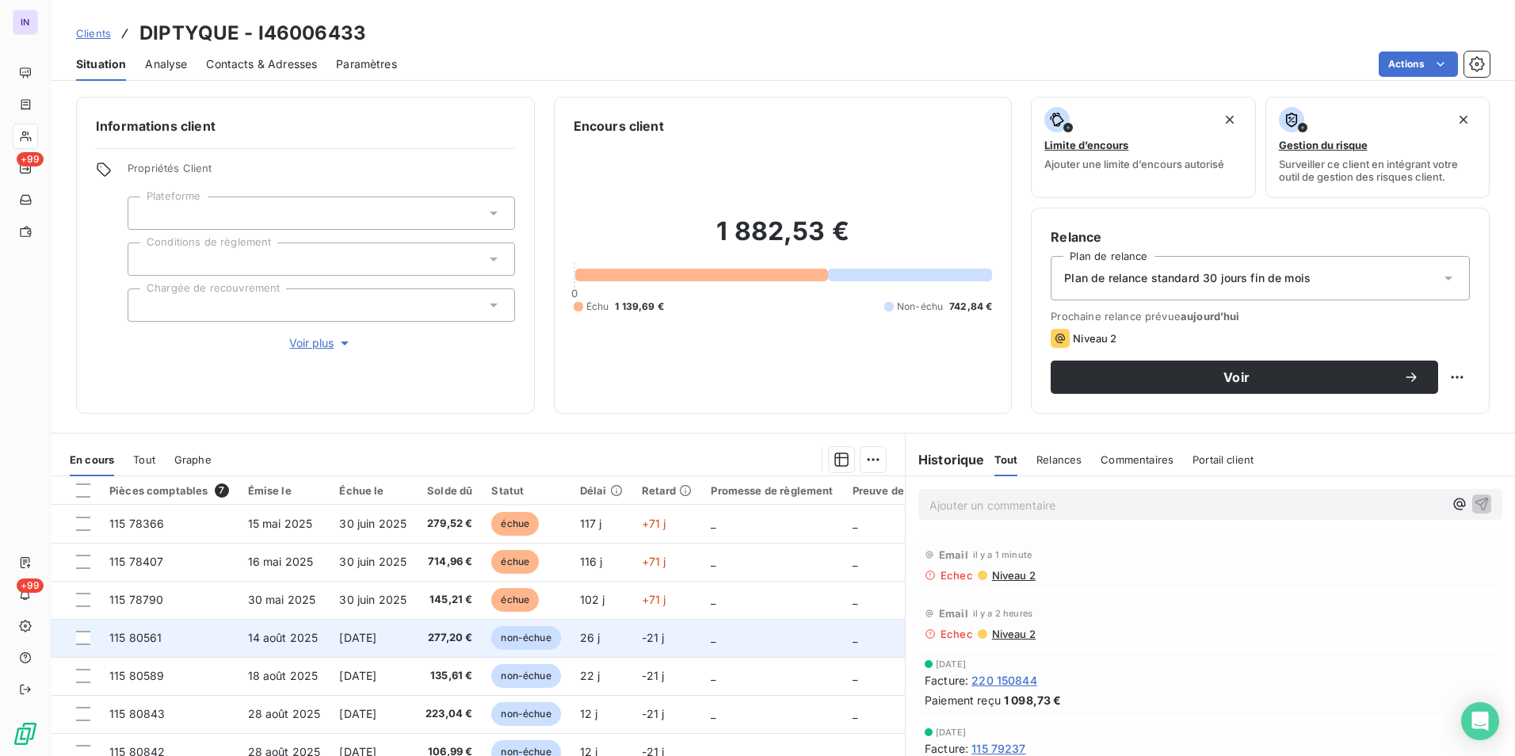
click at [323, 638] on td "14 août 2025" at bounding box center [284, 638] width 92 height 38
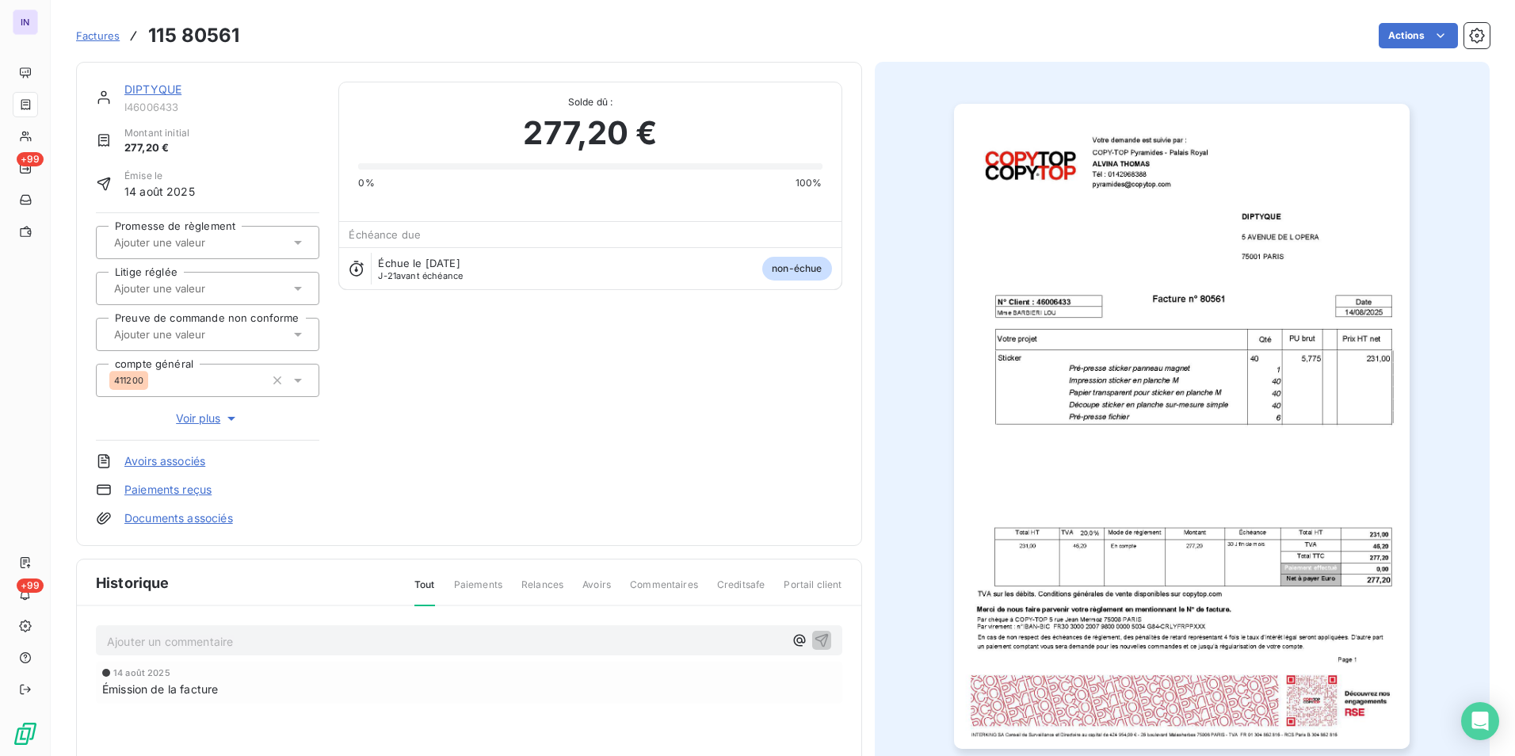
click at [166, 90] on link "DIPTYQUE" at bounding box center [152, 88] width 57 height 13
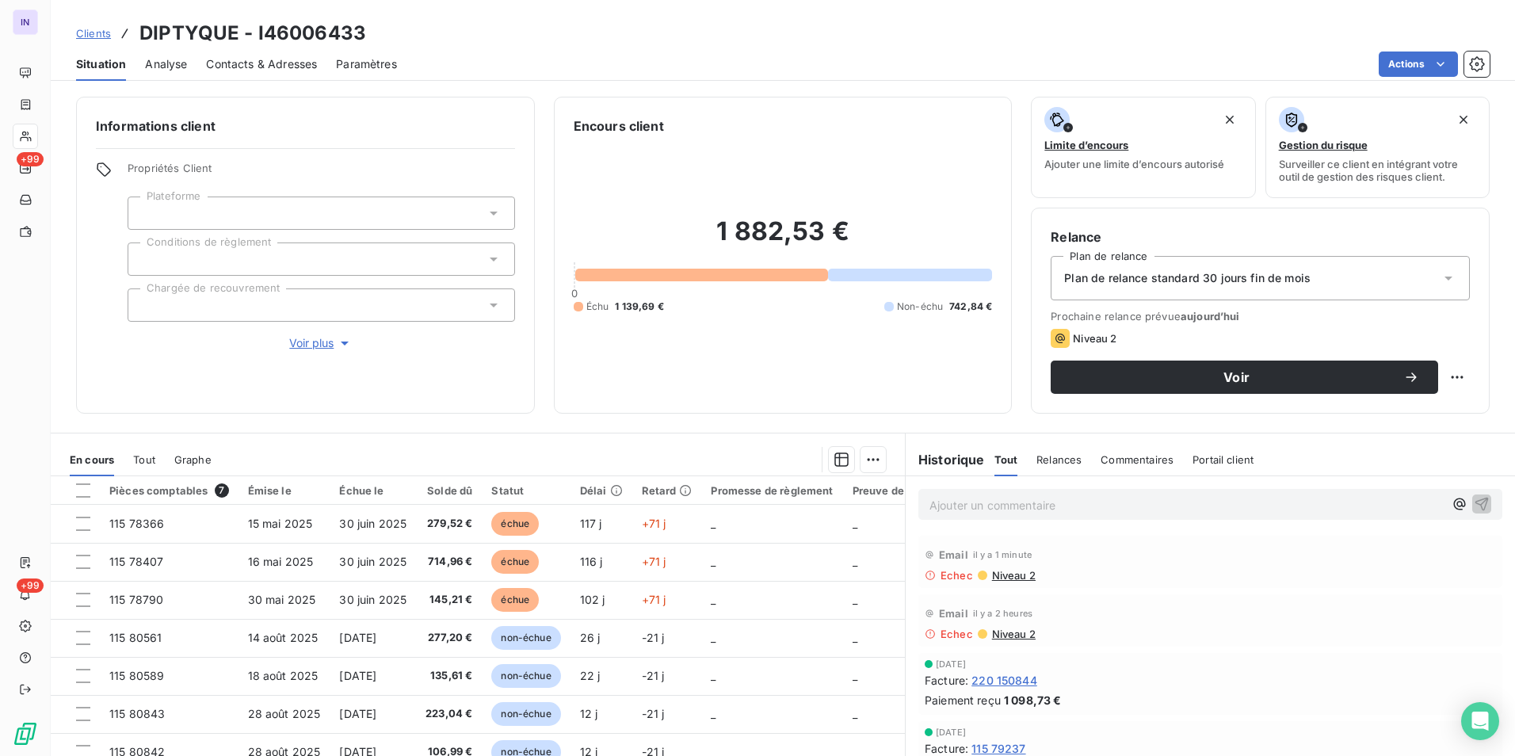
drag, startPoint x: 288, startPoint y: 63, endPoint x: 316, endPoint y: 80, distance: 32.3
click at [289, 63] on span "Contacts & Adresses" at bounding box center [261, 64] width 111 height 16
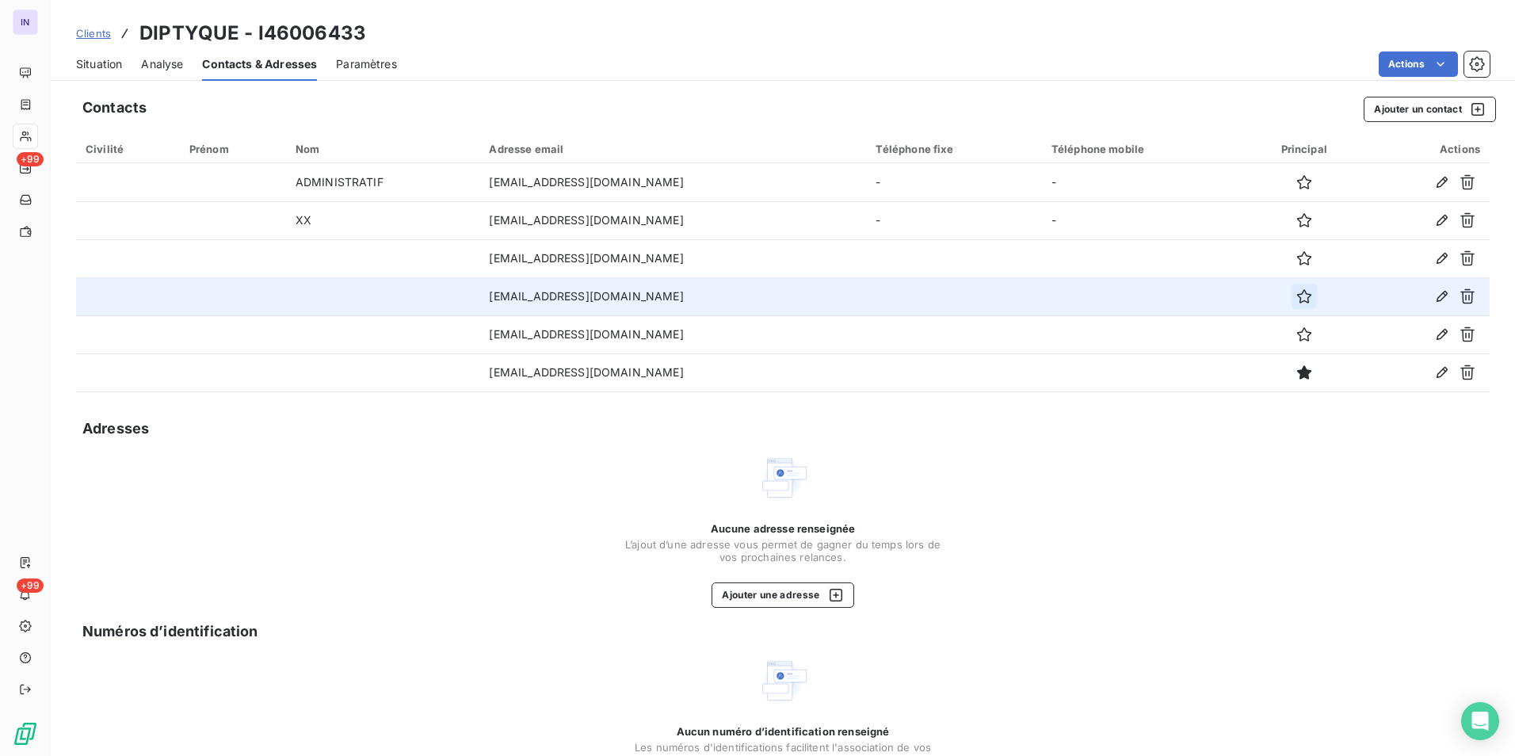
click at [1296, 298] on icon "button" at bounding box center [1304, 296] width 16 height 16
drag, startPoint x: 86, startPoint y: 63, endPoint x: 129, endPoint y: 77, distance: 45.8
click at [86, 63] on span "Situation" at bounding box center [99, 64] width 46 height 16
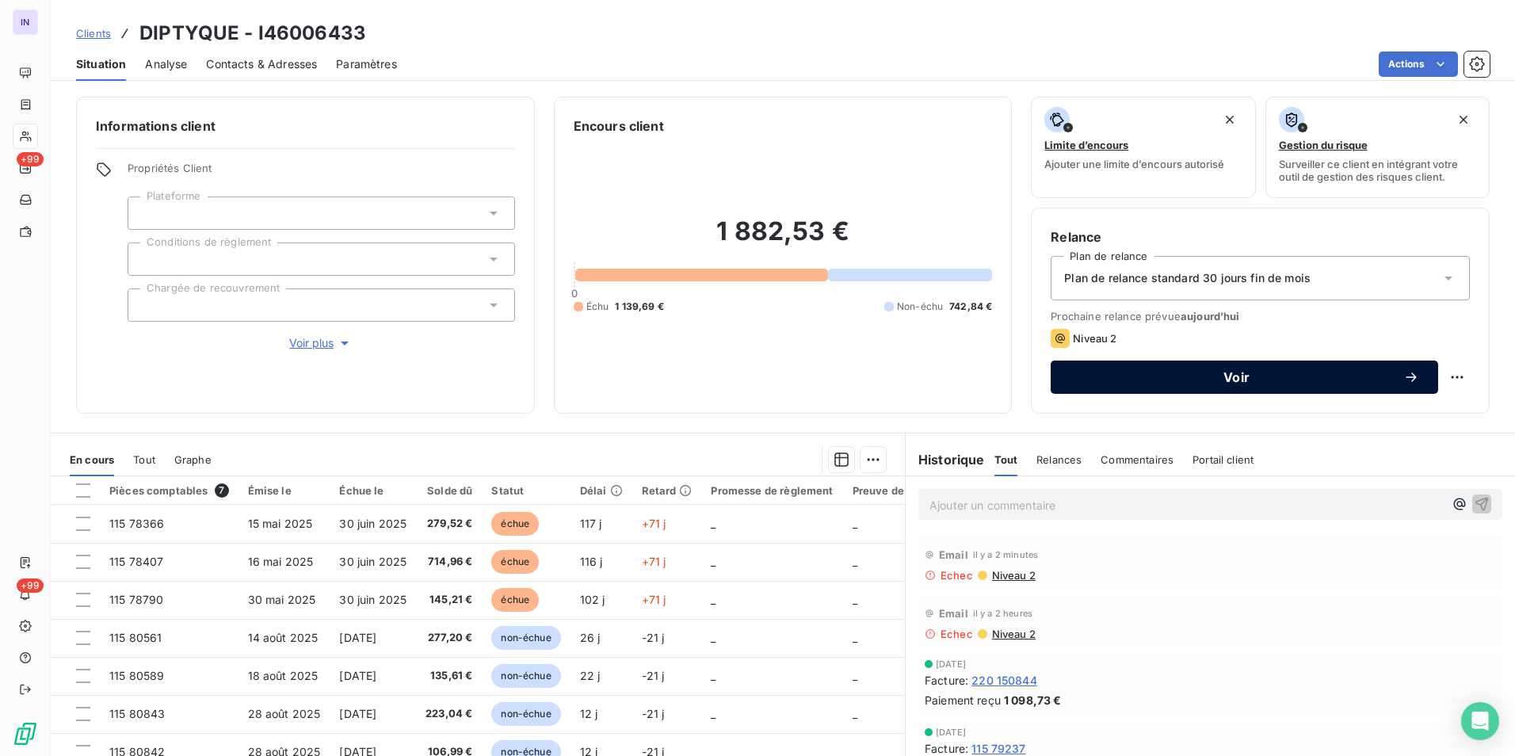
click at [1306, 379] on span "Voir" at bounding box center [1236, 377] width 334 height 13
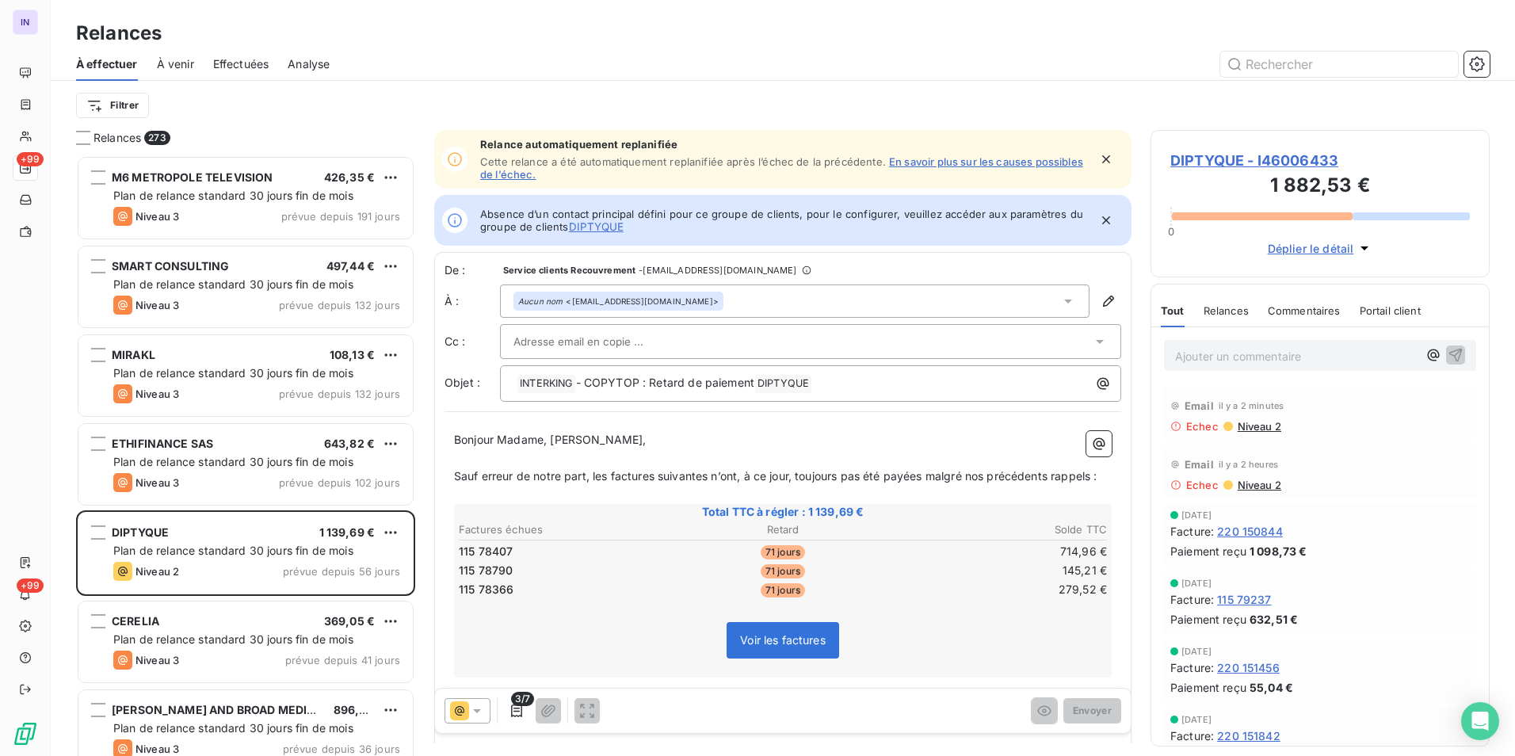
scroll to position [13, 13]
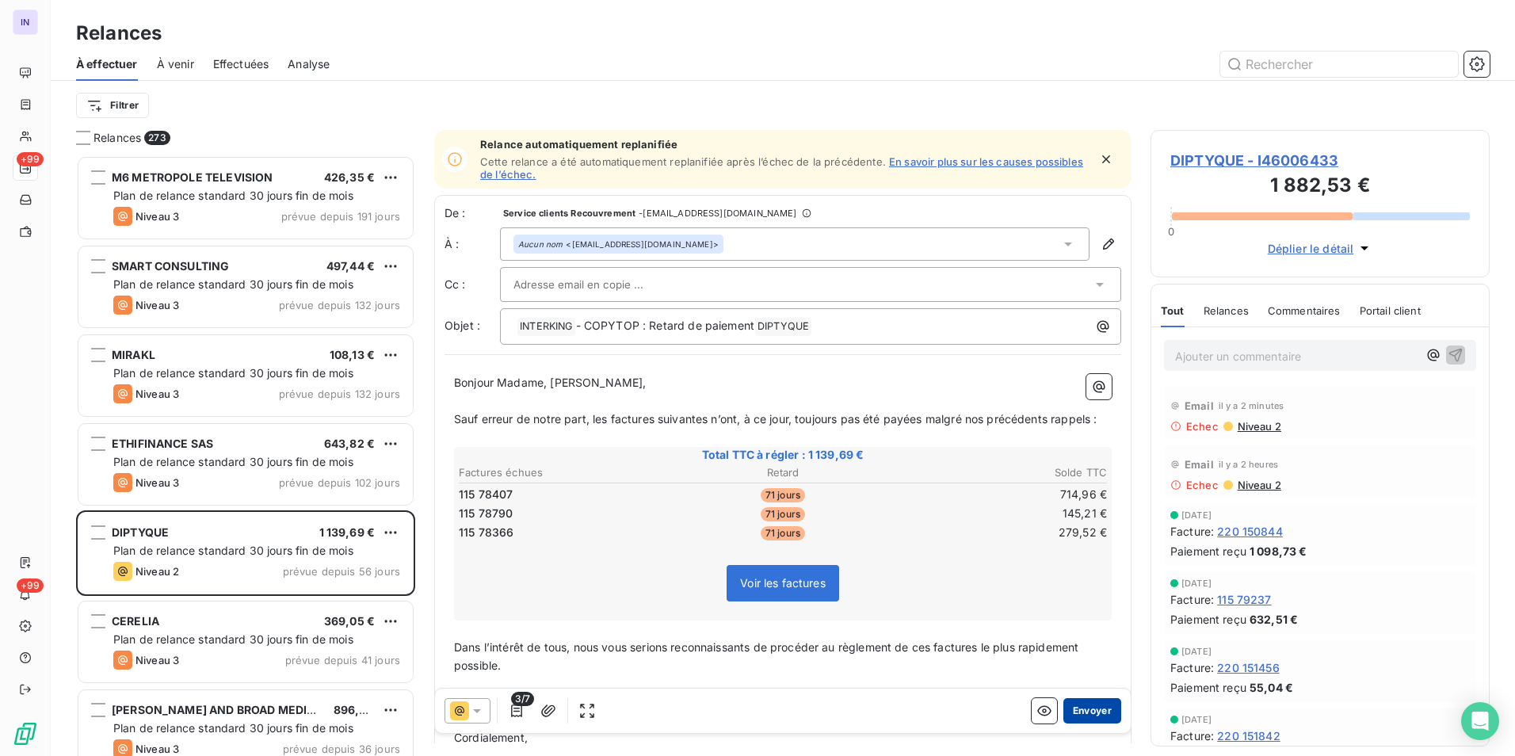
click at [1088, 704] on button "Envoyer" at bounding box center [1092, 710] width 58 height 25
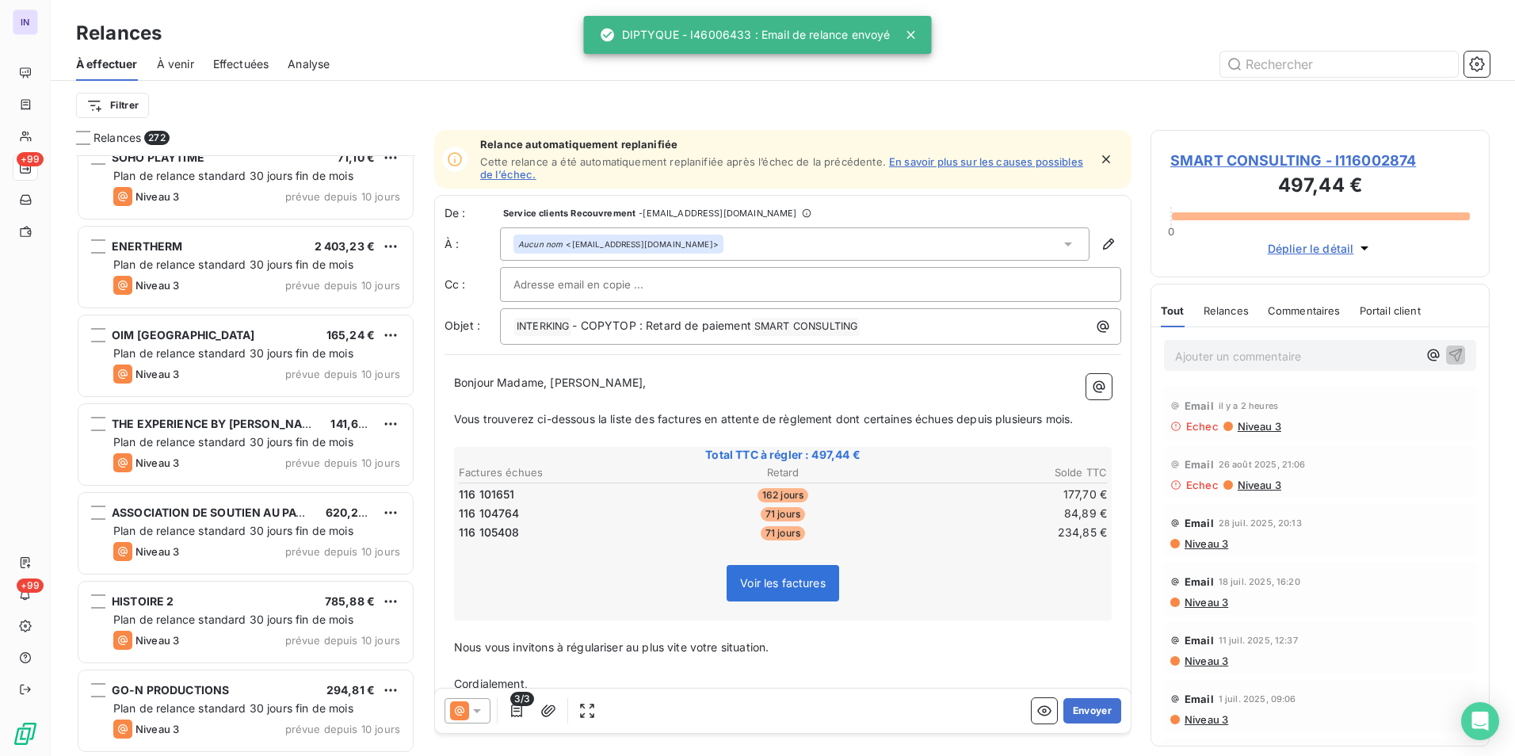
scroll to position [1902, 0]
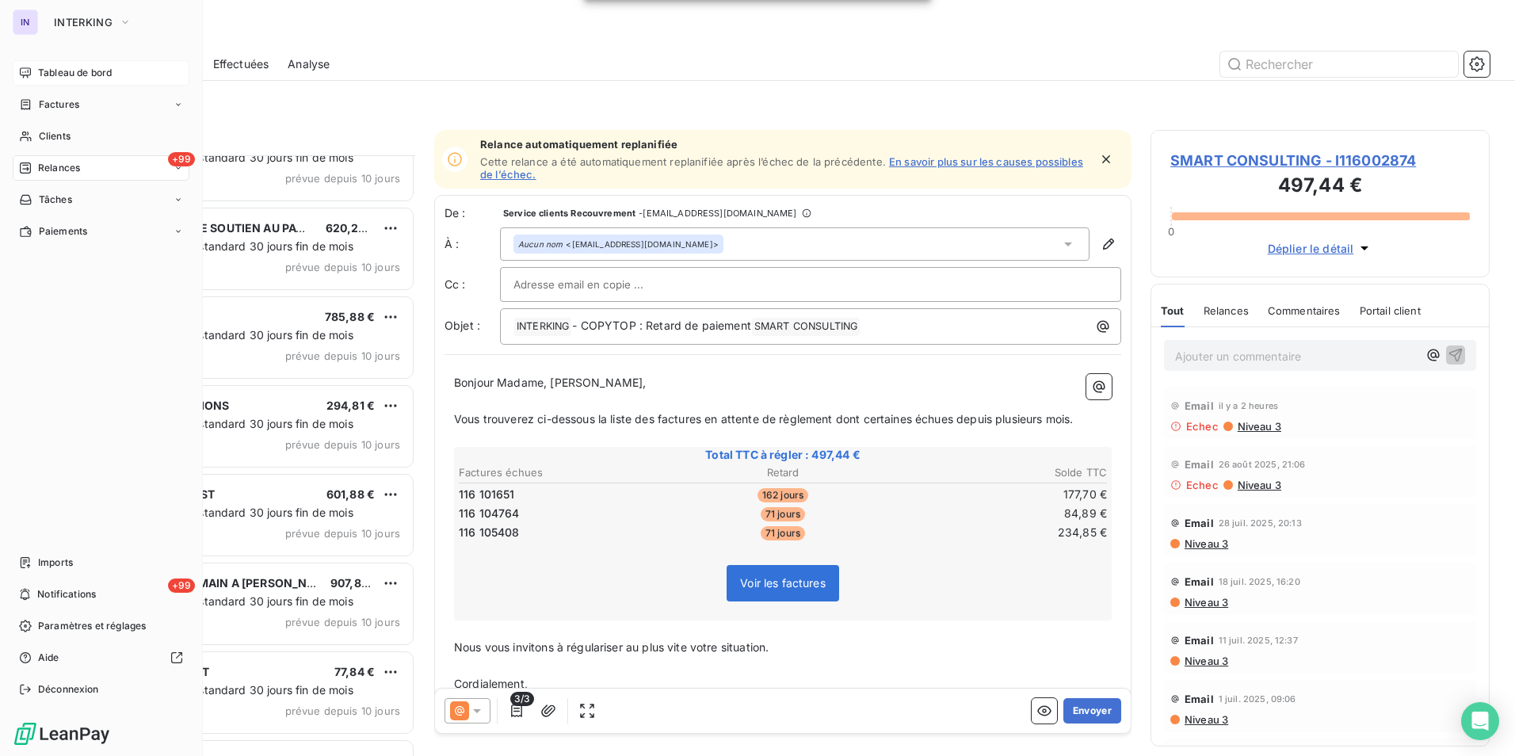
click at [49, 72] on span "Tableau de bord" at bounding box center [75, 73] width 74 height 14
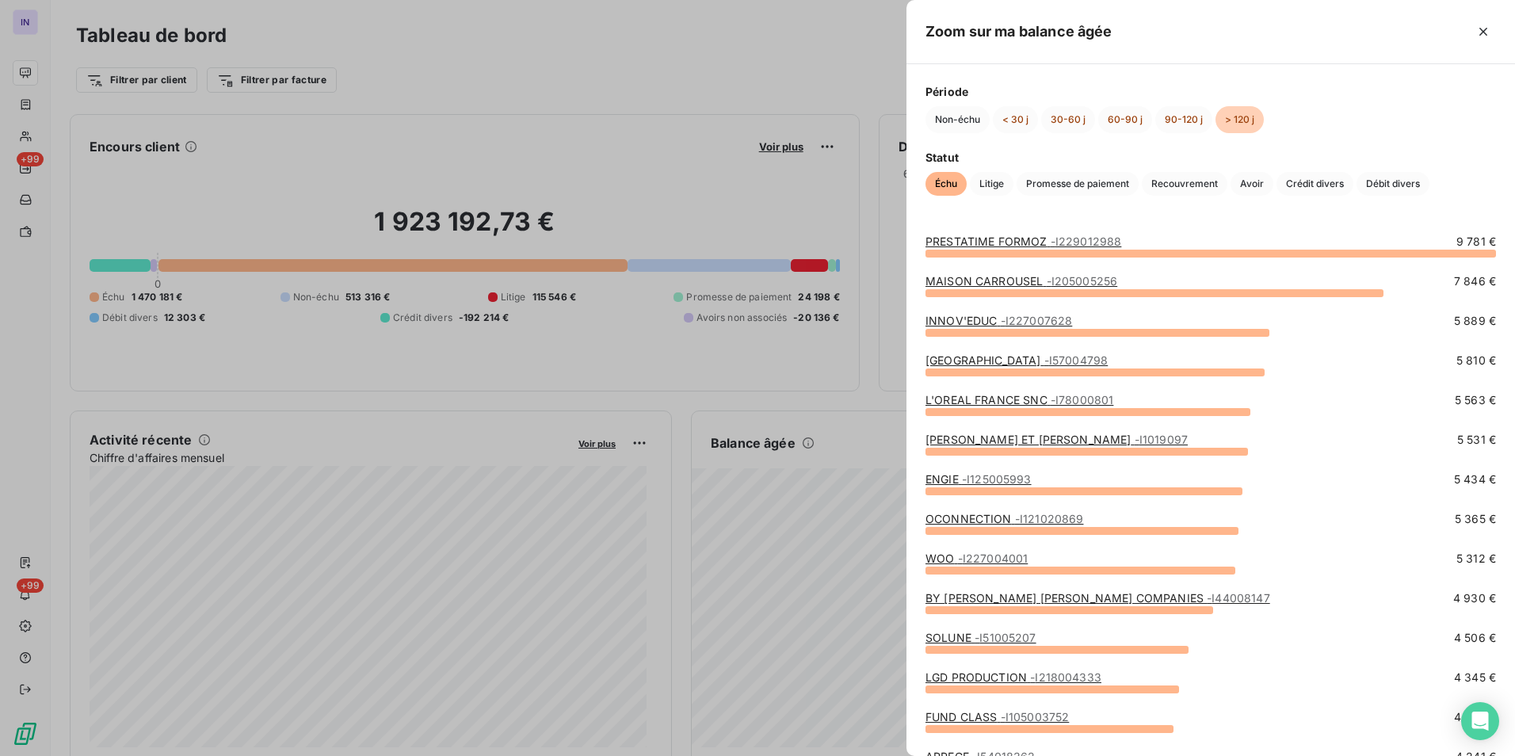
click at [939, 557] on link "WOO - I227004001" at bounding box center [976, 557] width 102 height 13
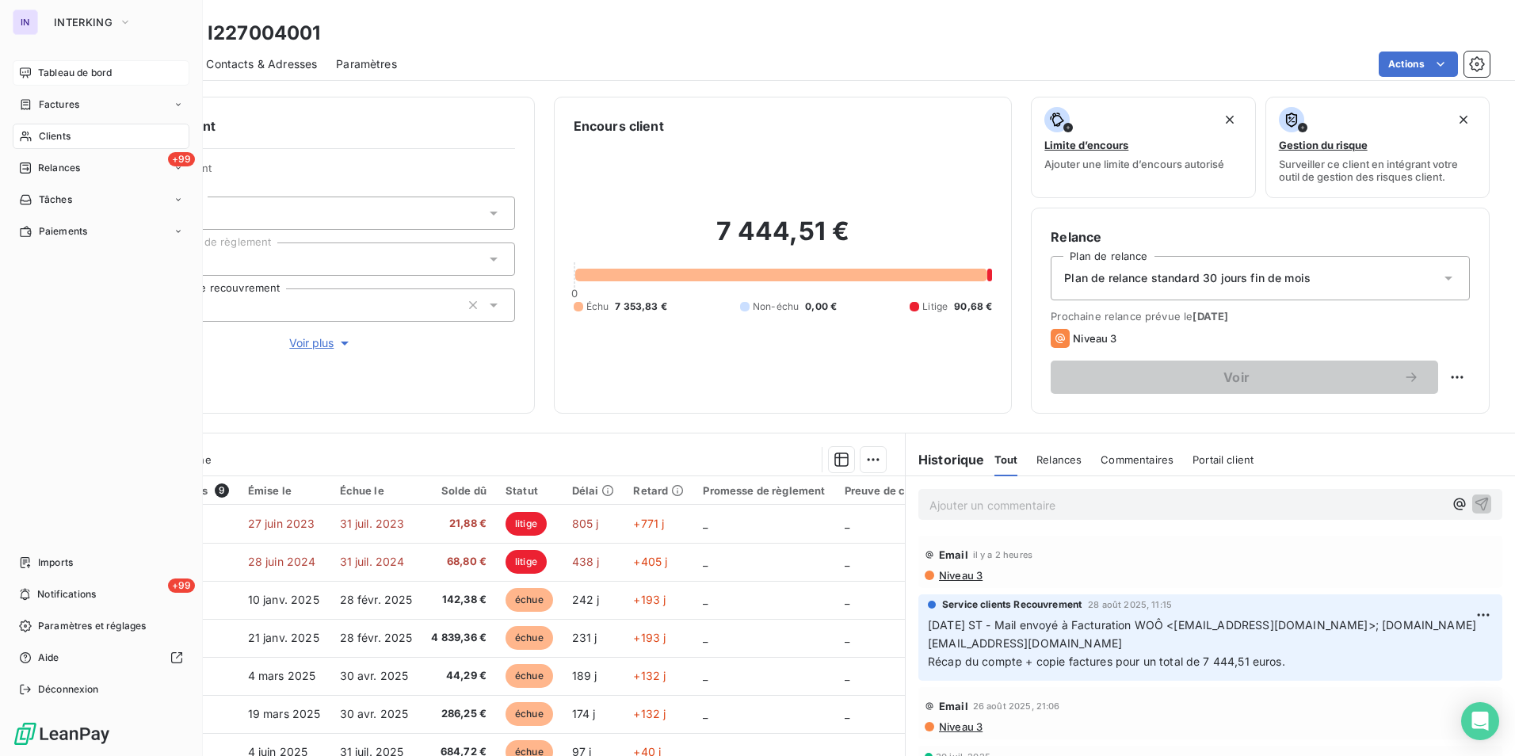
click at [42, 62] on div "Tableau de bord" at bounding box center [101, 72] width 177 height 25
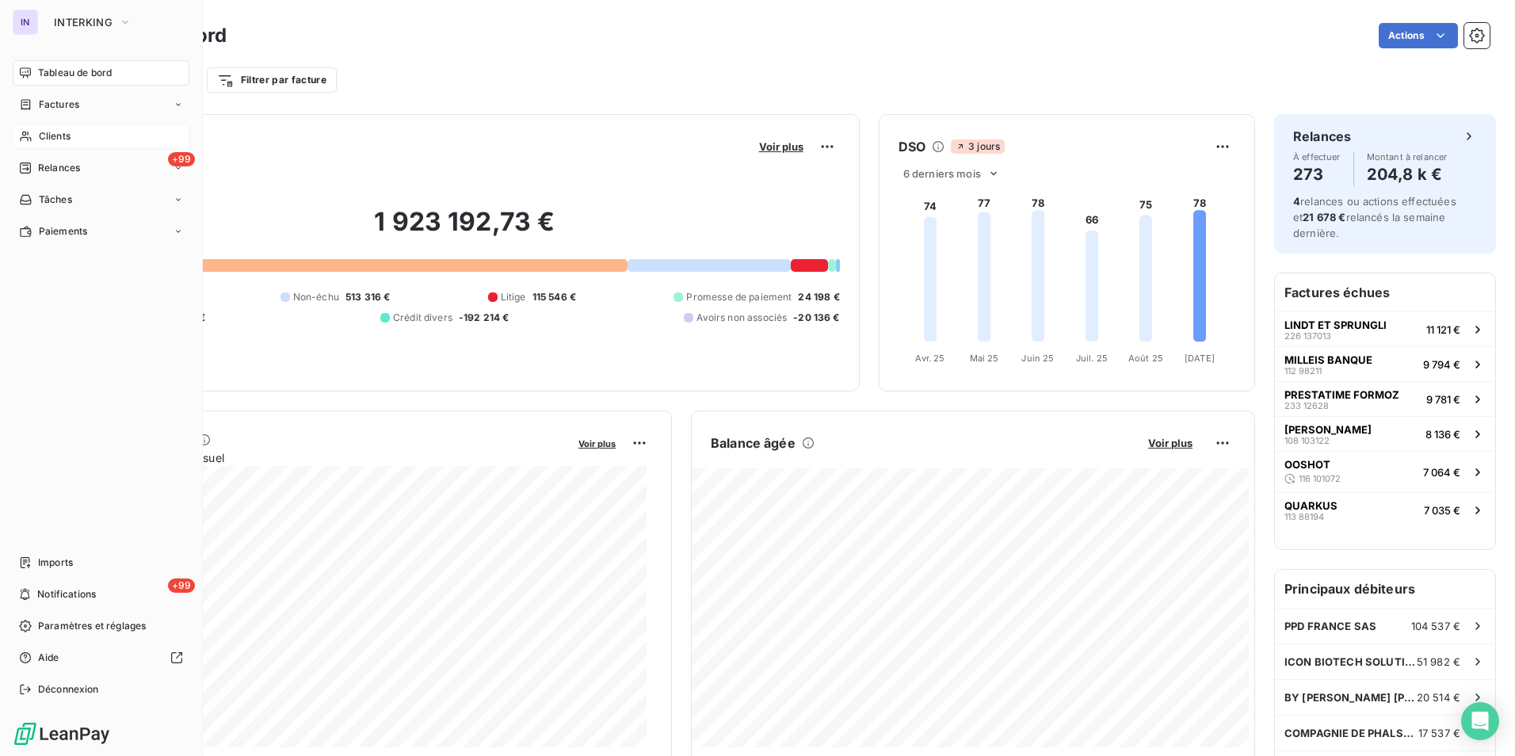
click at [55, 136] on span "Clients" at bounding box center [55, 136] width 32 height 14
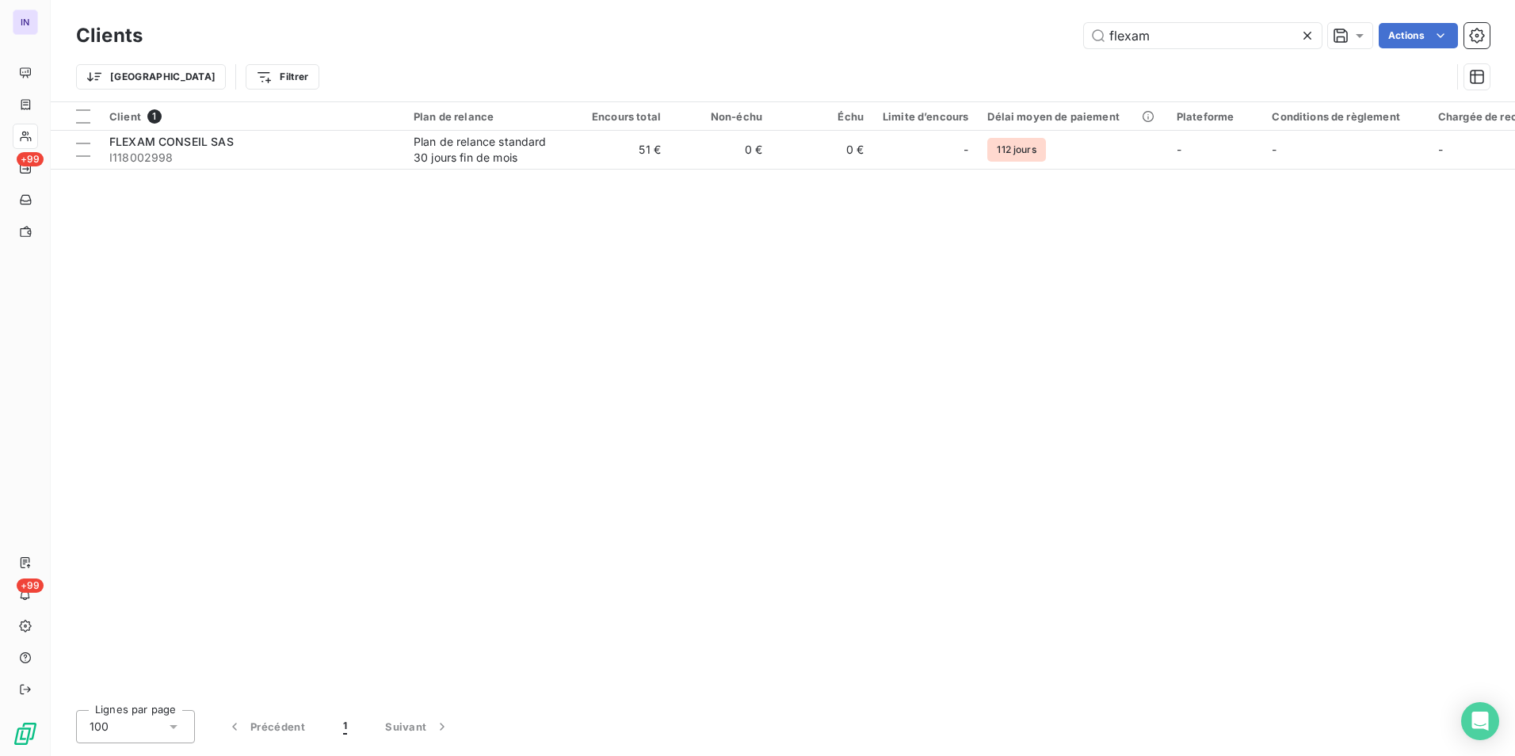
drag, startPoint x: 1083, startPoint y: 40, endPoint x: 1045, endPoint y: 40, distance: 38.0
click at [1045, 40] on div "flexam Actions" at bounding box center [826, 35] width 1328 height 25
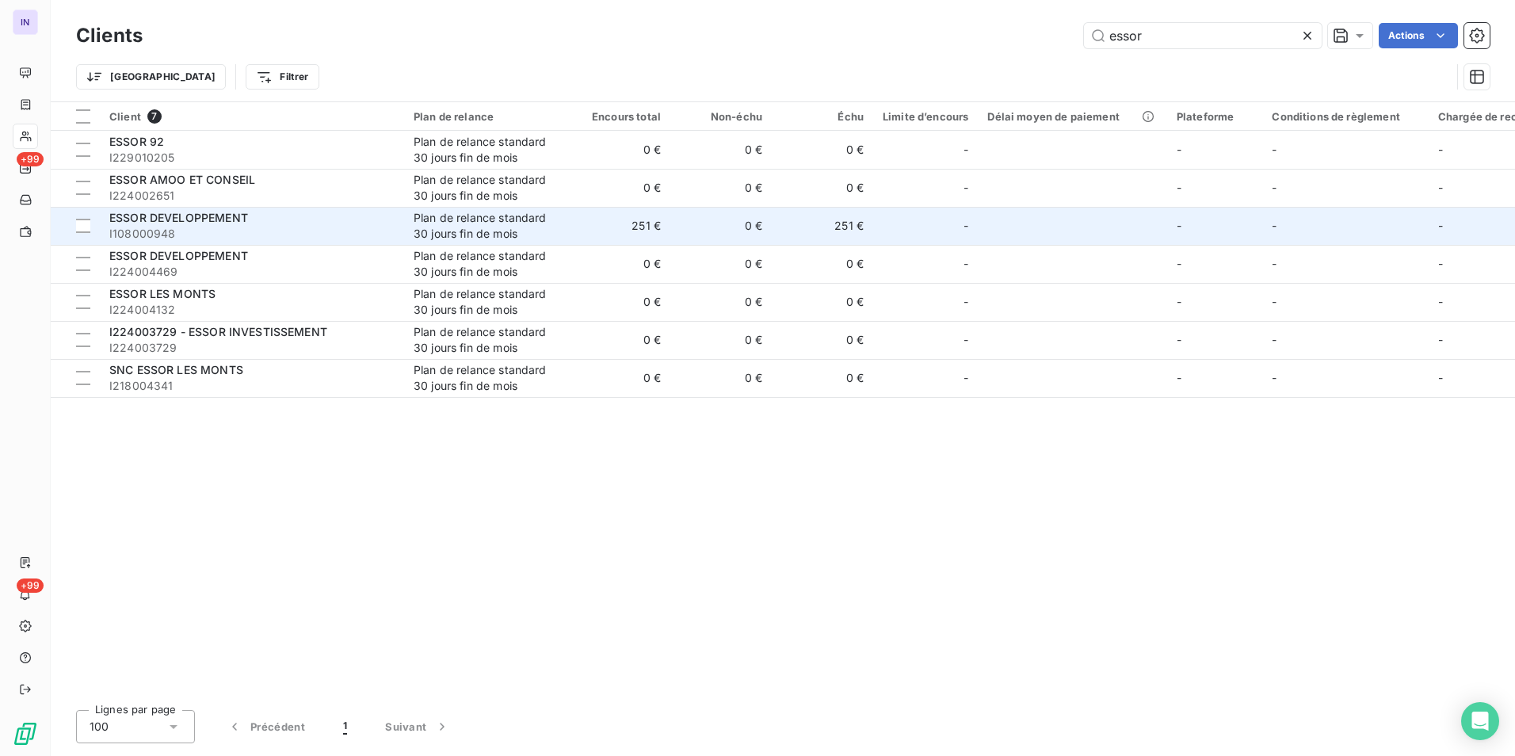
type input "essor"
click at [213, 238] on span "I108000948" at bounding box center [251, 234] width 285 height 16
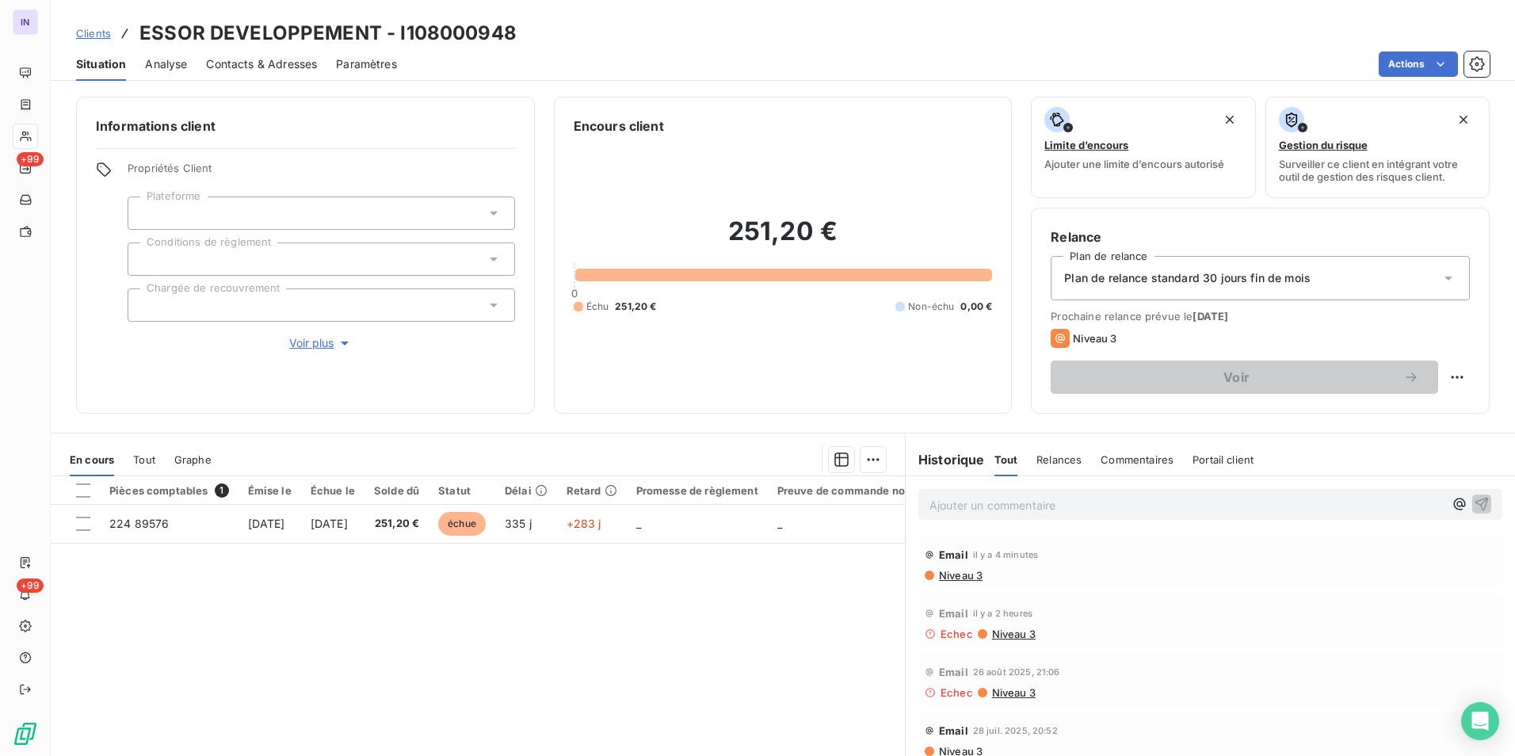
click at [943, 574] on span "Niveau 3" at bounding box center [959, 575] width 45 height 13
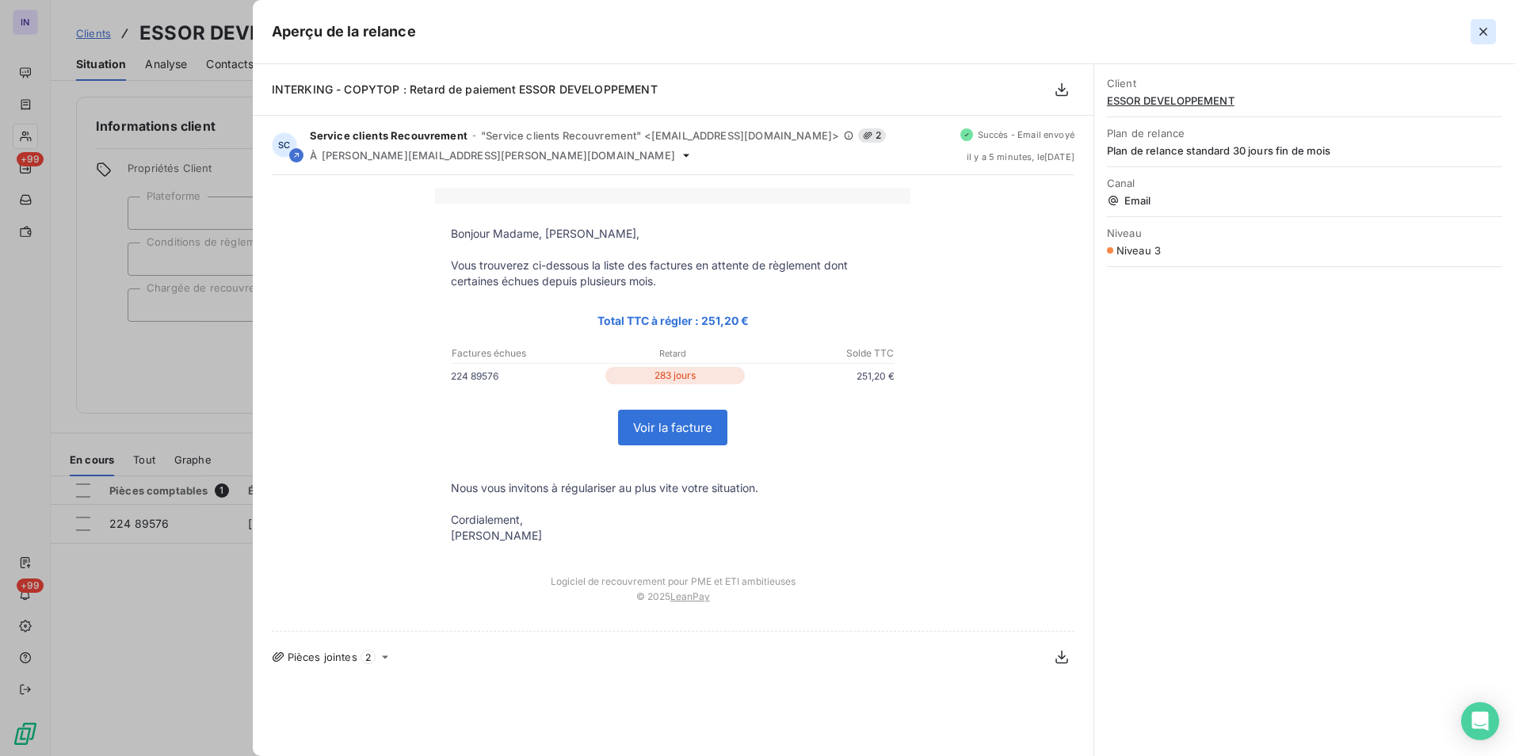
click at [1482, 30] on icon "button" at bounding box center [1483, 32] width 8 height 8
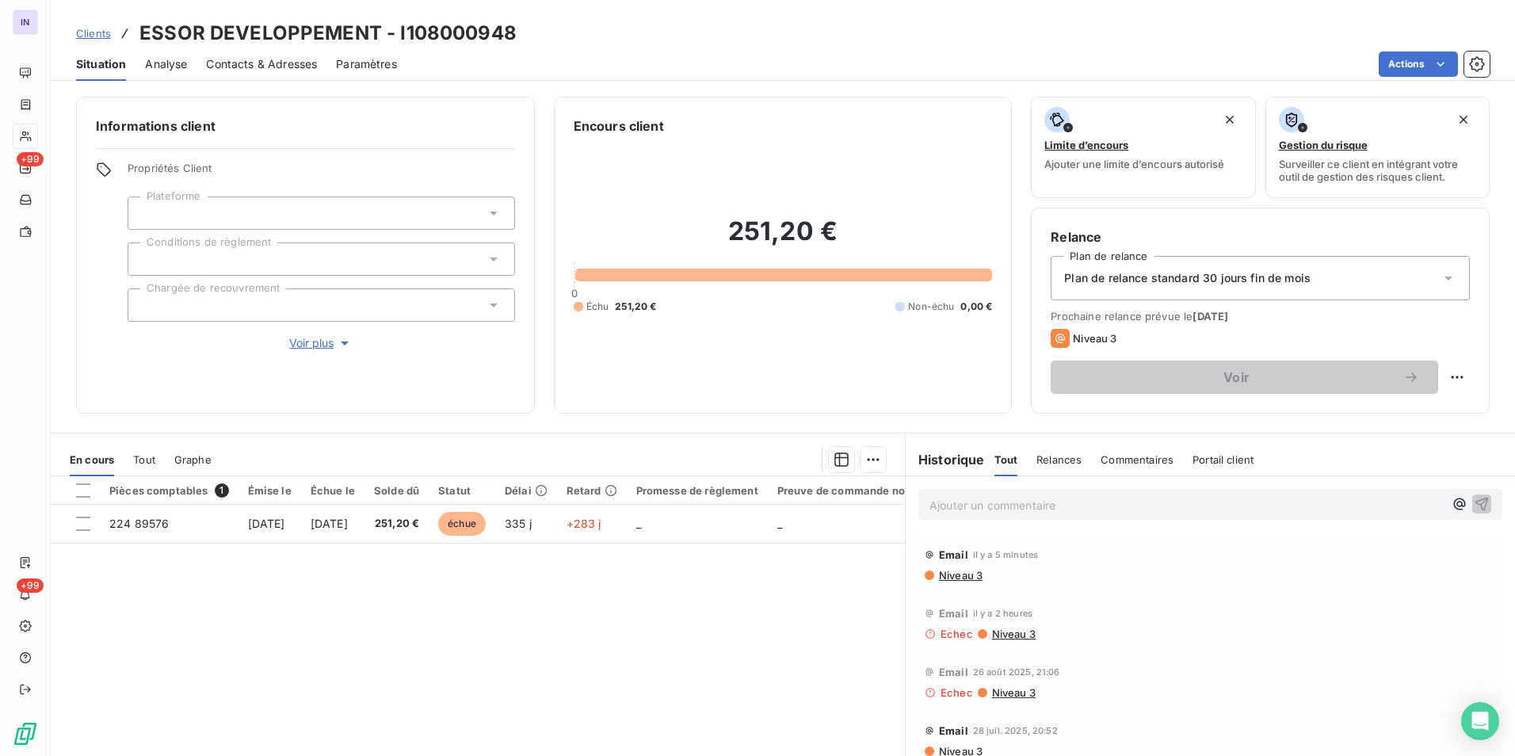
click at [268, 64] on span "Contacts & Adresses" at bounding box center [261, 64] width 111 height 16
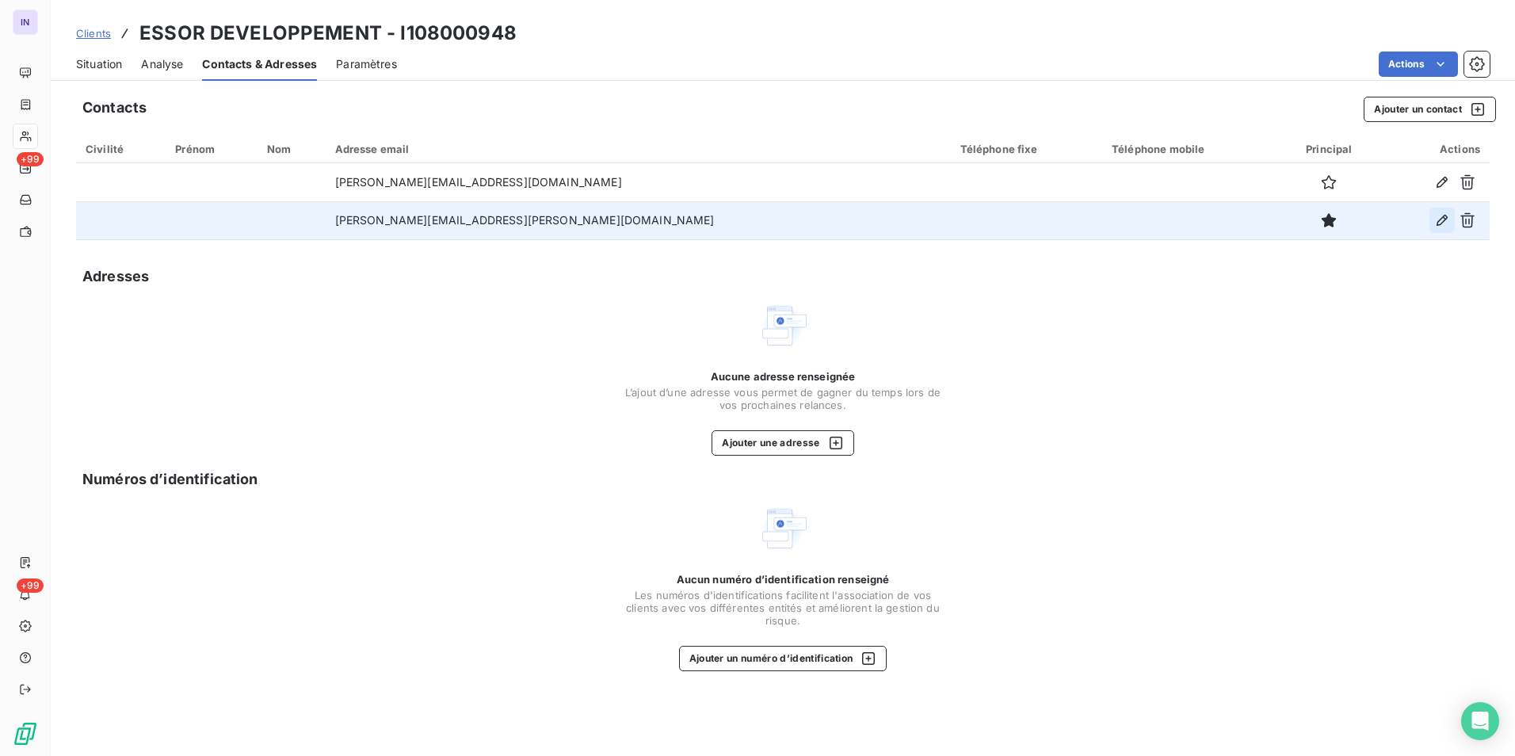
click at [1444, 222] on icon "button" at bounding box center [1442, 220] width 16 height 16
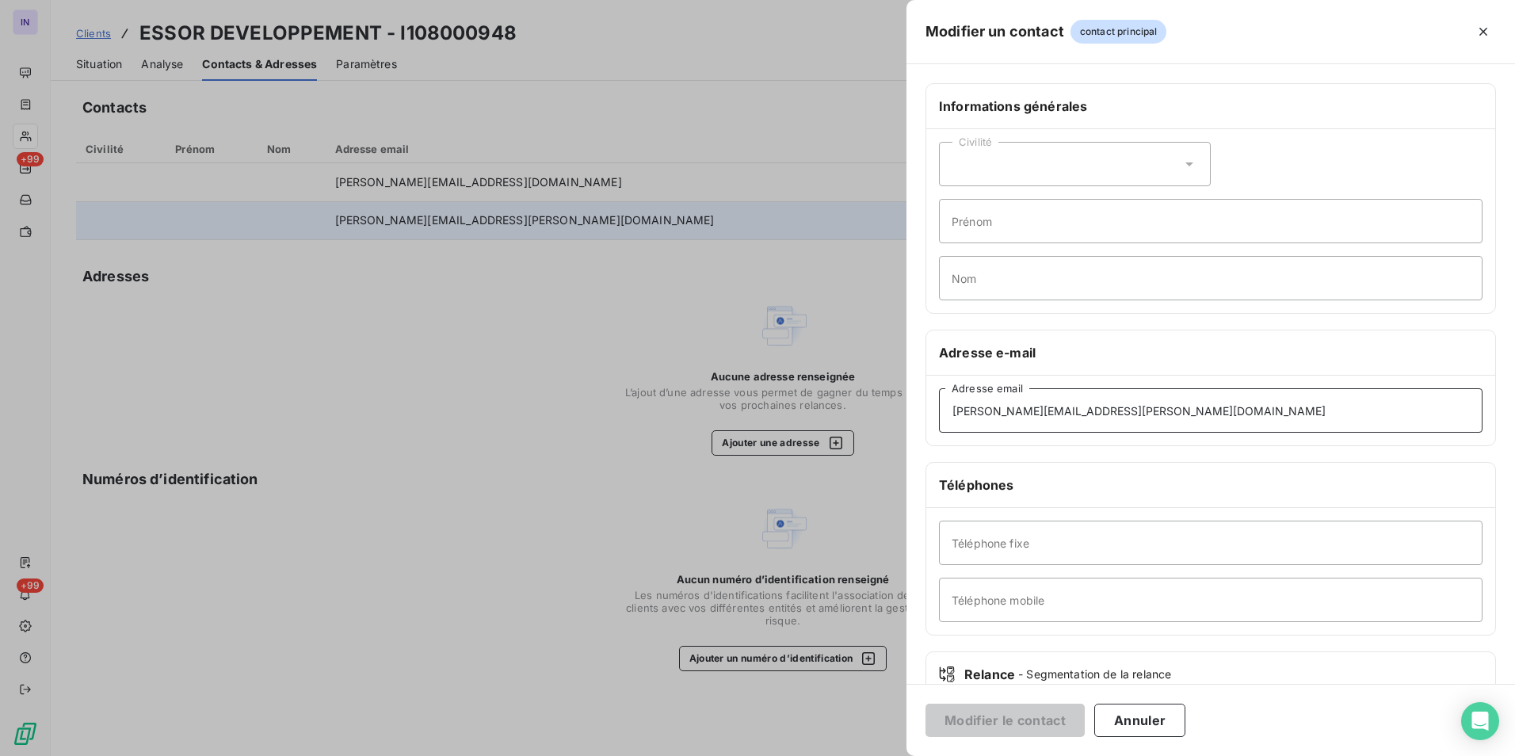
drag, startPoint x: 1142, startPoint y: 408, endPoint x: 920, endPoint y: 406, distance: 222.6
click at [920, 406] on div "Informations générales Civilité Prénom Nom Adresse e-mail [PERSON_NAME][EMAIL_A…" at bounding box center [1210, 434] width 608 height 703
paste input "[EMAIL_ADDRESS][DOMAIN_NAME]."
type input "[EMAIL_ADDRESS][DOMAIN_NAME]"
click at [1017, 722] on button "Modifier le contact" at bounding box center [1004, 719] width 159 height 33
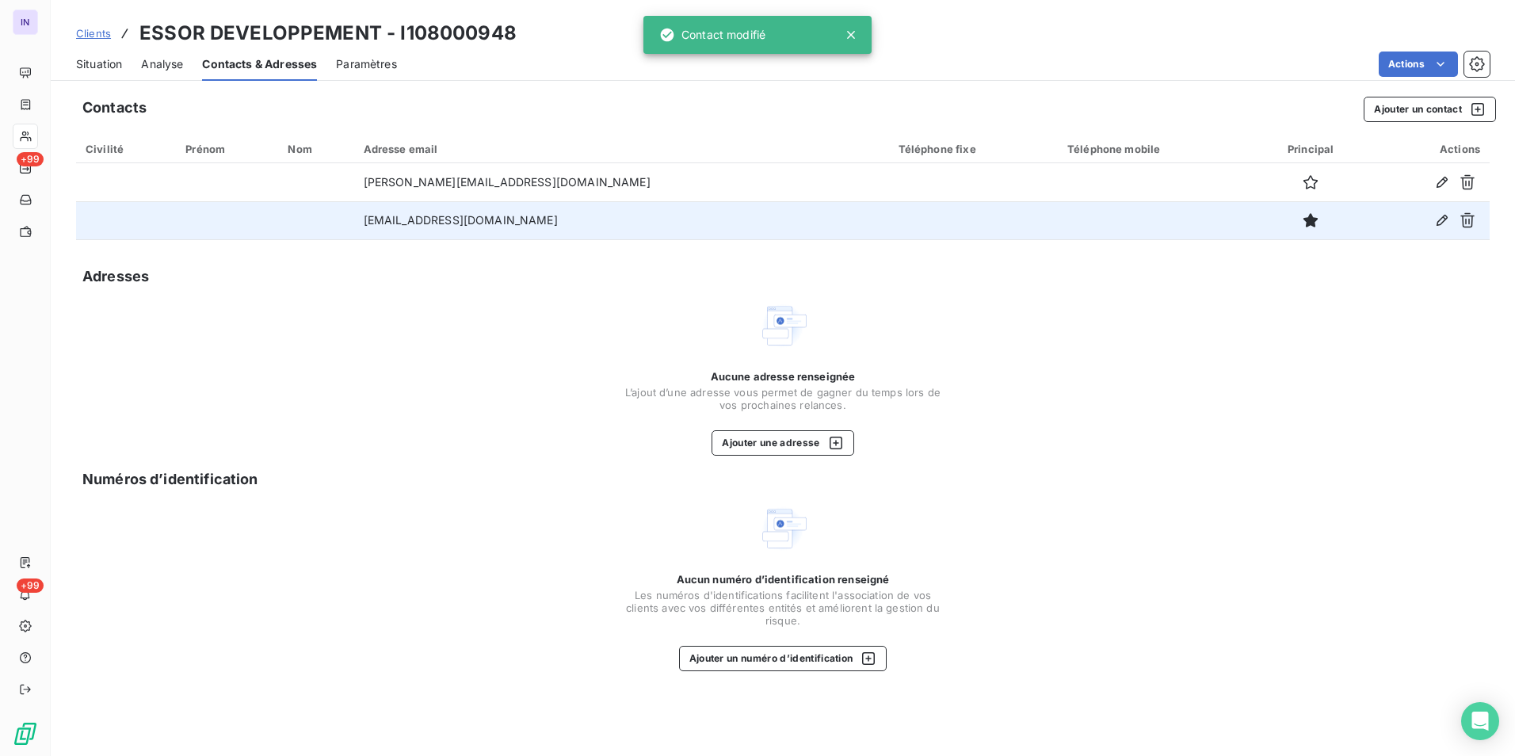
click at [97, 65] on span "Situation" at bounding box center [99, 64] width 46 height 16
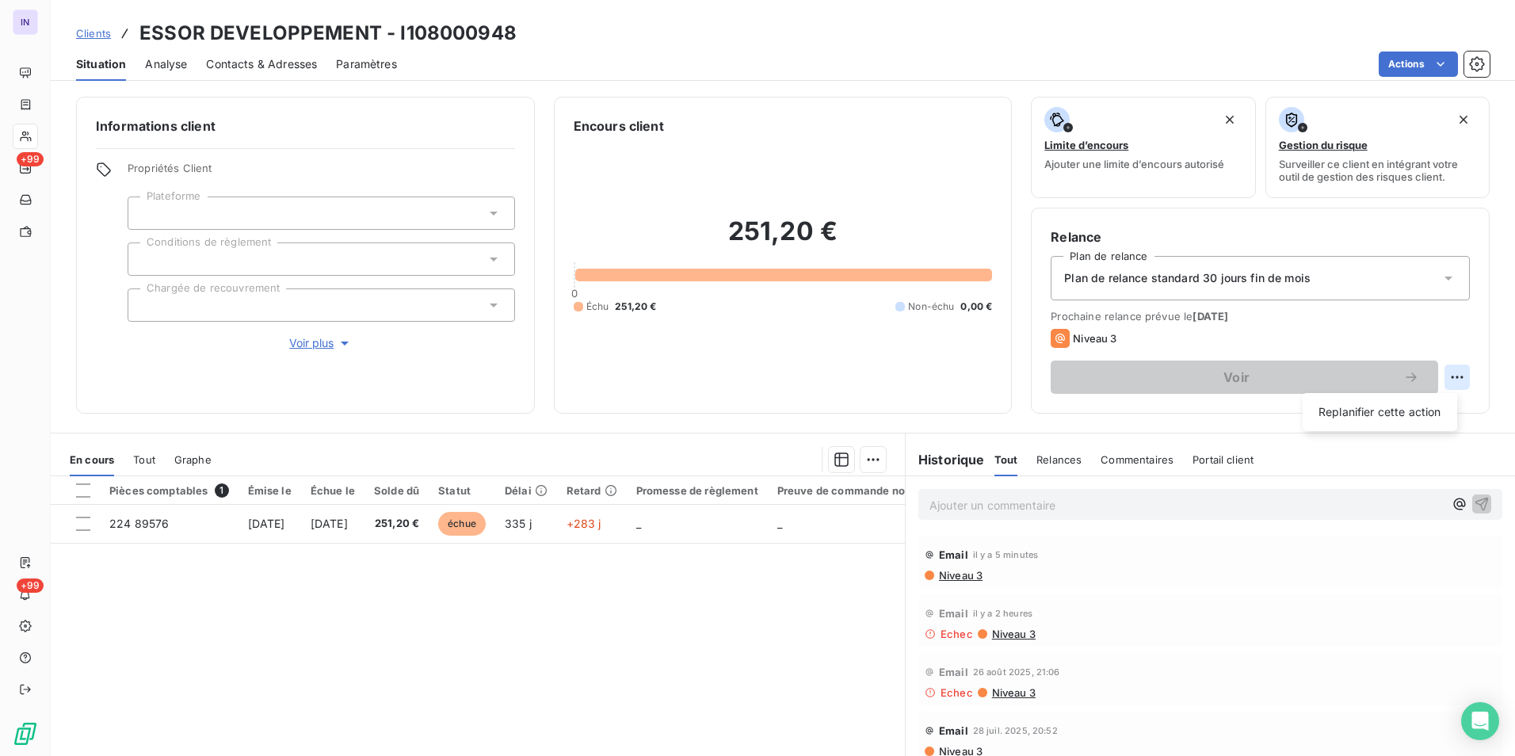
click at [1448, 375] on html "IN +99 +99 Clients ESSOR DEVELOPPEMENT - I108000948 Situation Analyse Contacts …" at bounding box center [757, 378] width 1515 height 756
click at [1420, 410] on div "Replanifier cette action" at bounding box center [1380, 411] width 142 height 25
select select "8"
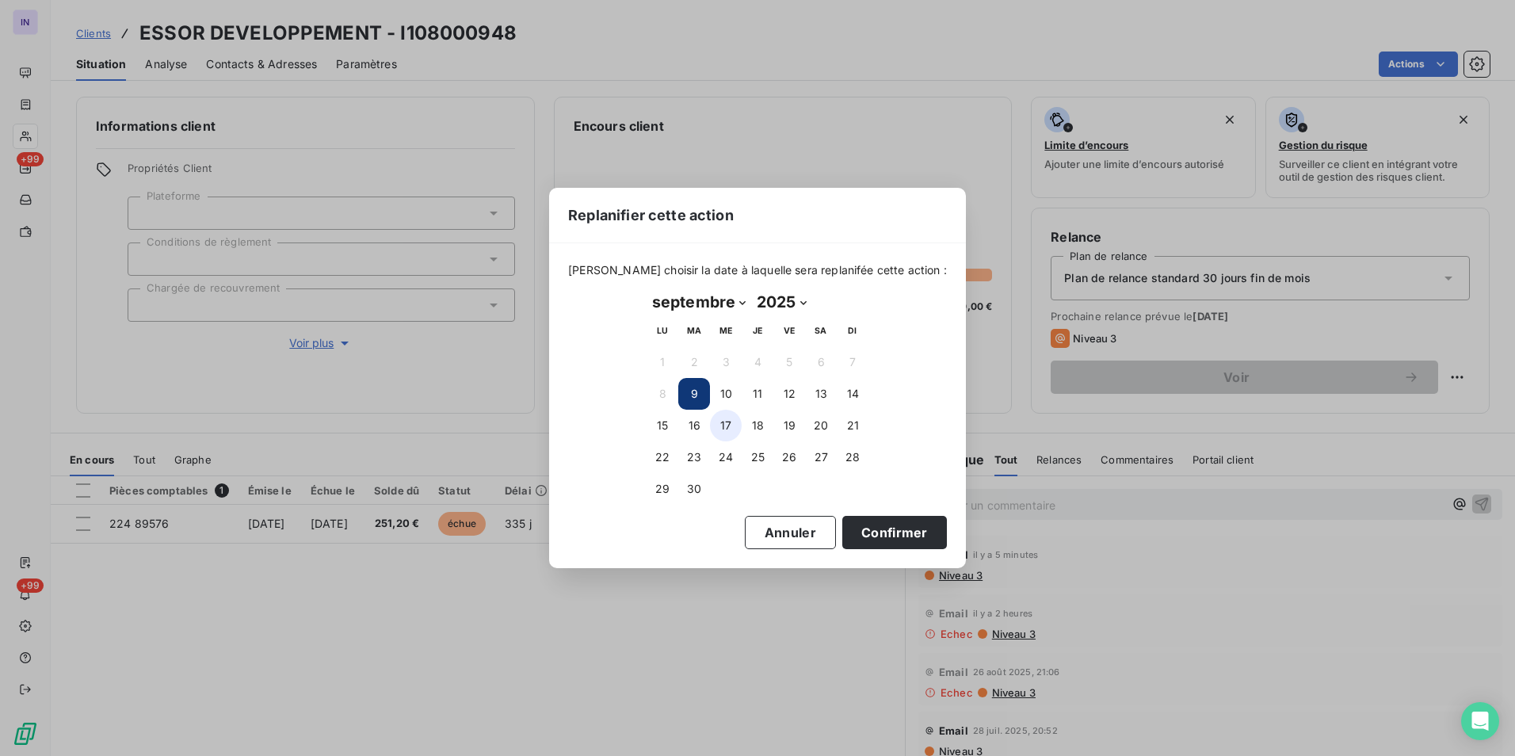
drag, startPoint x: 697, startPoint y: 389, endPoint x: 718, endPoint y: 412, distance: 30.9
click at [698, 396] on button "9" at bounding box center [694, 394] width 32 height 32
click at [692, 389] on button "9" at bounding box center [694, 394] width 32 height 32
click at [844, 525] on button "Confirmer" at bounding box center [894, 532] width 105 height 33
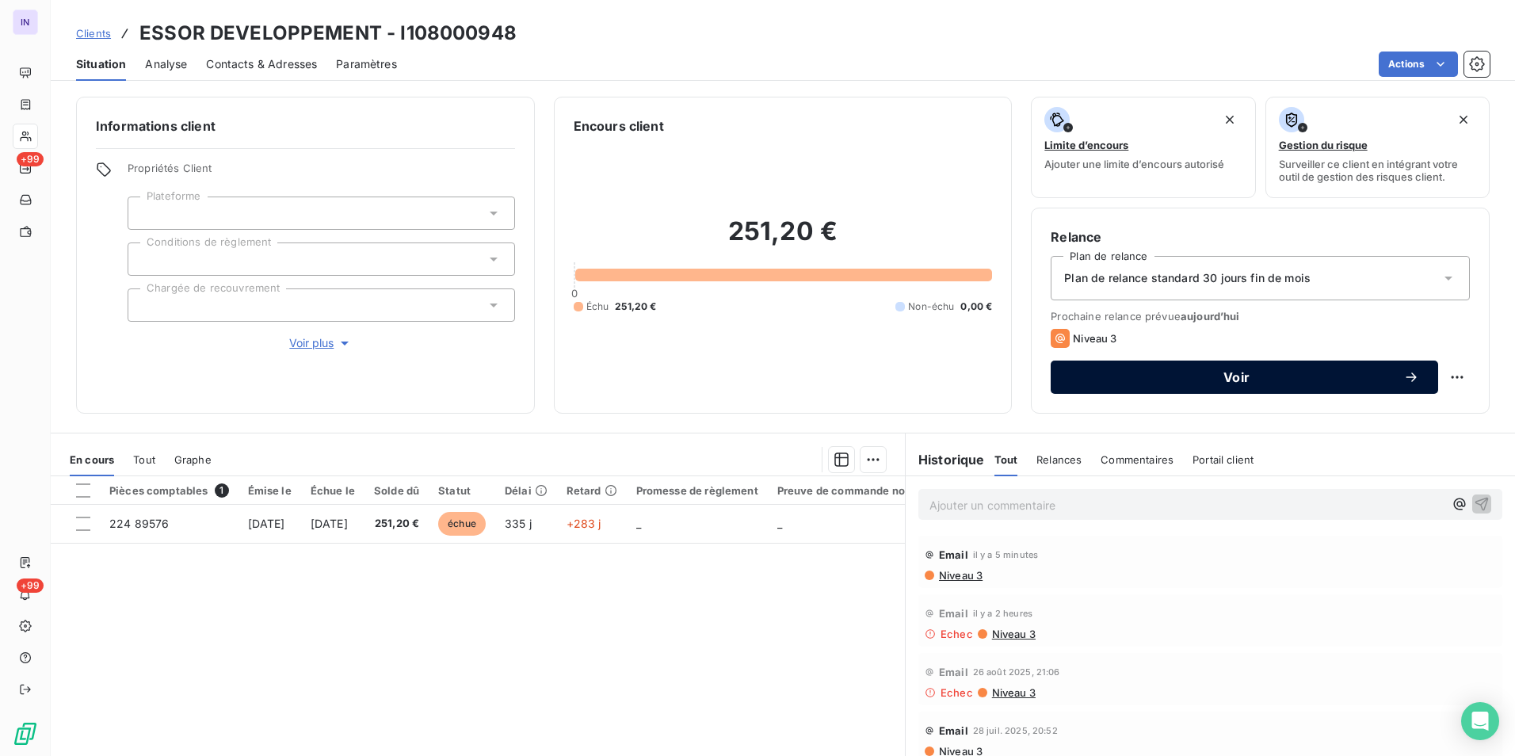
click at [1235, 380] on span "Voir" at bounding box center [1236, 377] width 334 height 13
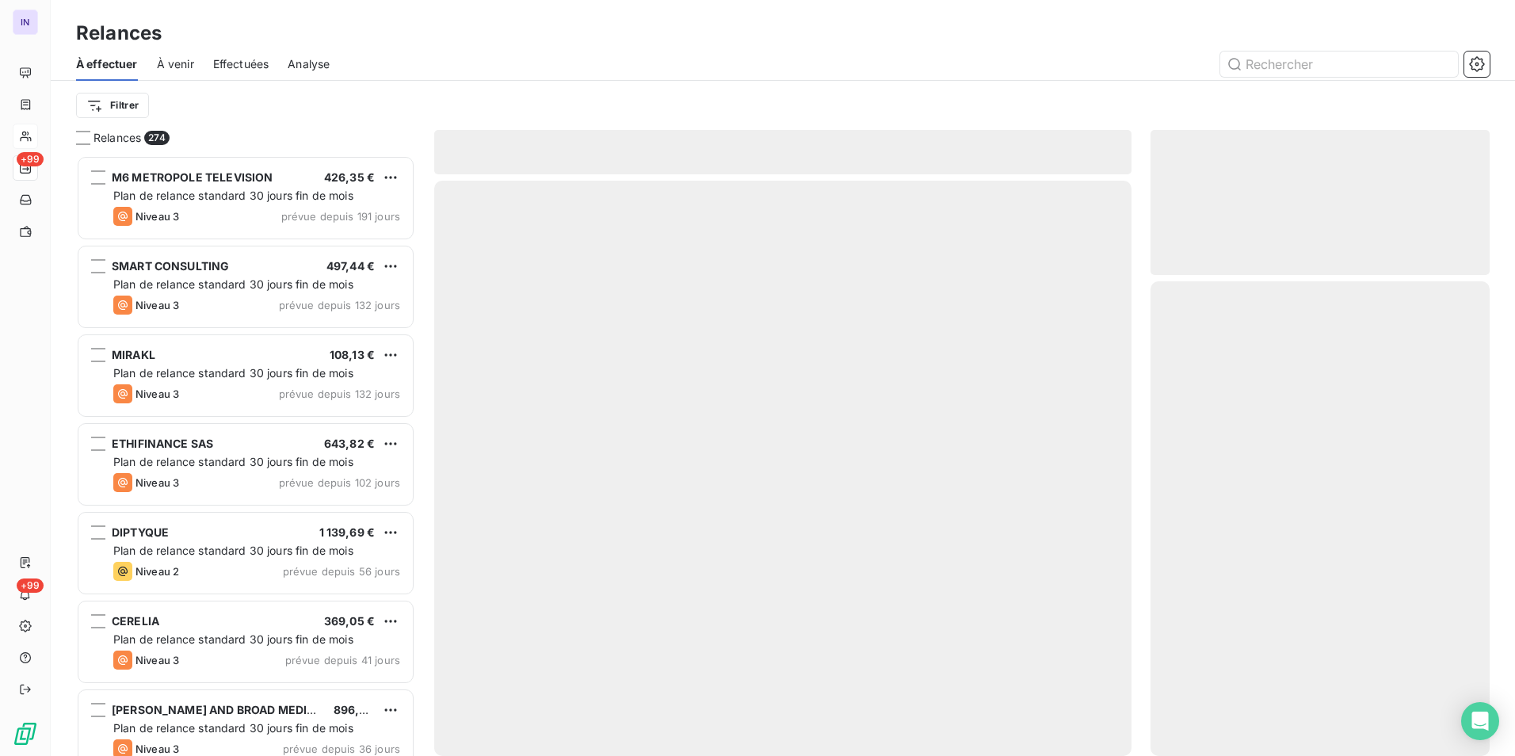
scroll to position [589, 327]
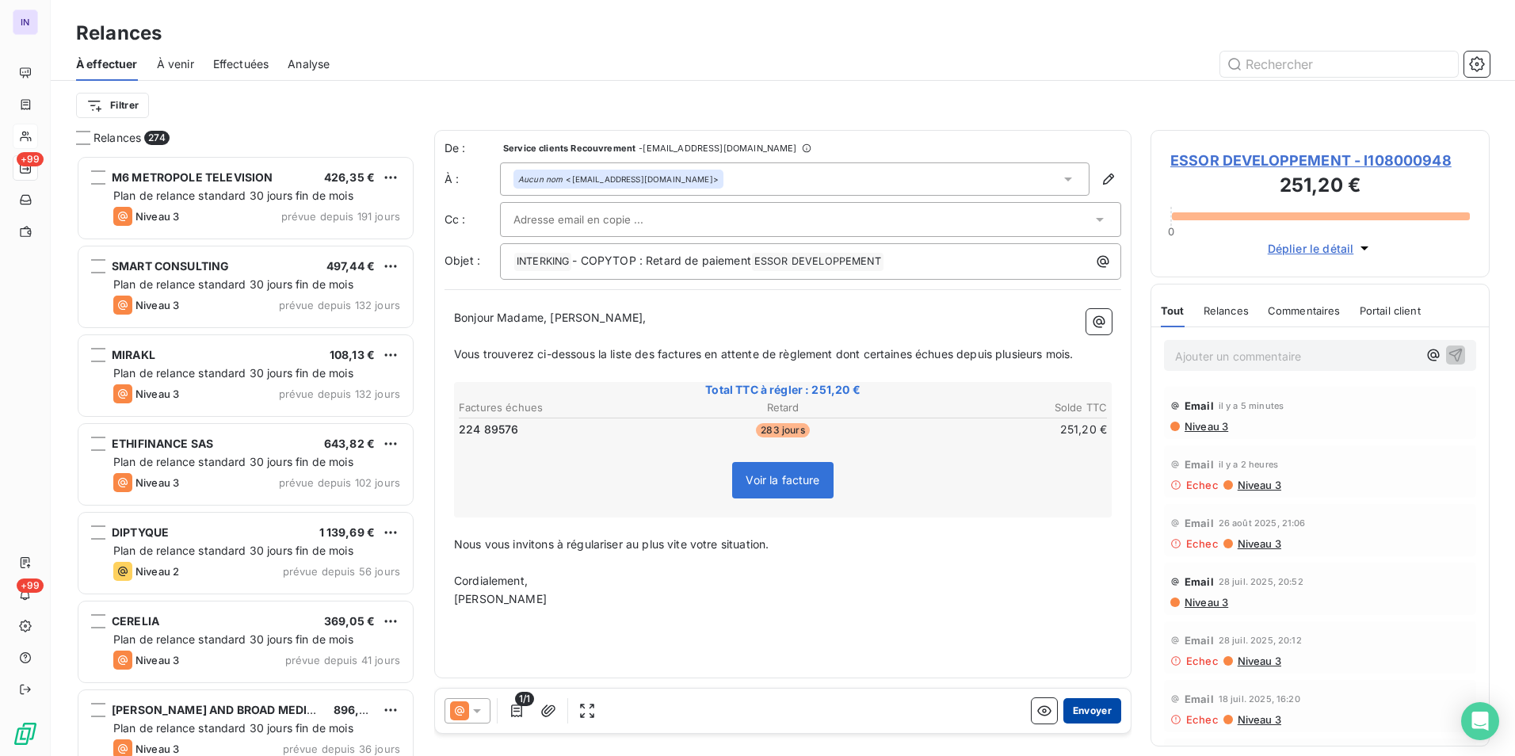
click at [1104, 701] on button "Envoyer" at bounding box center [1092, 710] width 58 height 25
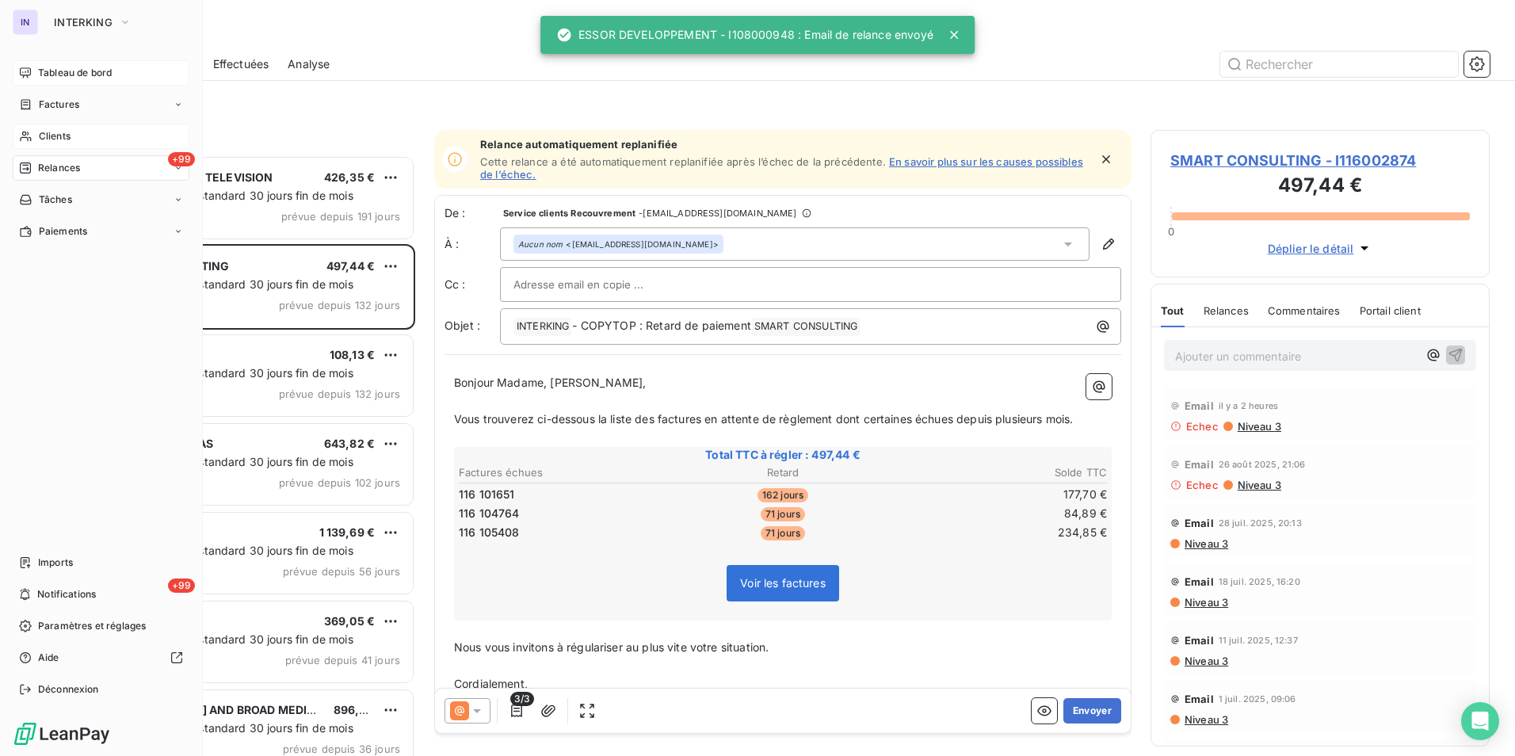
click at [68, 78] on span "Tableau de bord" at bounding box center [75, 73] width 74 height 14
